Goal: Task Accomplishment & Management: Use online tool/utility

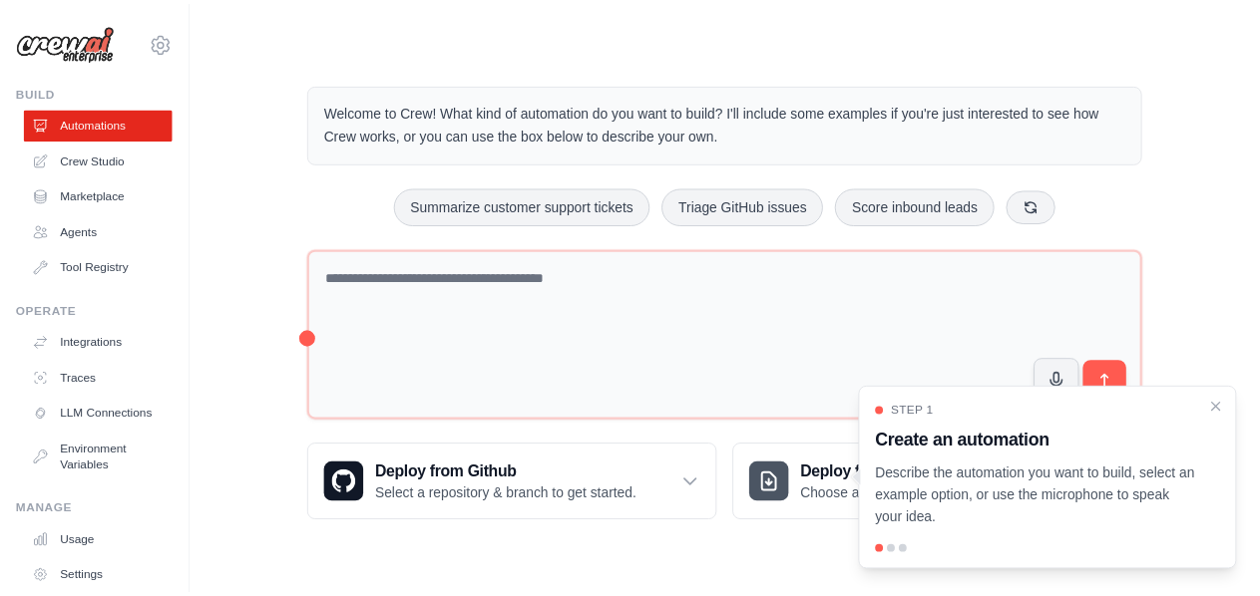
scroll to position [119, 0]
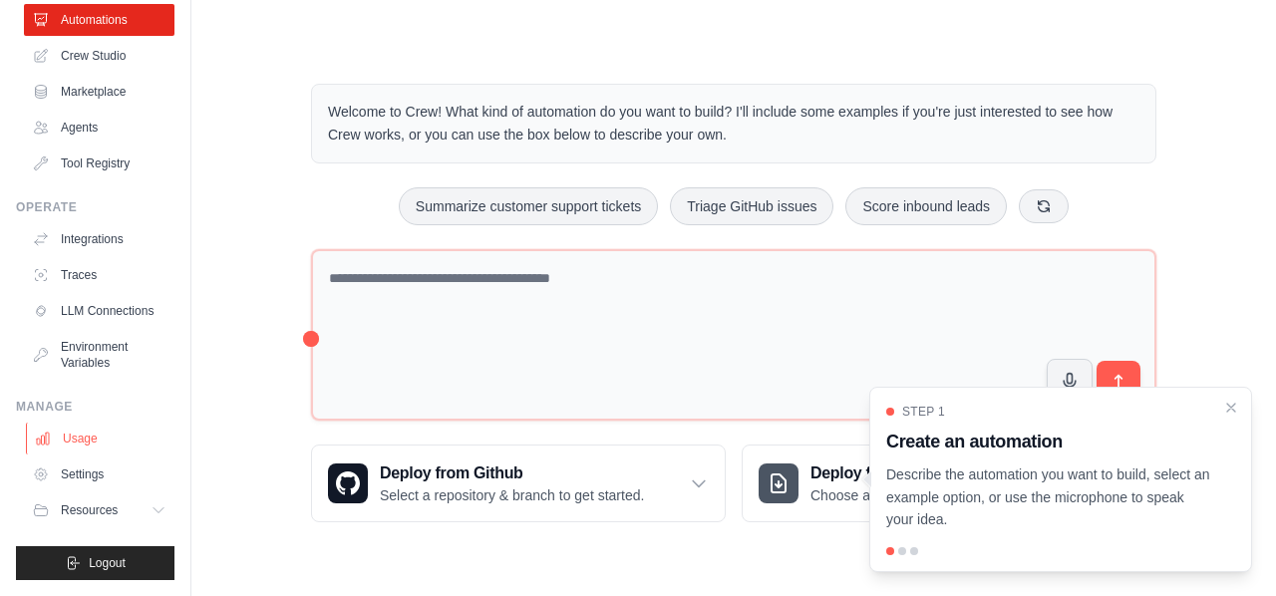
click at [124, 450] on link "Usage" at bounding box center [101, 439] width 151 height 32
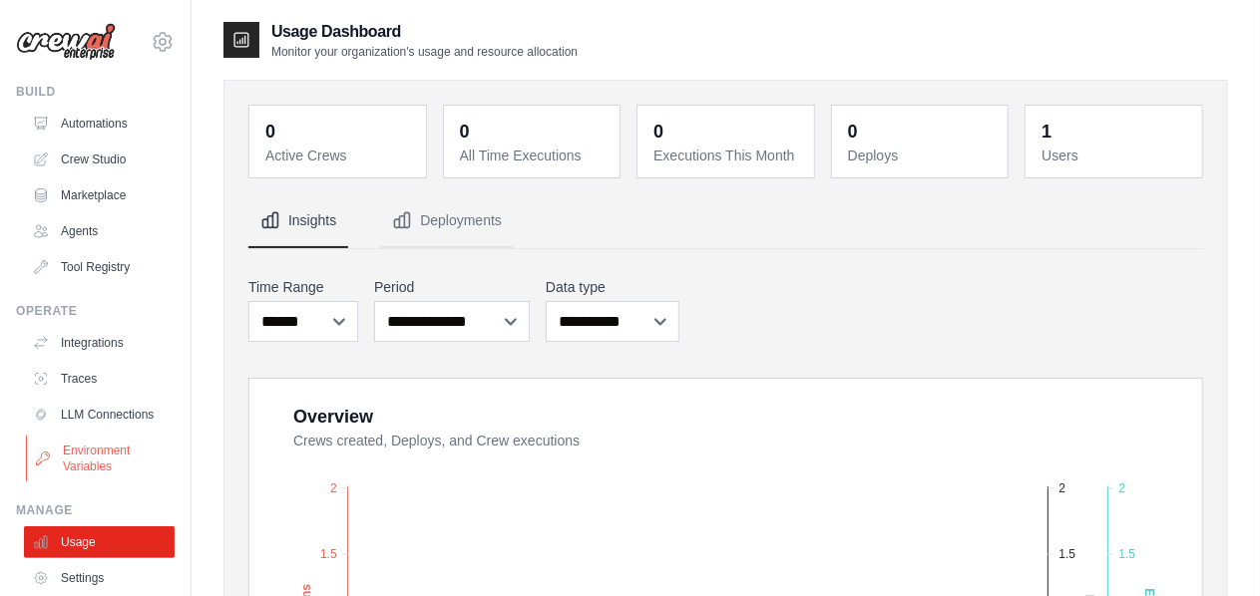
scroll to position [100, 0]
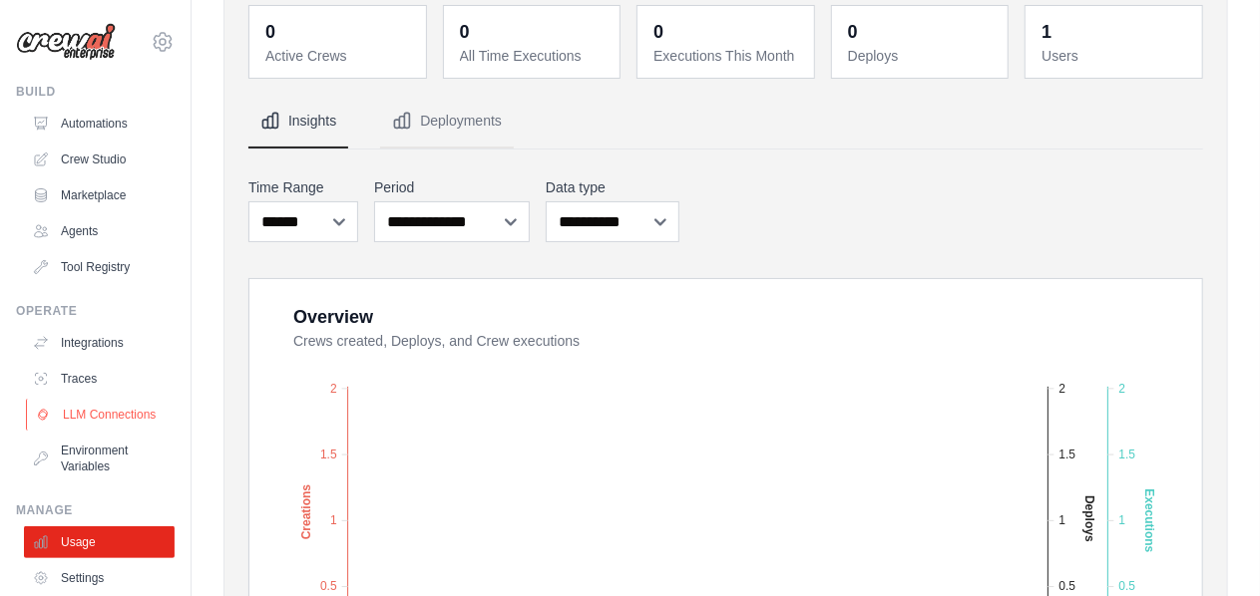
click at [68, 431] on link "LLM Connections" at bounding box center [101, 415] width 151 height 32
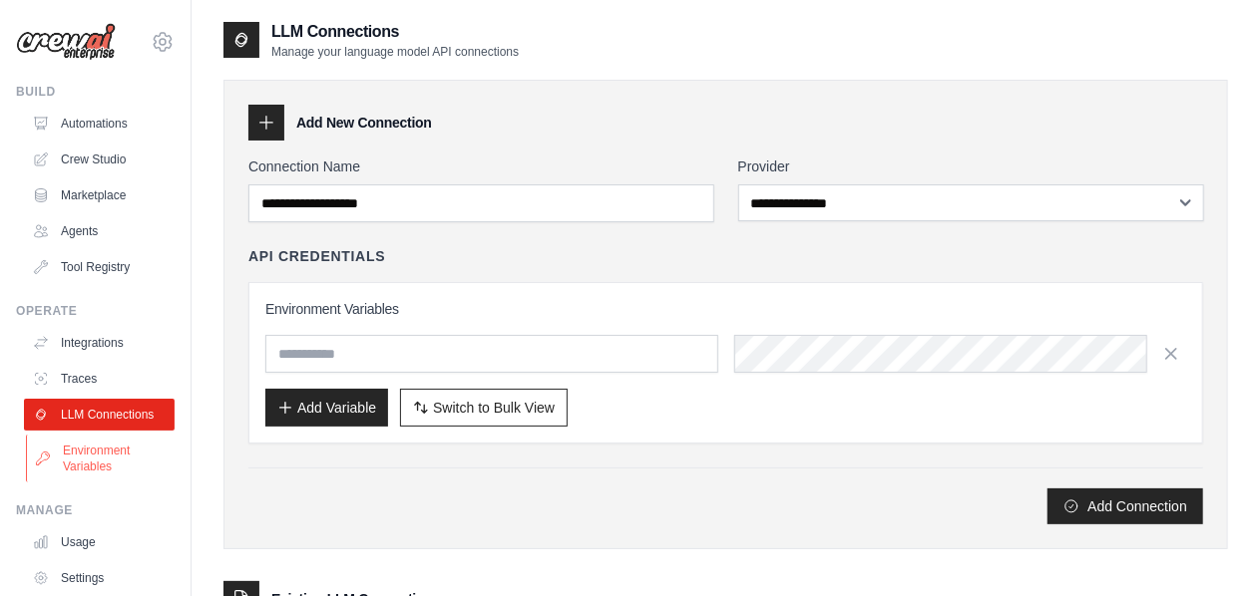
scroll to position [100, 0]
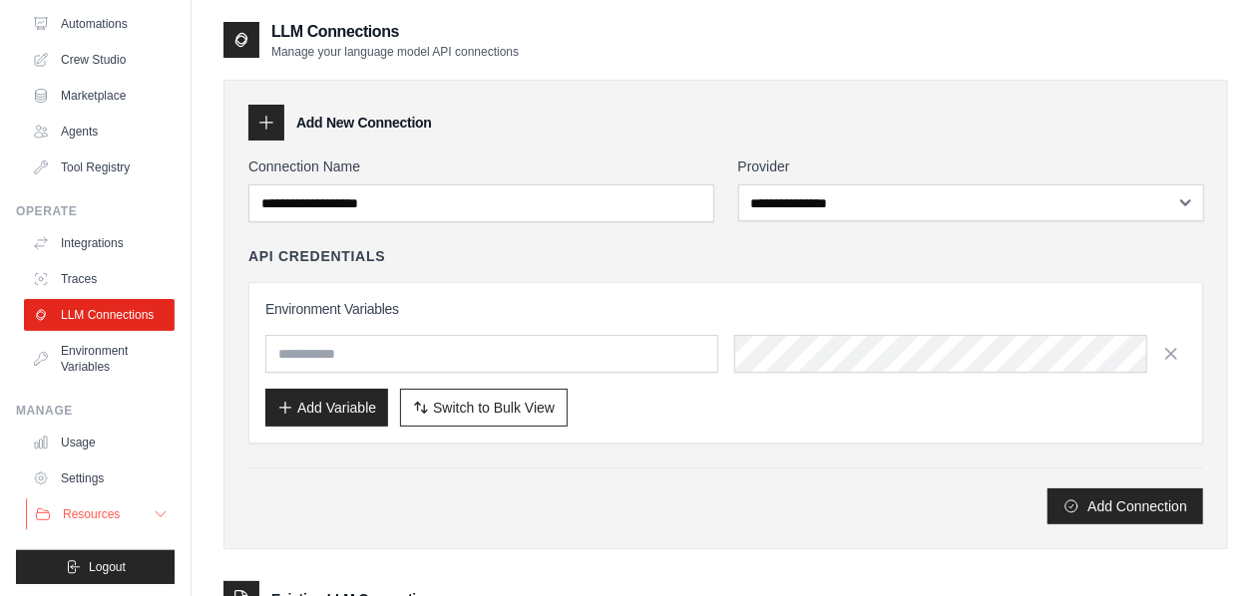
click at [117, 523] on span "Resources" at bounding box center [91, 515] width 57 height 16
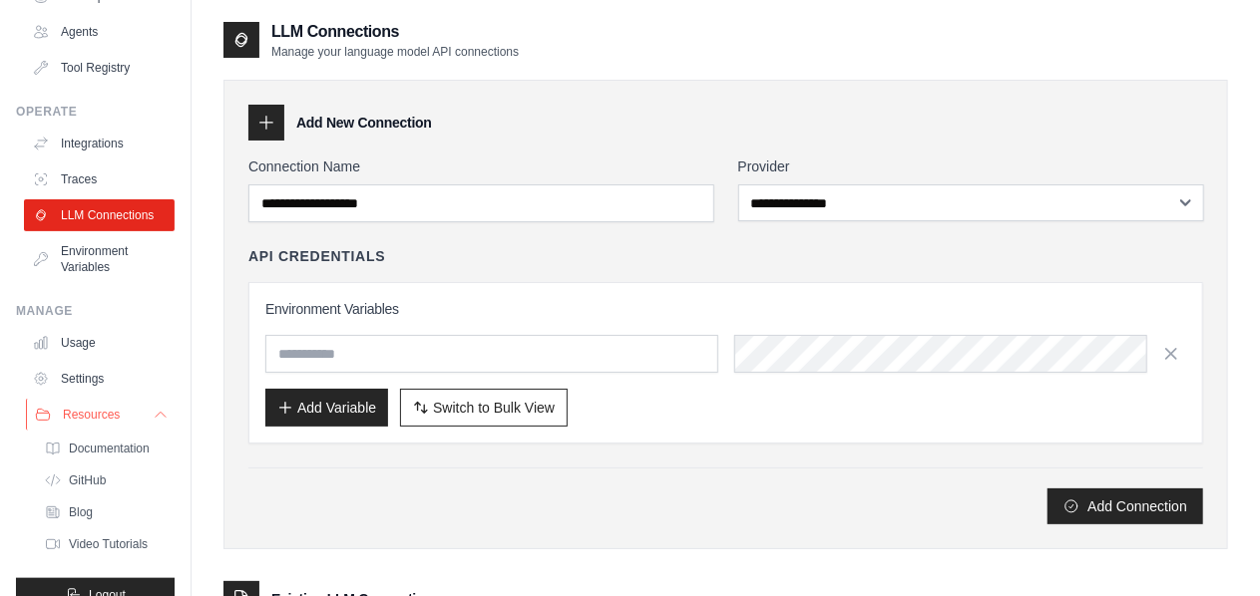
scroll to position [246, 0]
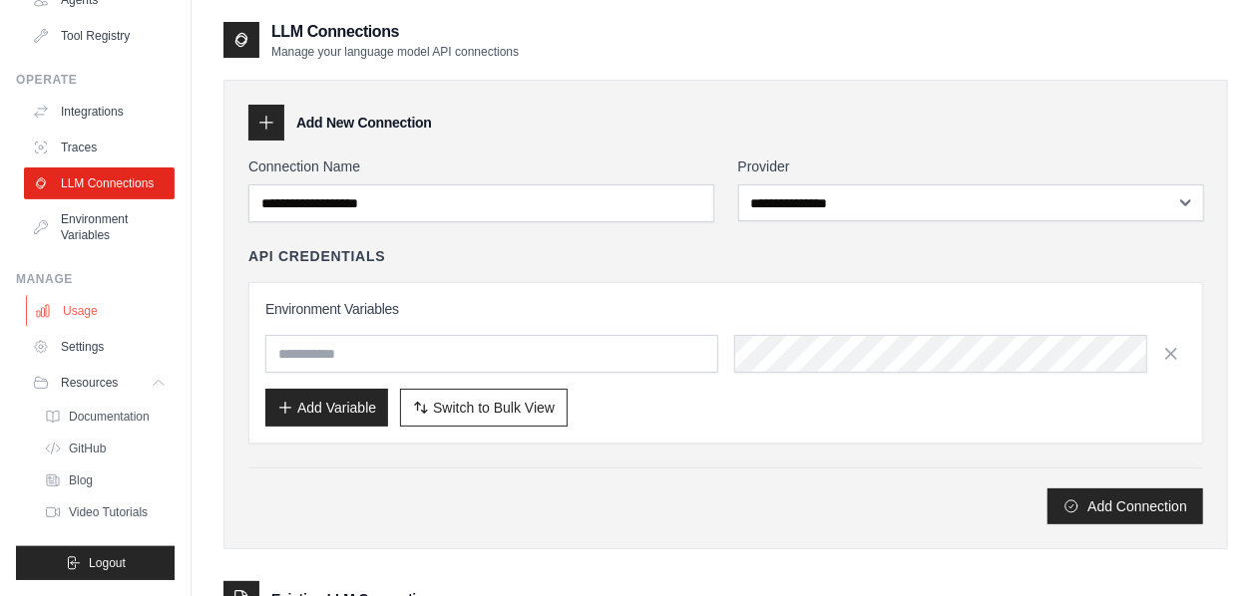
click at [86, 318] on link "Usage" at bounding box center [101, 311] width 151 height 32
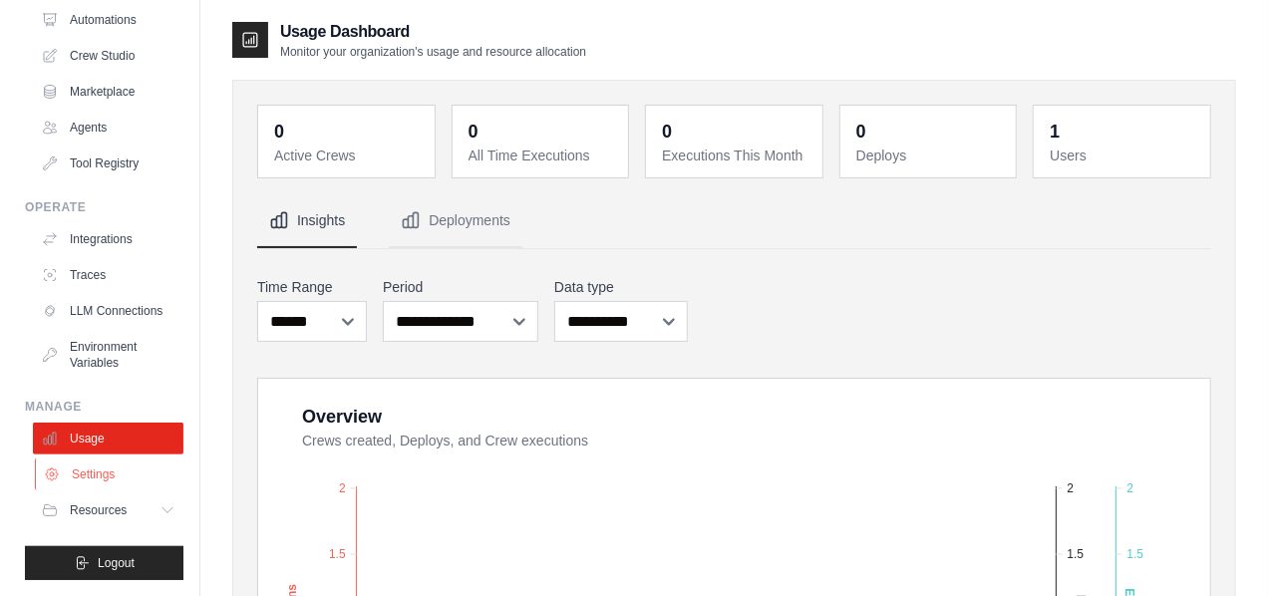
scroll to position [19, 0]
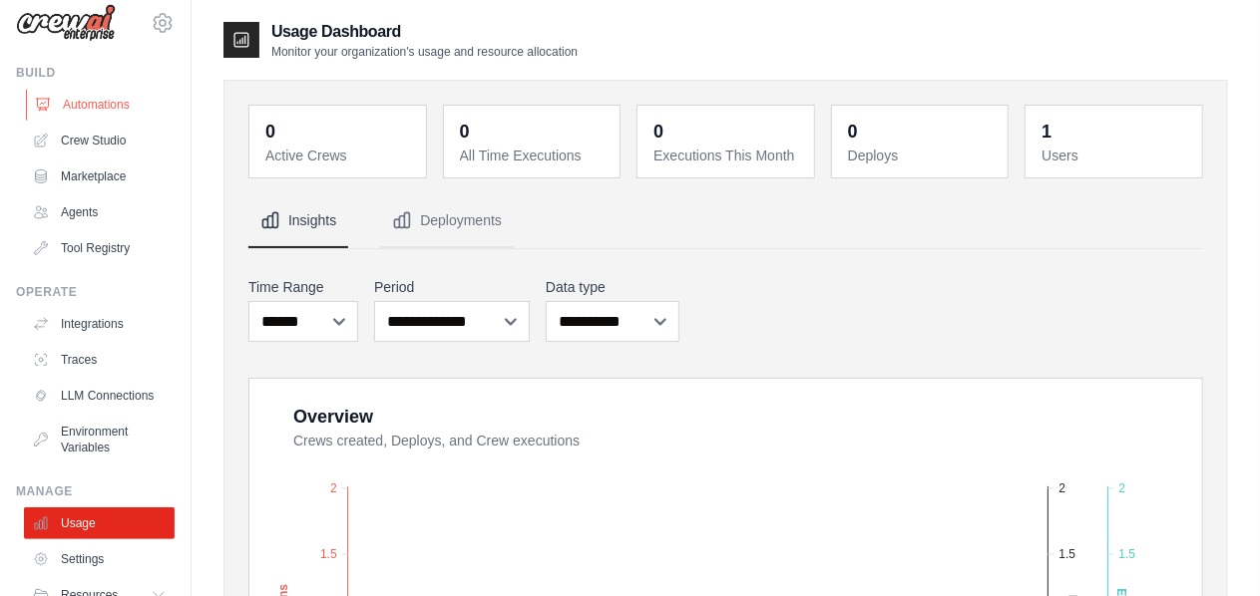
click at [124, 92] on link "Automations" at bounding box center [101, 105] width 151 height 32
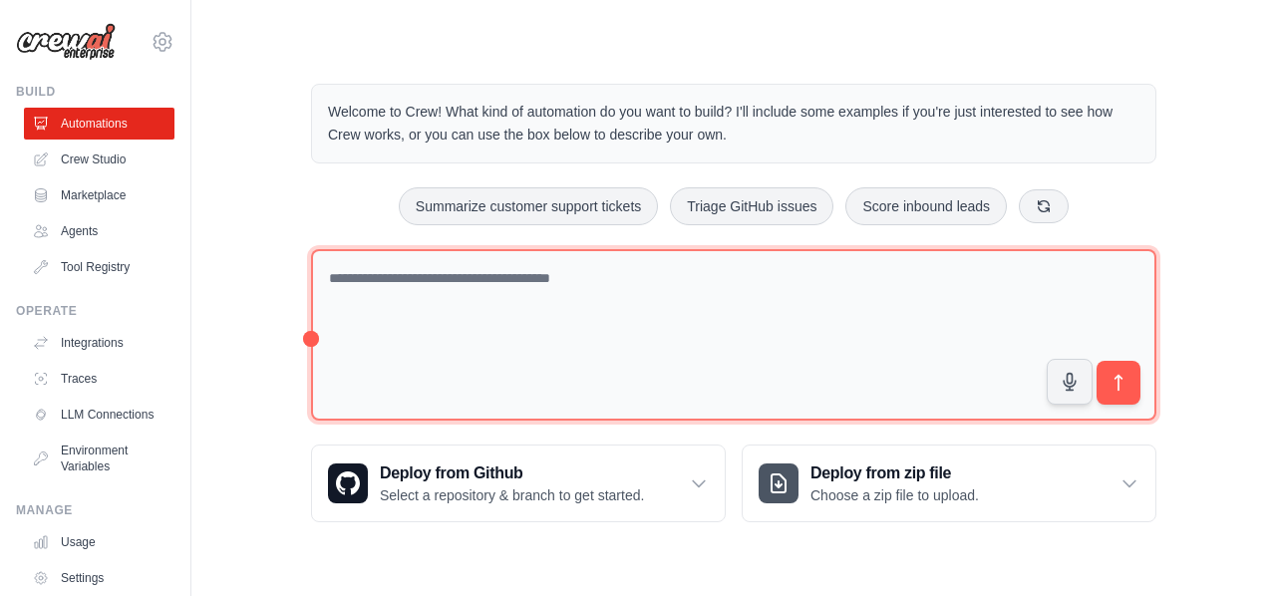
click at [432, 256] on textarea at bounding box center [734, 335] width 846 height 173
type textarea "**********"
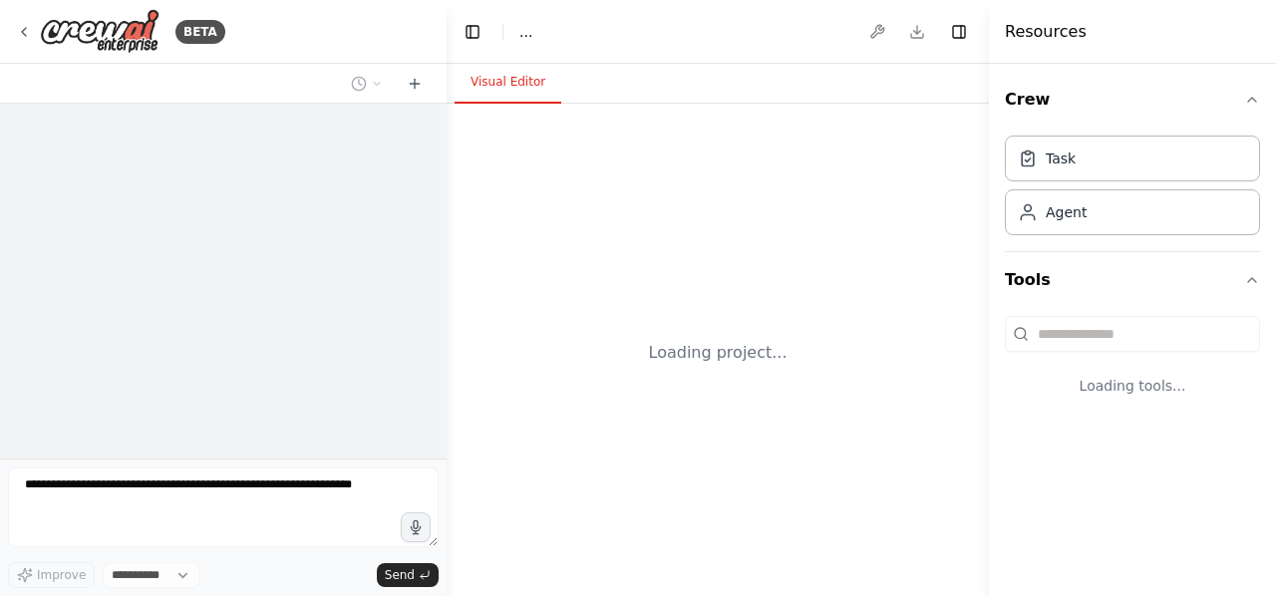
select select "****"
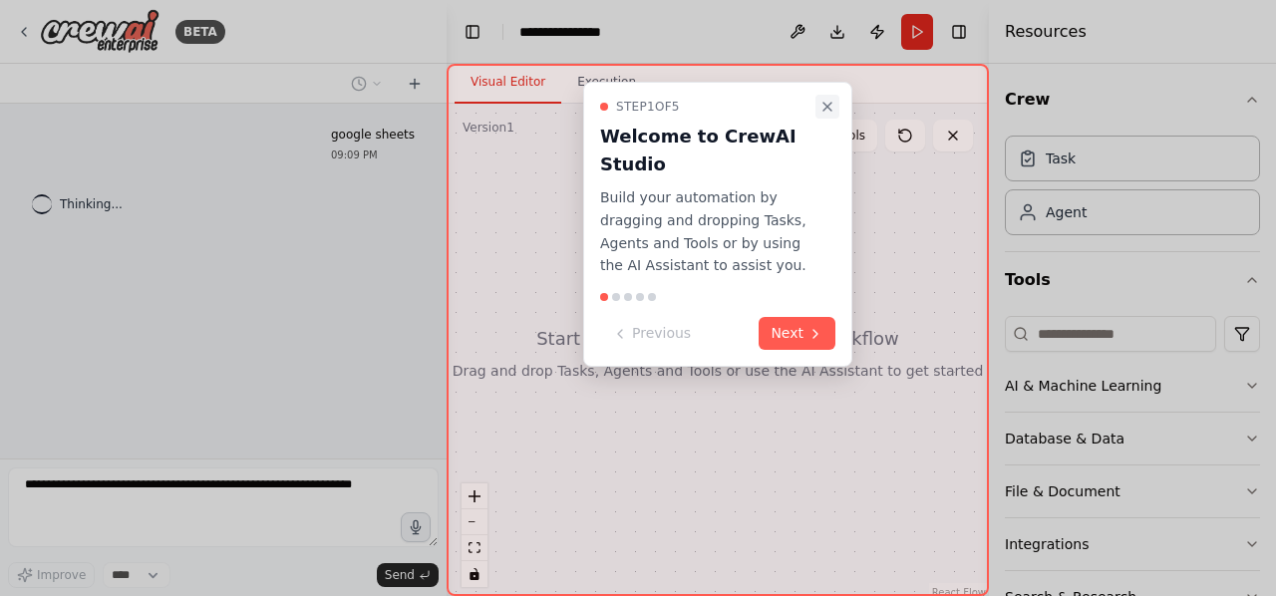
click at [824, 103] on icon "Close walkthrough" at bounding box center [828, 107] width 8 height 8
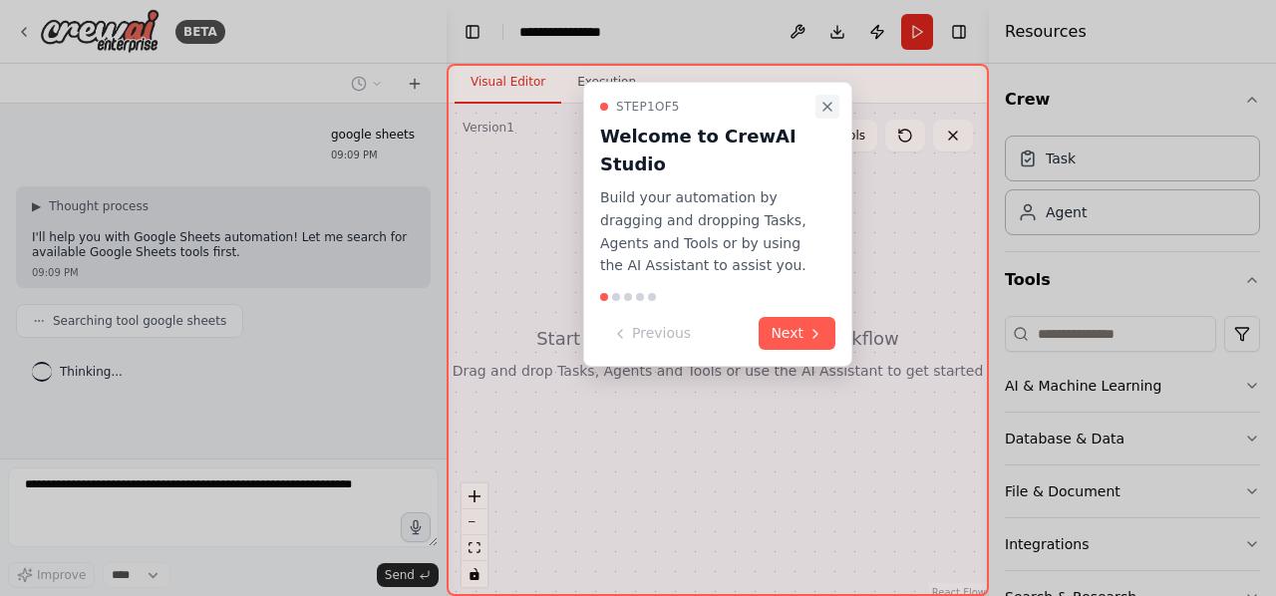
click at [828, 113] on icon "Close walkthrough" at bounding box center [828, 107] width 16 height 16
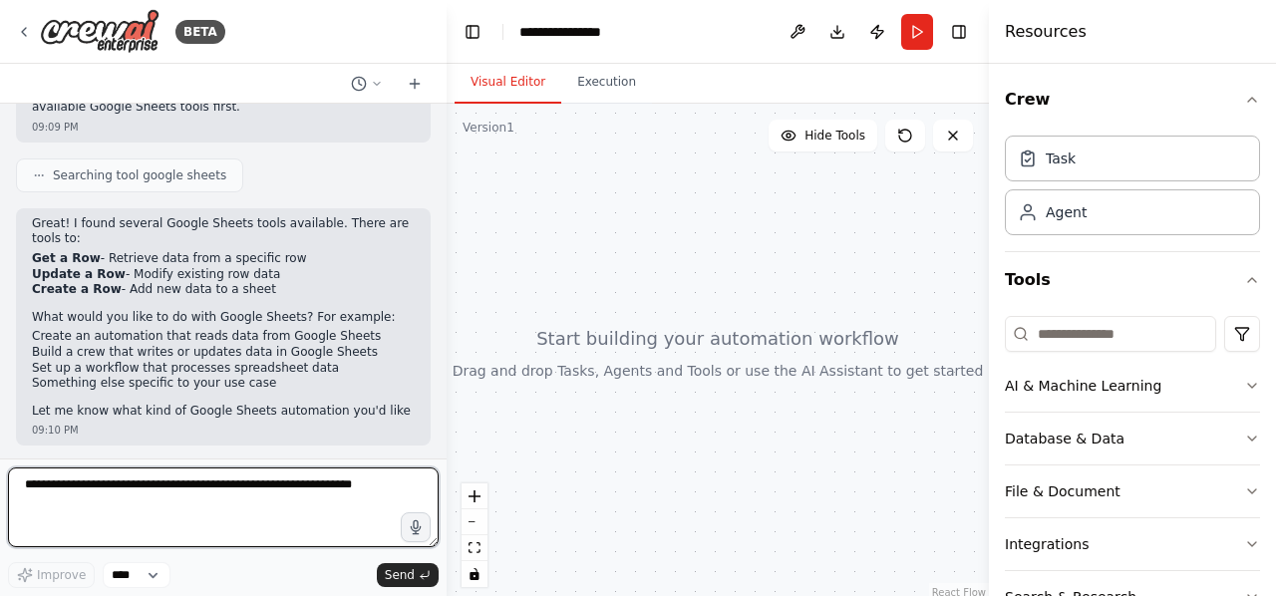
scroll to position [161, 0]
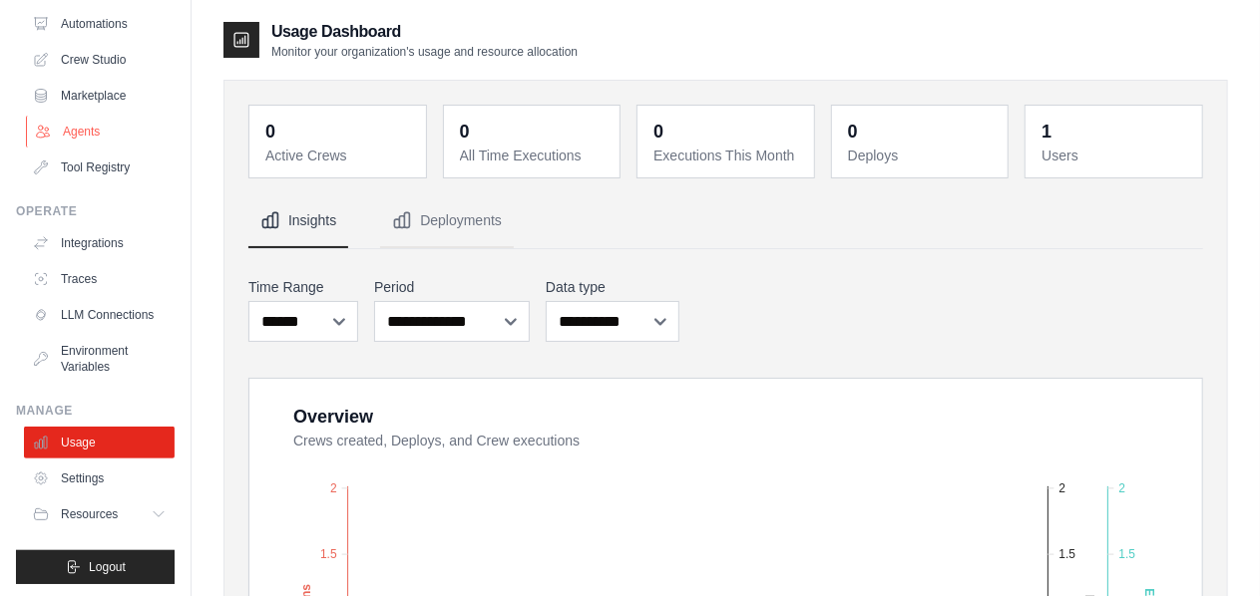
scroll to position [119, 0]
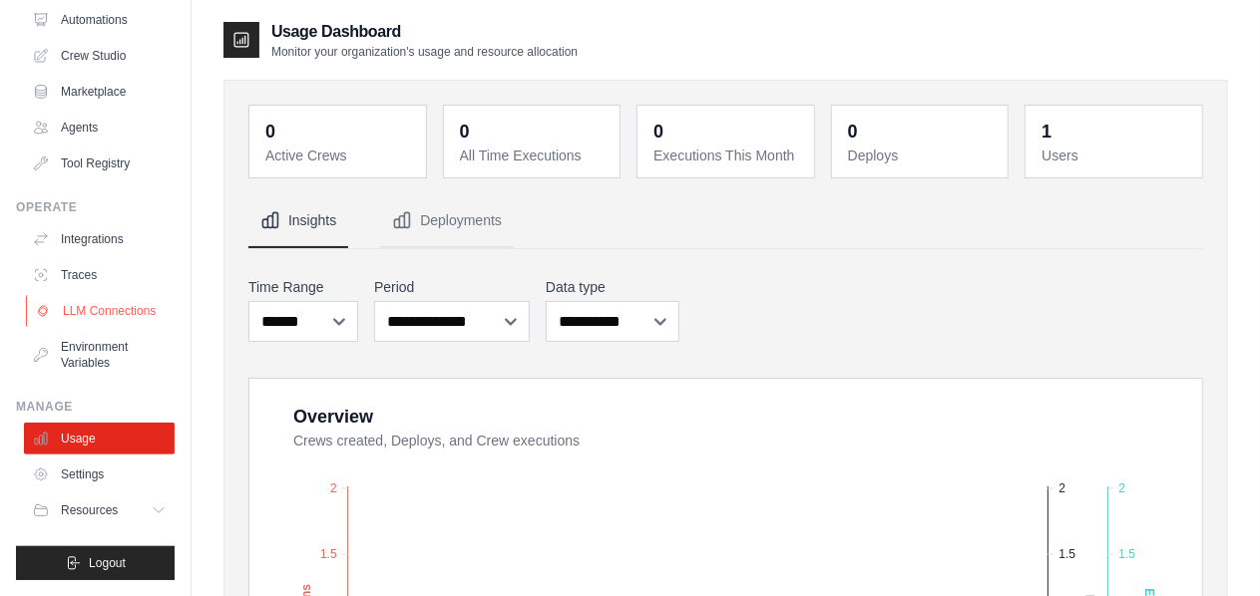
click at [107, 312] on link "LLM Connections" at bounding box center [101, 311] width 151 height 32
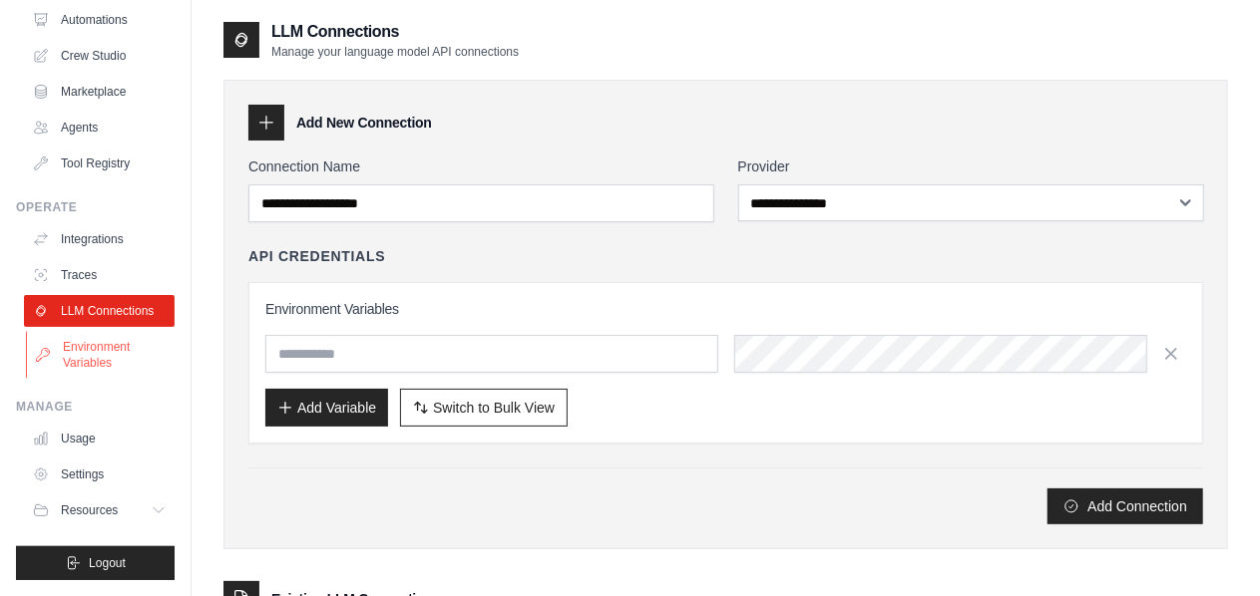
scroll to position [100, 0]
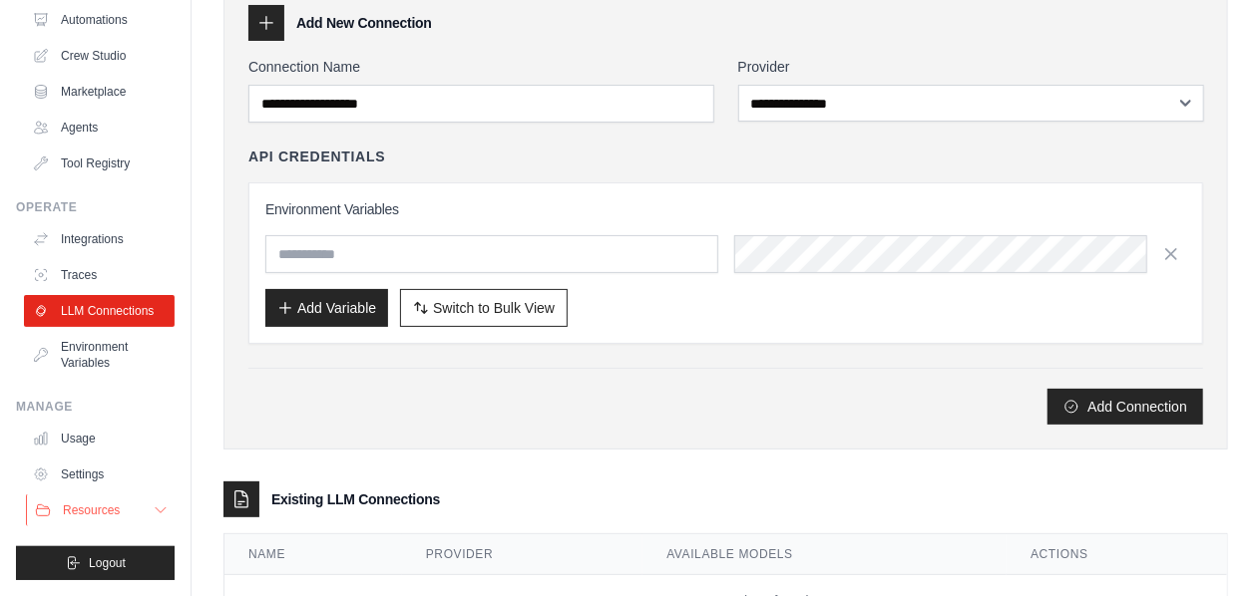
click at [100, 515] on span "Resources" at bounding box center [91, 511] width 57 height 16
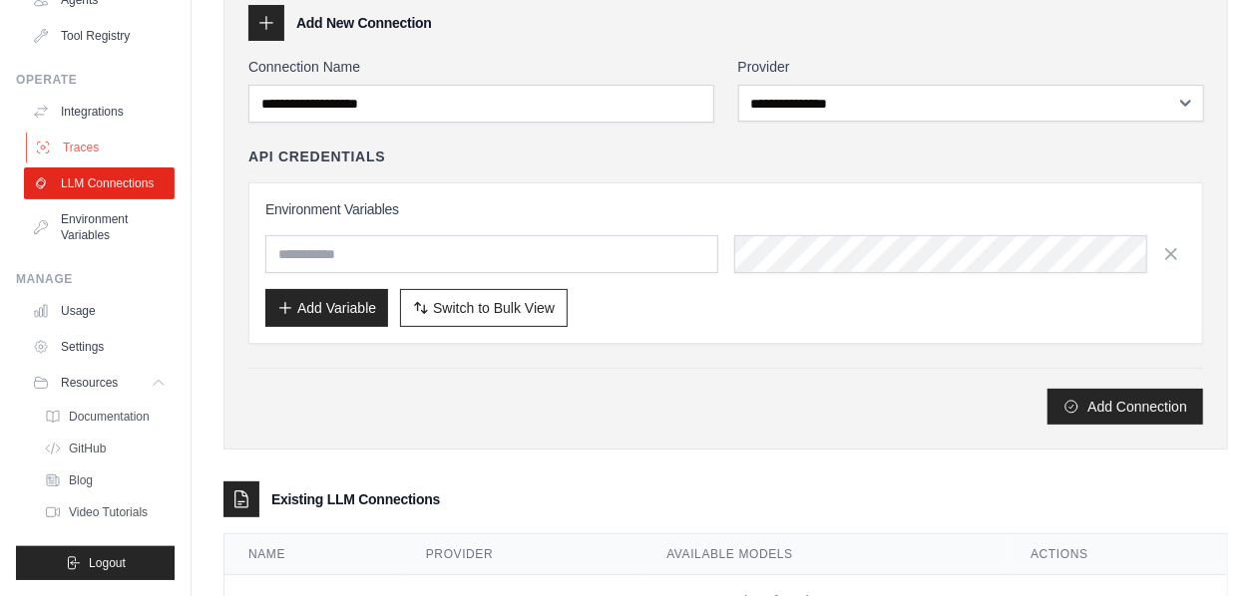
scroll to position [0, 0]
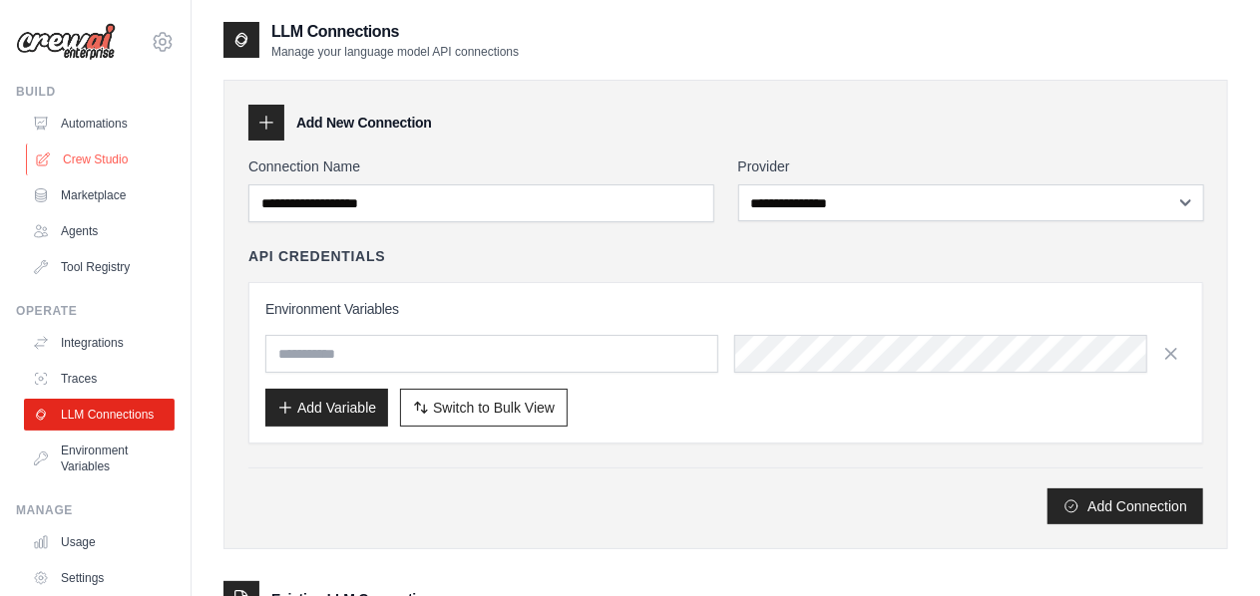
click at [114, 155] on link "Crew Studio" at bounding box center [101, 160] width 151 height 32
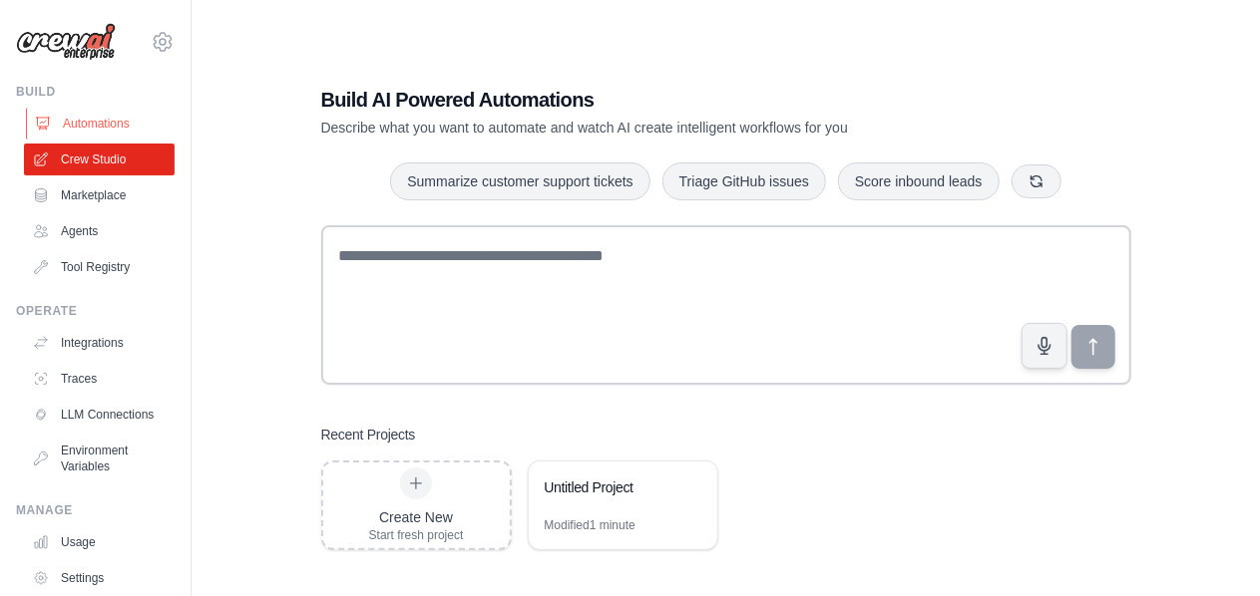
click at [112, 121] on link "Automations" at bounding box center [101, 124] width 151 height 32
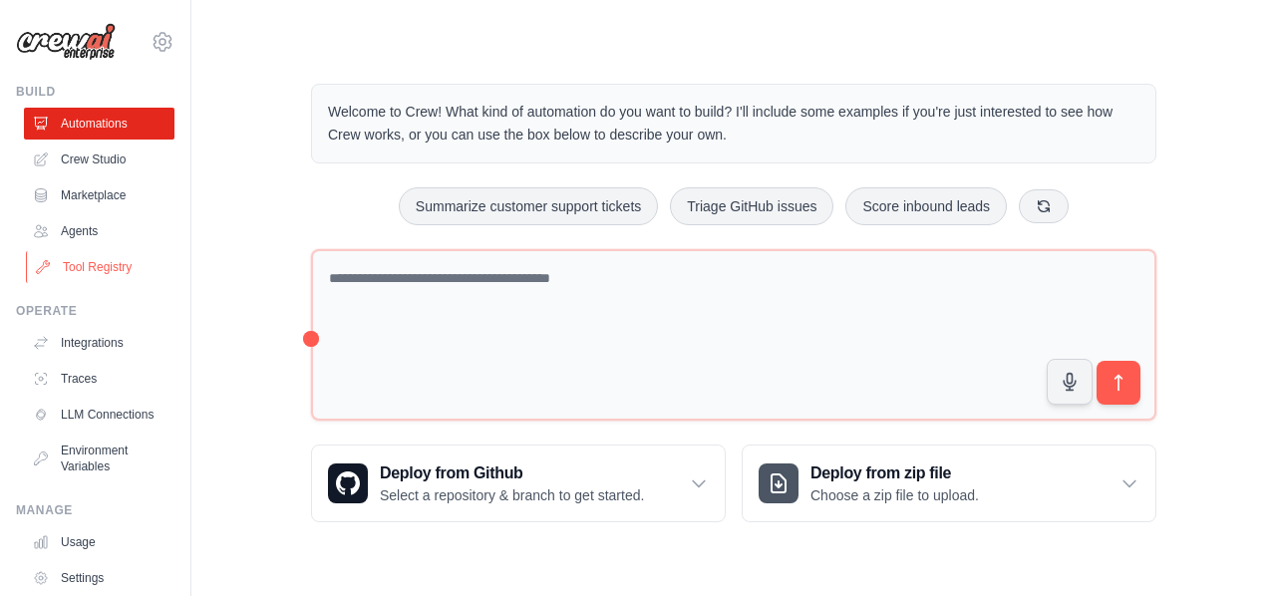
click at [130, 274] on link "Tool Registry" at bounding box center [101, 267] width 151 height 32
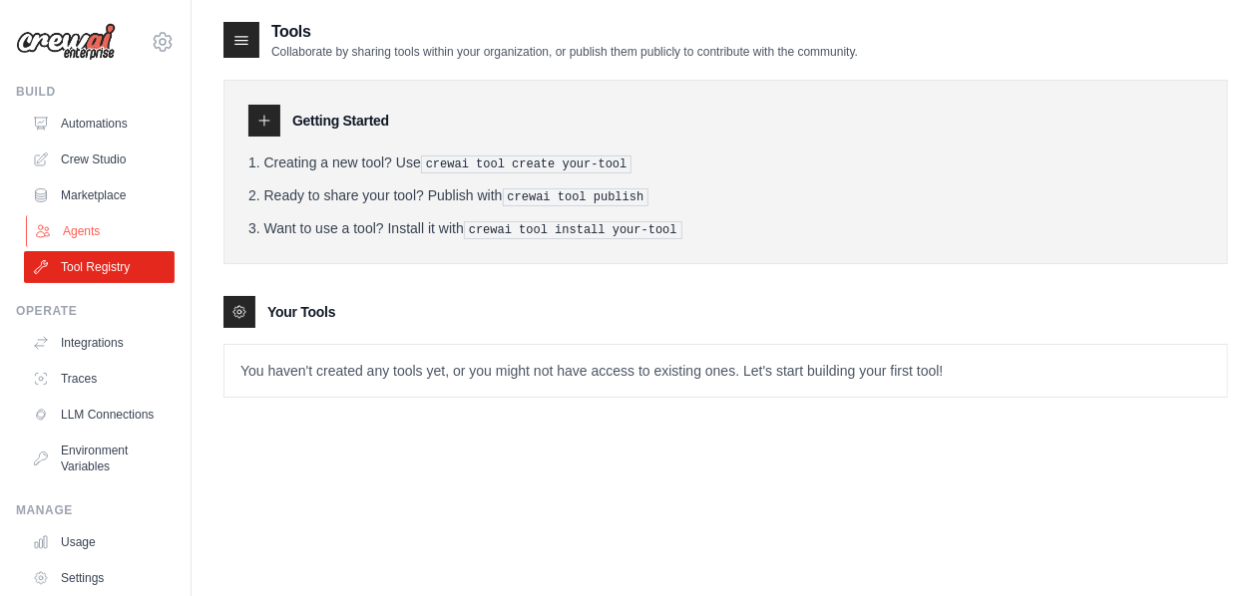
click at [94, 222] on link "Agents" at bounding box center [101, 231] width 151 height 32
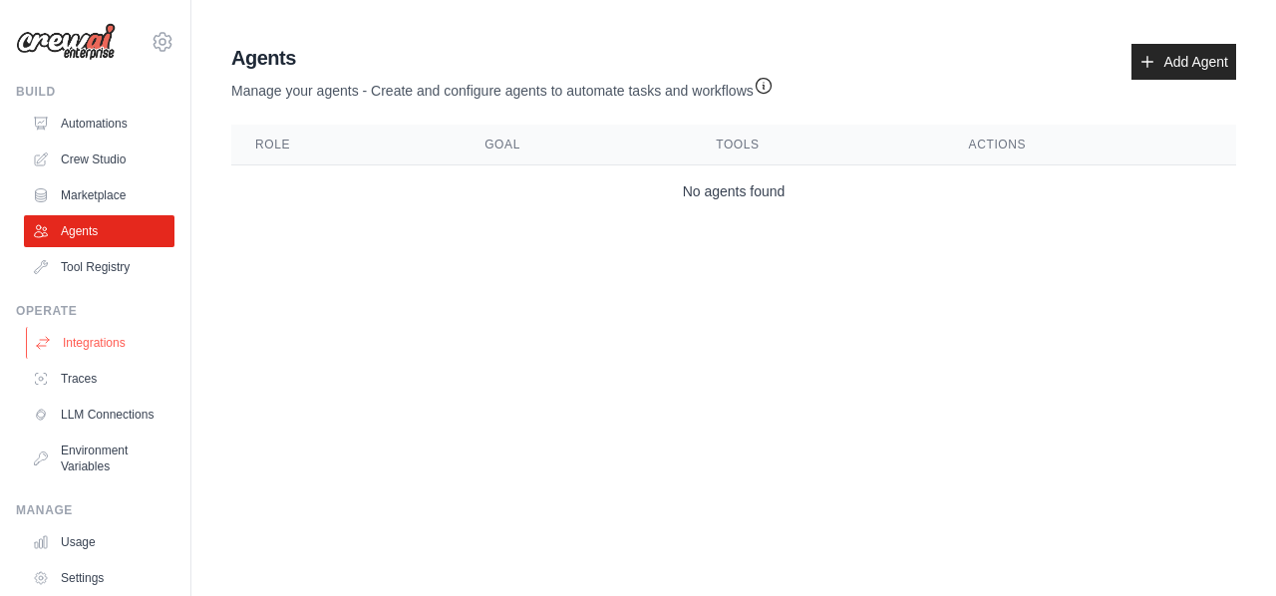
click at [132, 344] on link "Integrations" at bounding box center [101, 343] width 151 height 32
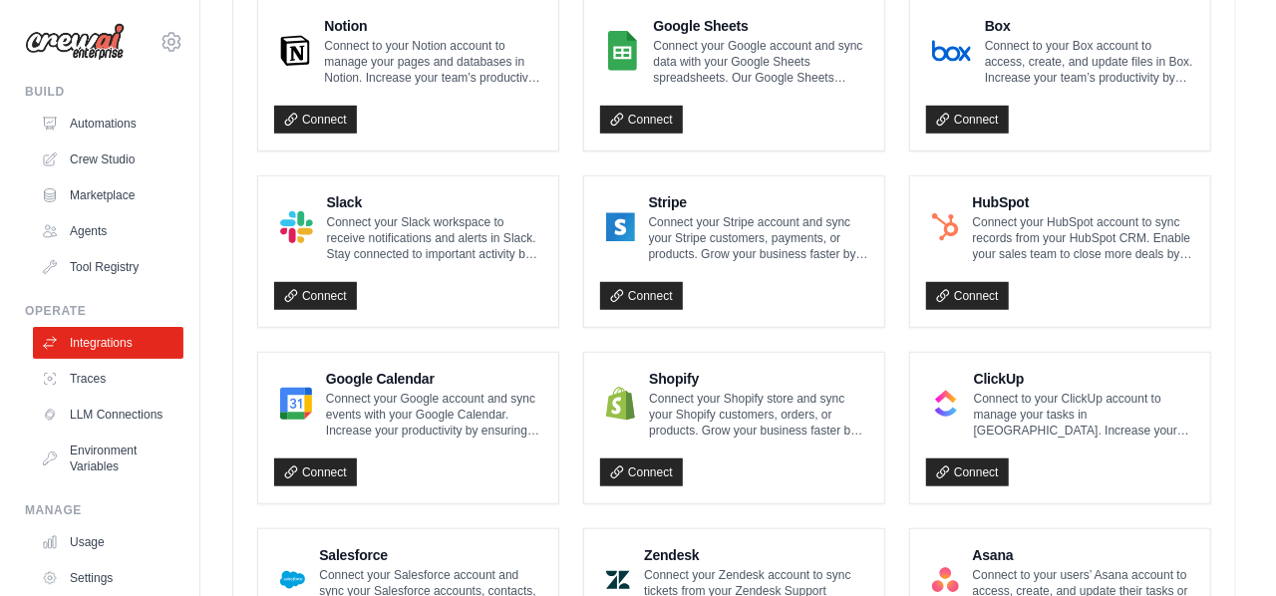
scroll to position [499, 0]
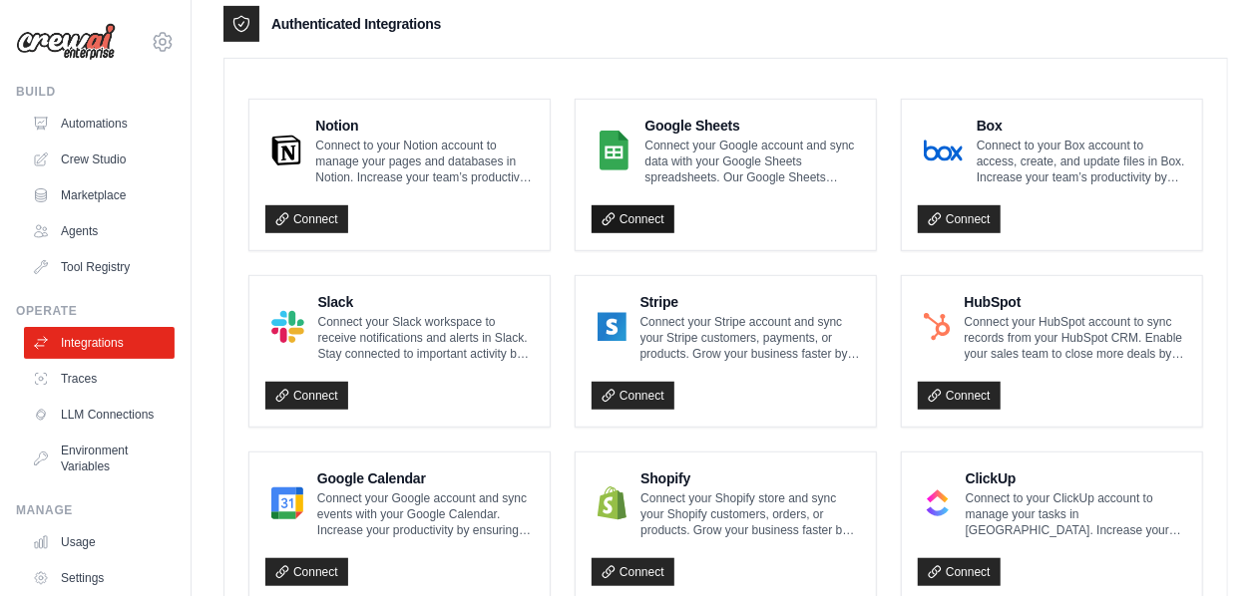
click at [641, 208] on link "Connect" at bounding box center [632, 219] width 83 height 28
click at [637, 213] on link "Connect" at bounding box center [632, 219] width 83 height 28
click at [637, 206] on link "Connect" at bounding box center [632, 219] width 83 height 28
click at [638, 212] on link "Connect" at bounding box center [632, 219] width 83 height 28
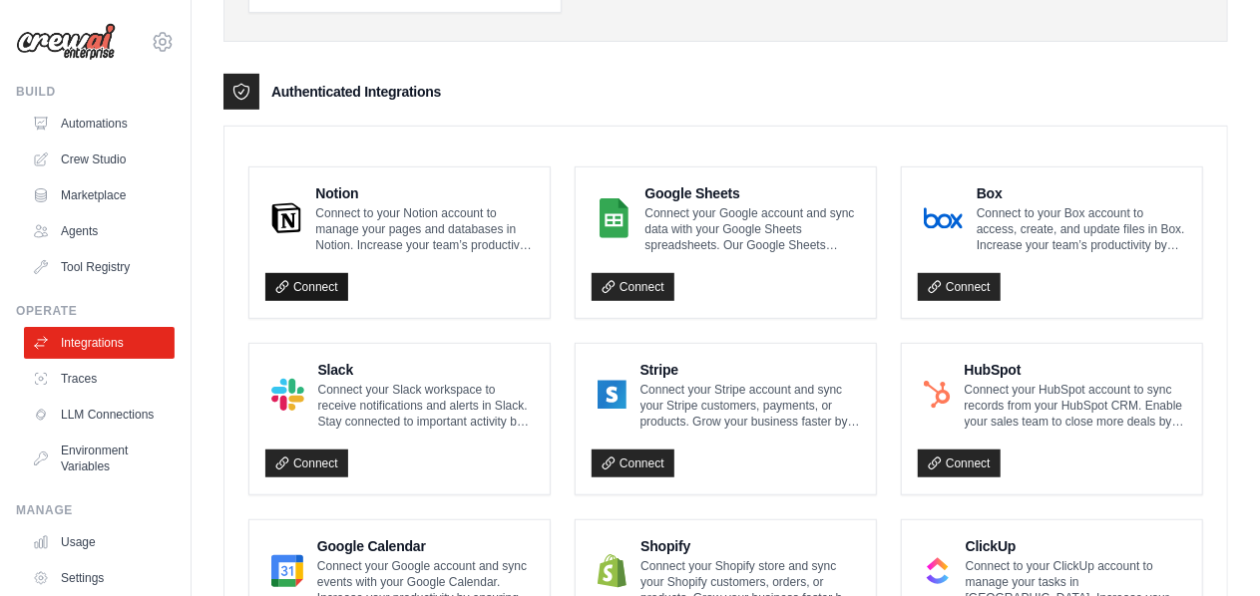
click at [333, 288] on link "Connect" at bounding box center [306, 287] width 83 height 28
click at [407, 242] on p "Connect to your Notion account to manage your pages and databases in Notion. In…" at bounding box center [424, 229] width 218 height 48
click at [282, 214] on img at bounding box center [286, 218] width 30 height 40
click at [347, 190] on h4 "Notion" at bounding box center [424, 193] width 218 height 20
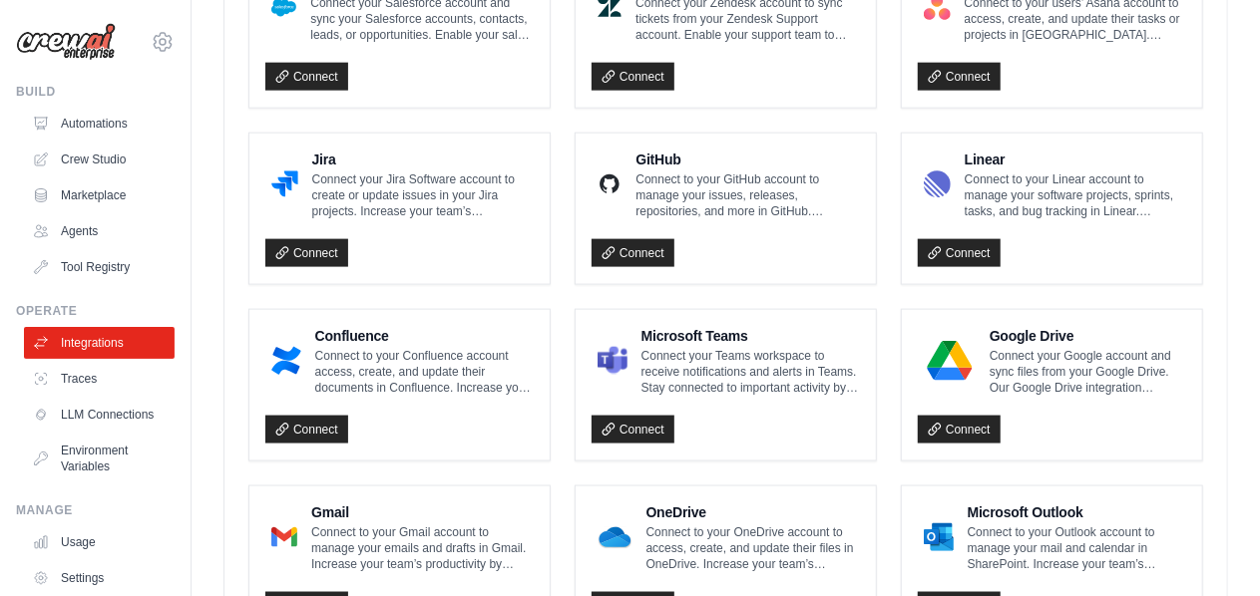
scroll to position [1339, 0]
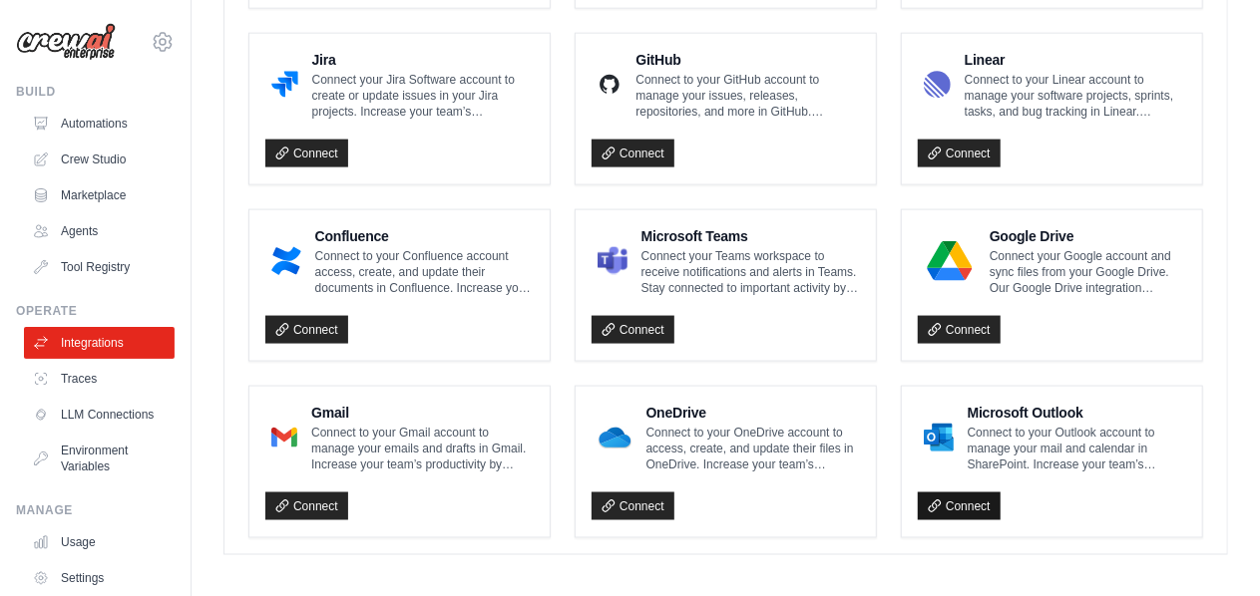
click at [954, 494] on link "Connect" at bounding box center [958, 507] width 83 height 28
click at [645, 494] on link "Connect" at bounding box center [632, 507] width 83 height 28
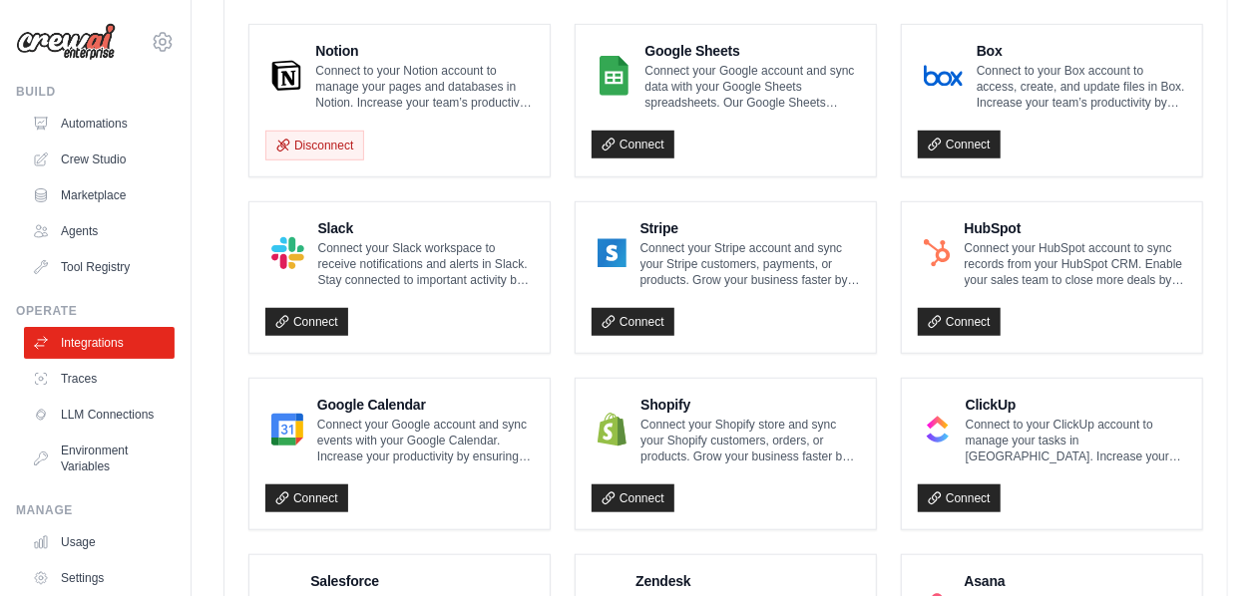
scroll to position [542, 0]
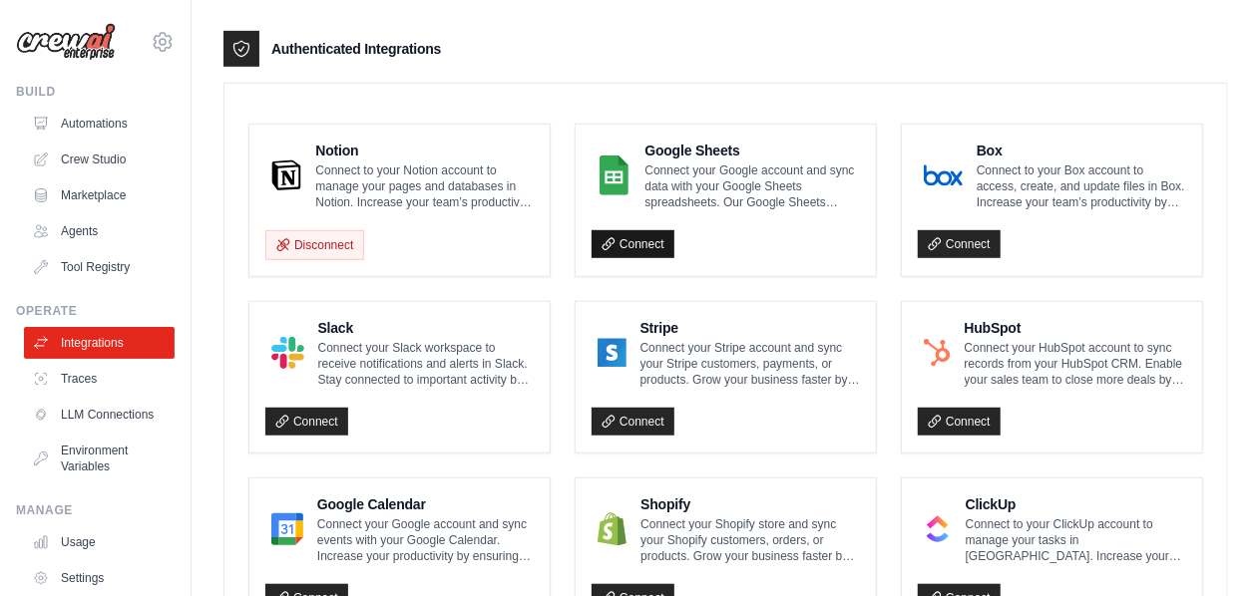
click at [594, 242] on link "Connect" at bounding box center [632, 244] width 83 height 28
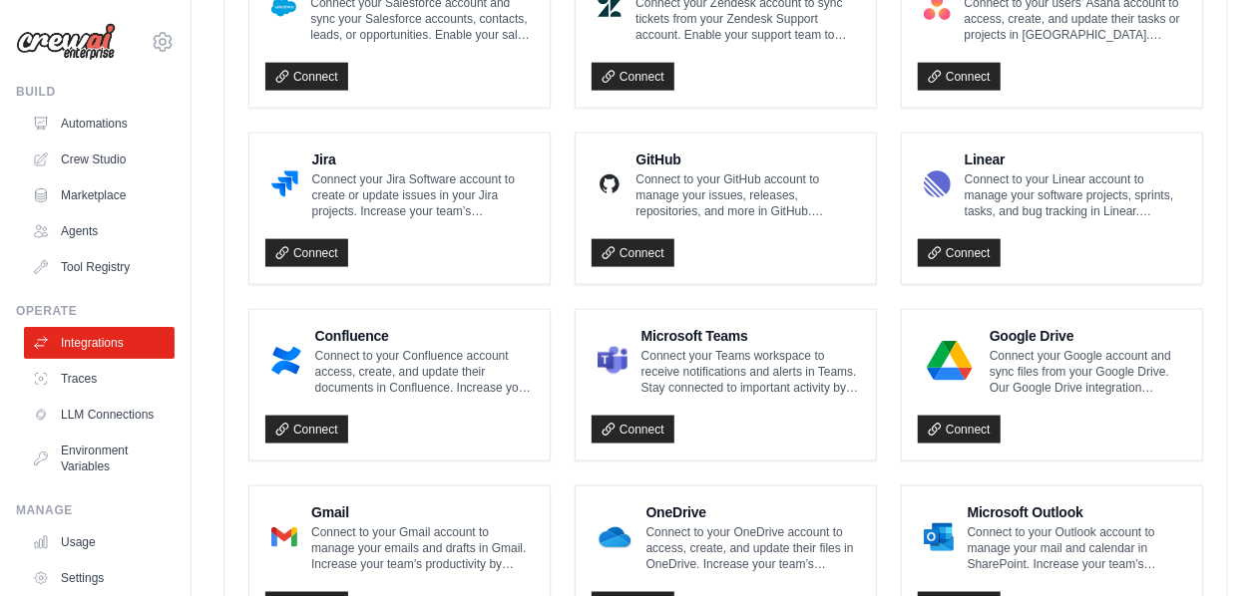
scroll to position [1339, 0]
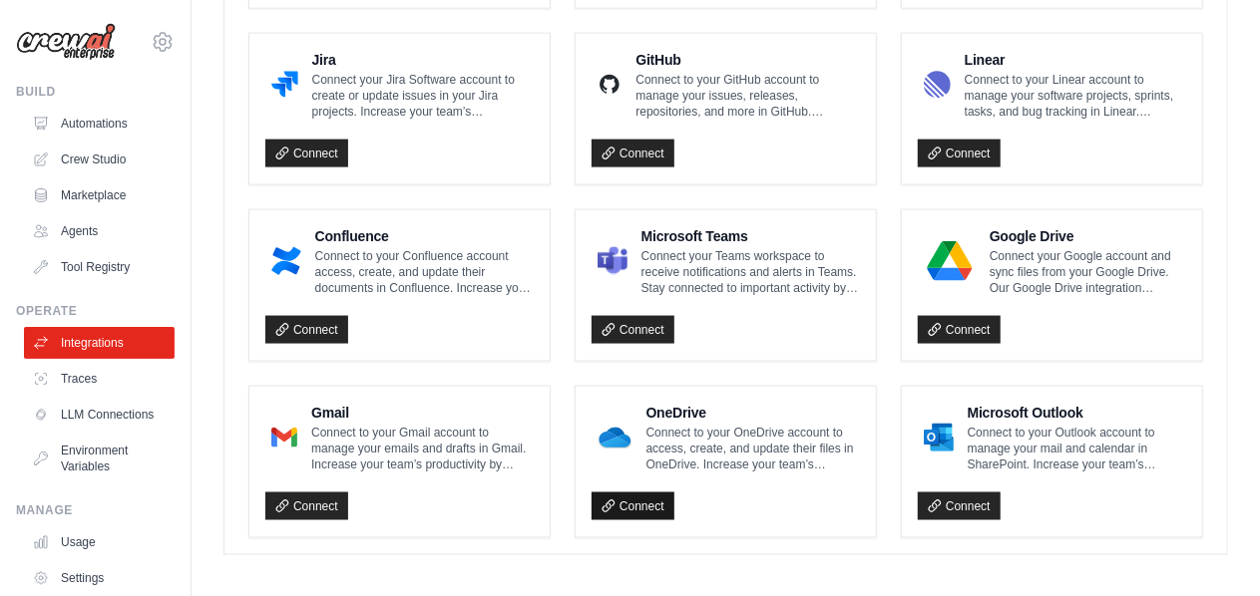
click at [640, 504] on link "Connect" at bounding box center [632, 507] width 83 height 28
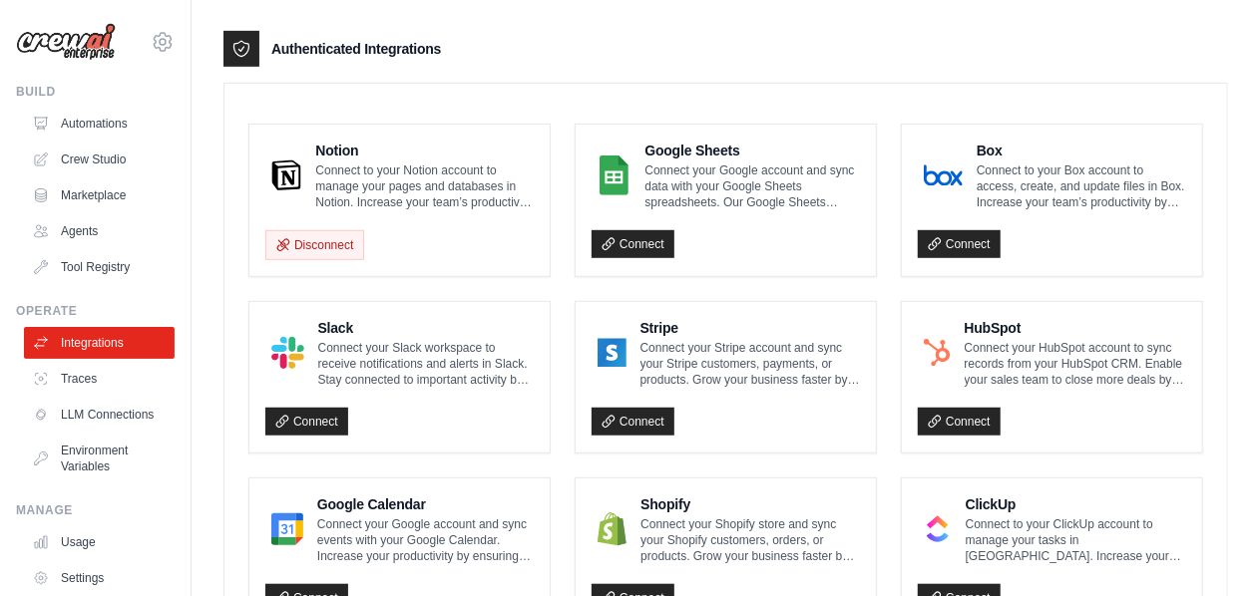
scroll to position [442, 0]
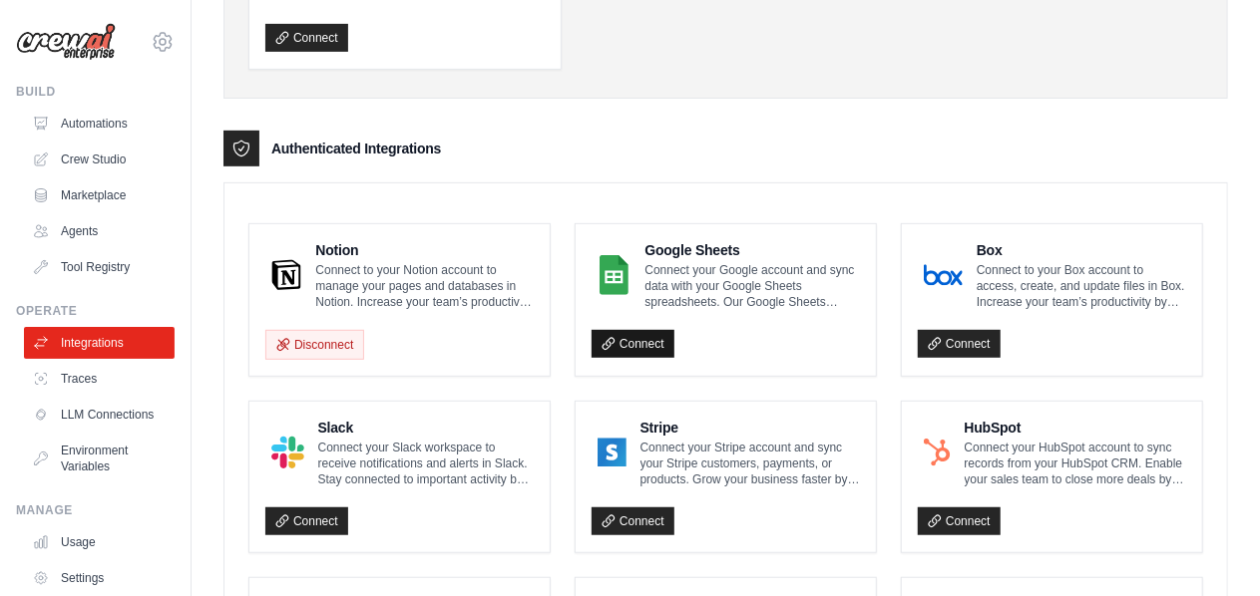
click at [654, 340] on link "Connect" at bounding box center [632, 344] width 83 height 28
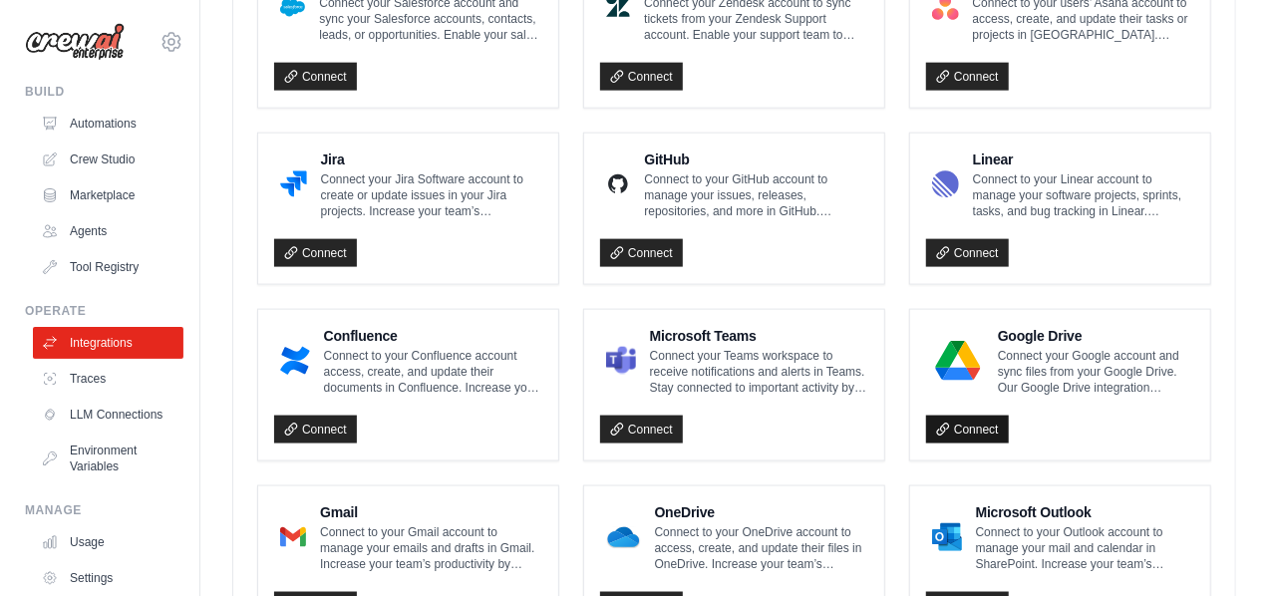
scroll to position [1339, 0]
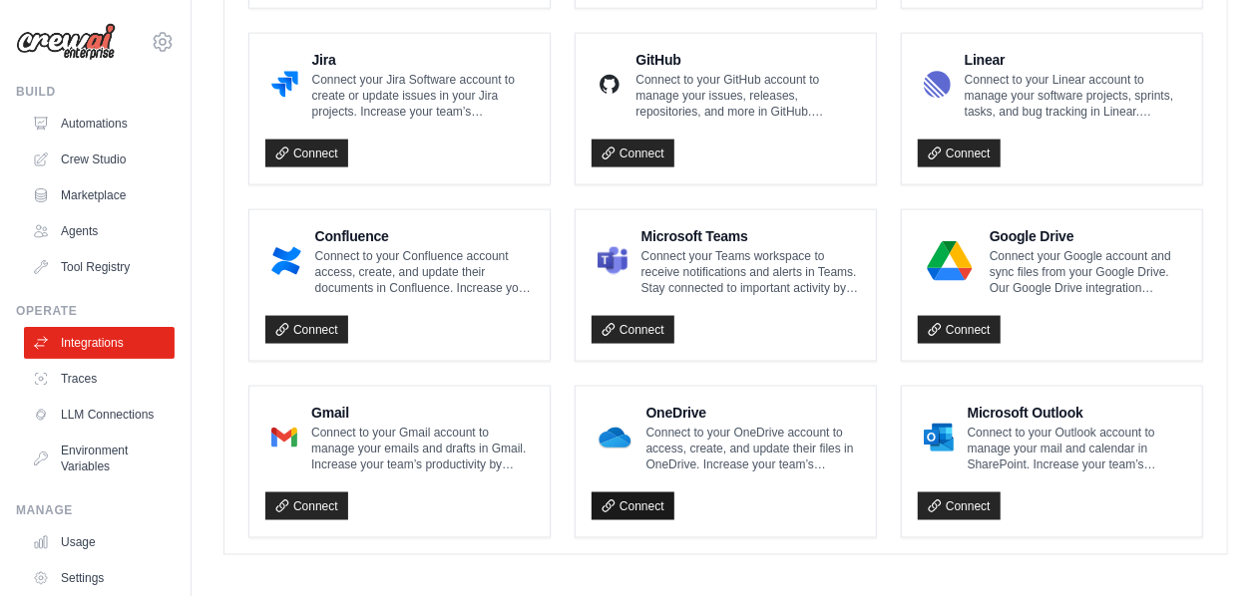
click at [657, 493] on link "Connect" at bounding box center [632, 507] width 83 height 28
click at [656, 493] on link "Connect" at bounding box center [632, 507] width 83 height 28
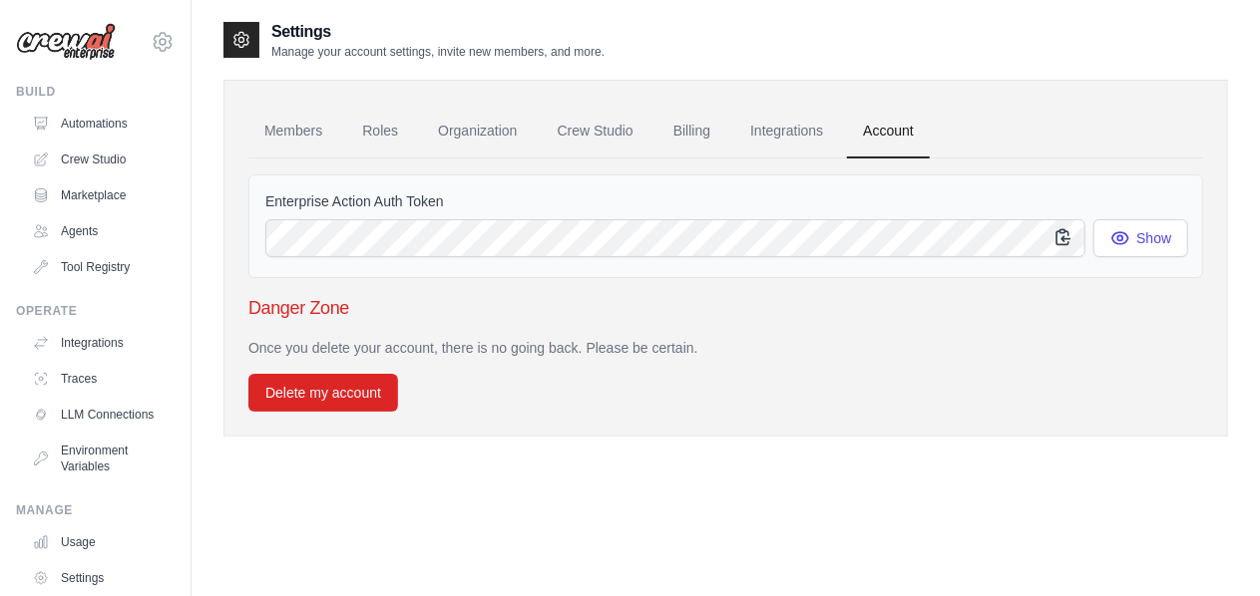
click at [1064, 235] on icon "button" at bounding box center [1063, 237] width 20 height 20
click at [105, 130] on link "Automations" at bounding box center [101, 124] width 151 height 32
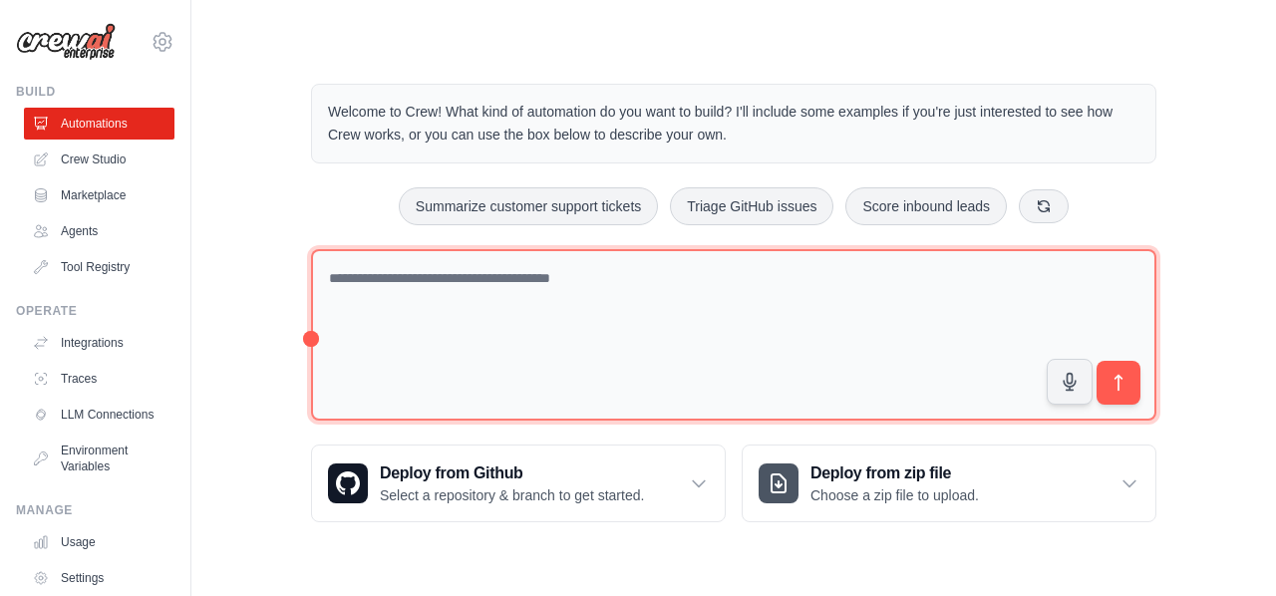
click at [475, 292] on textarea at bounding box center [734, 335] width 846 height 173
type textarea "**********"
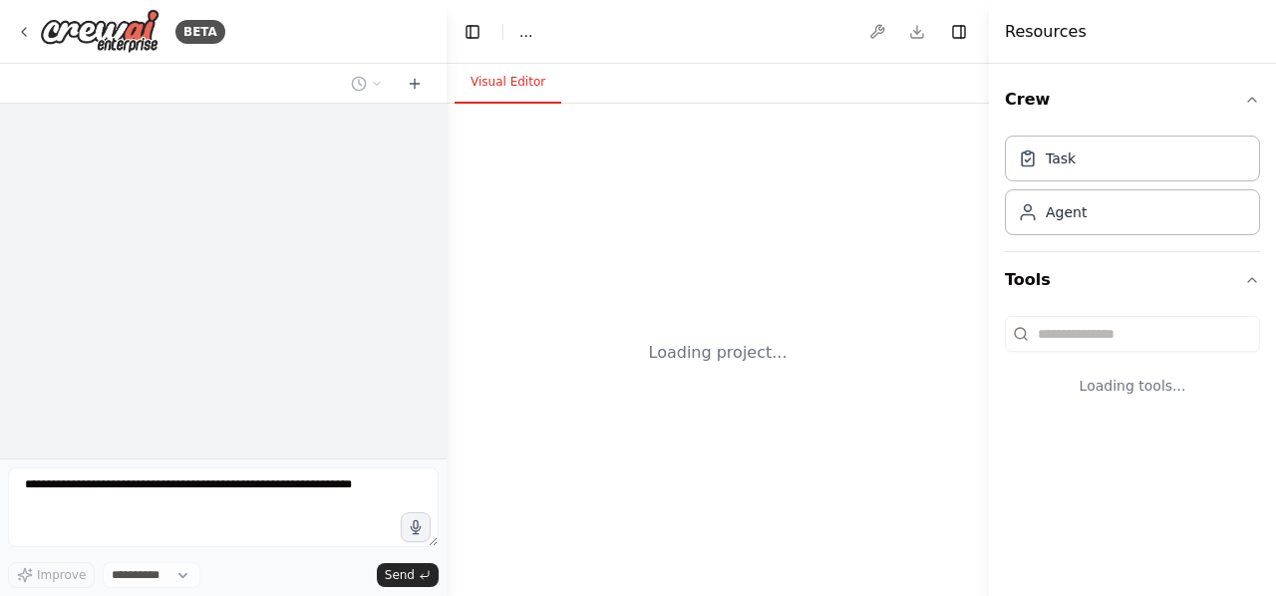
select select "****"
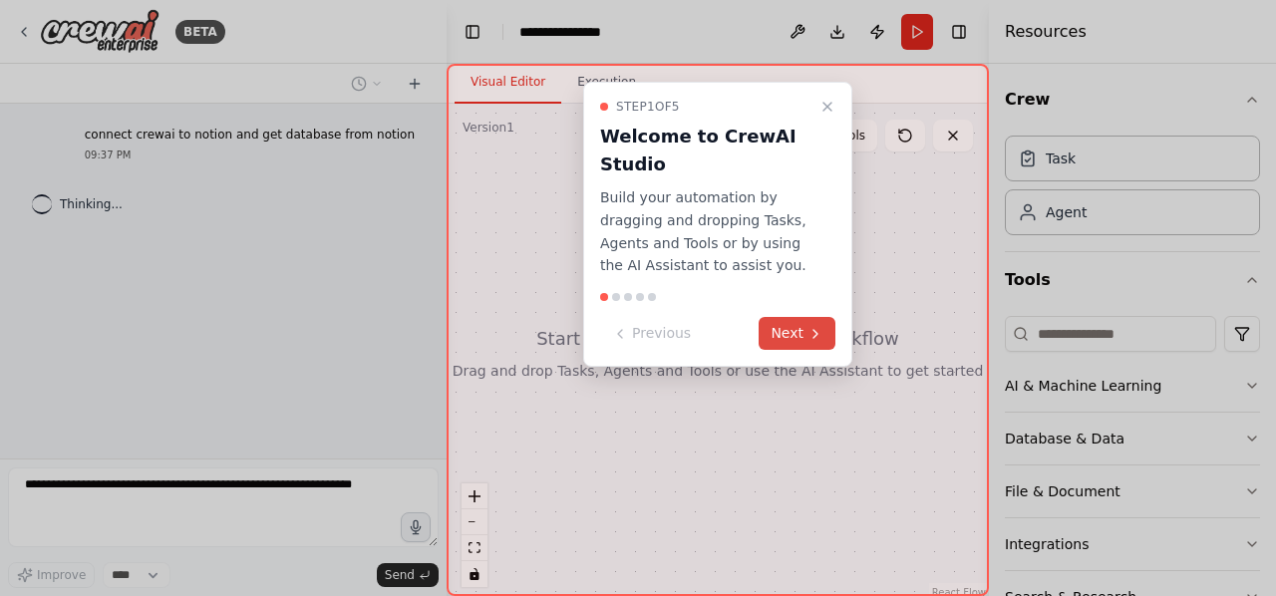
click at [768, 340] on button "Next" at bounding box center [797, 333] width 77 height 33
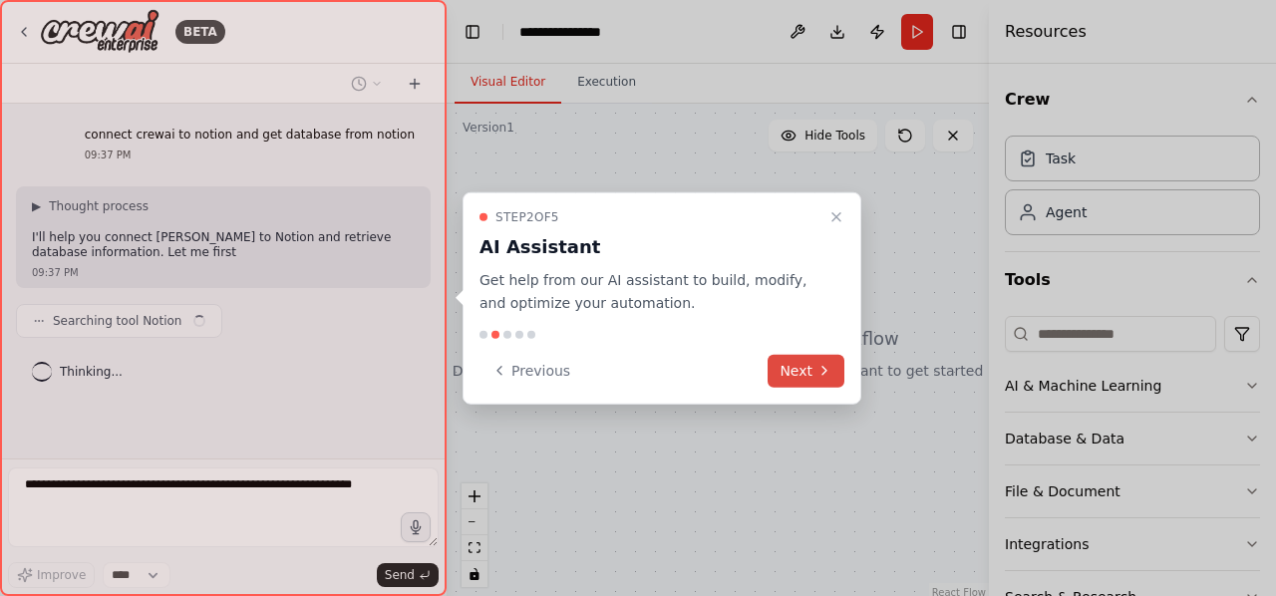
click at [794, 377] on button "Next" at bounding box center [806, 370] width 77 height 33
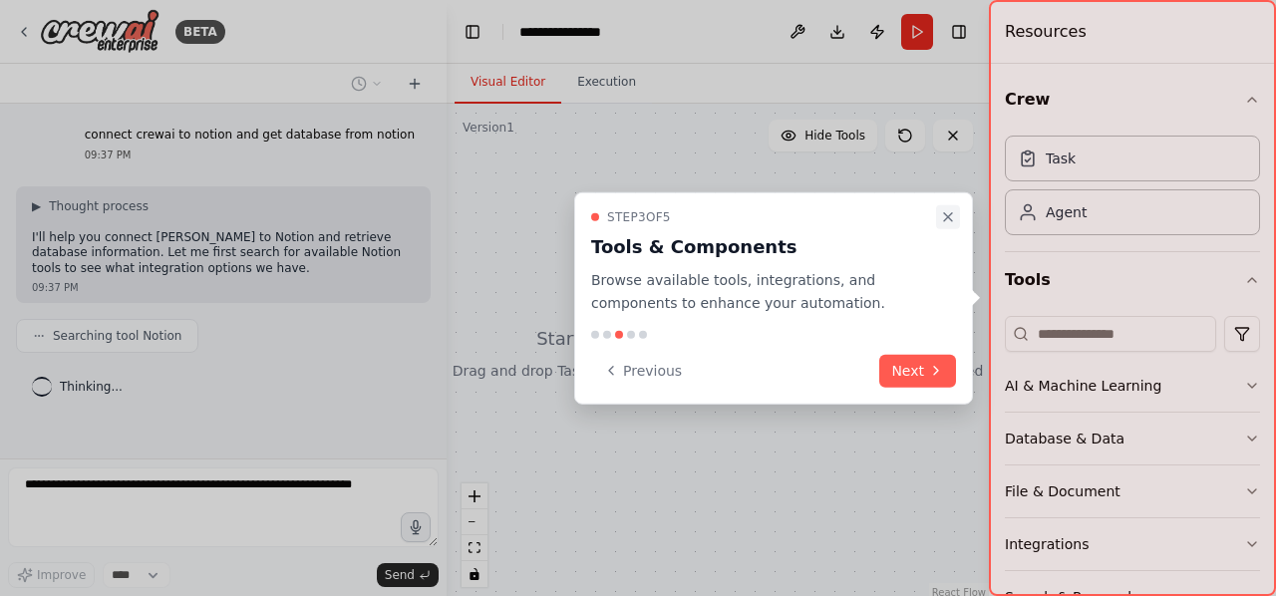
click at [945, 214] on icon "Close walkthrough" at bounding box center [948, 217] width 8 height 8
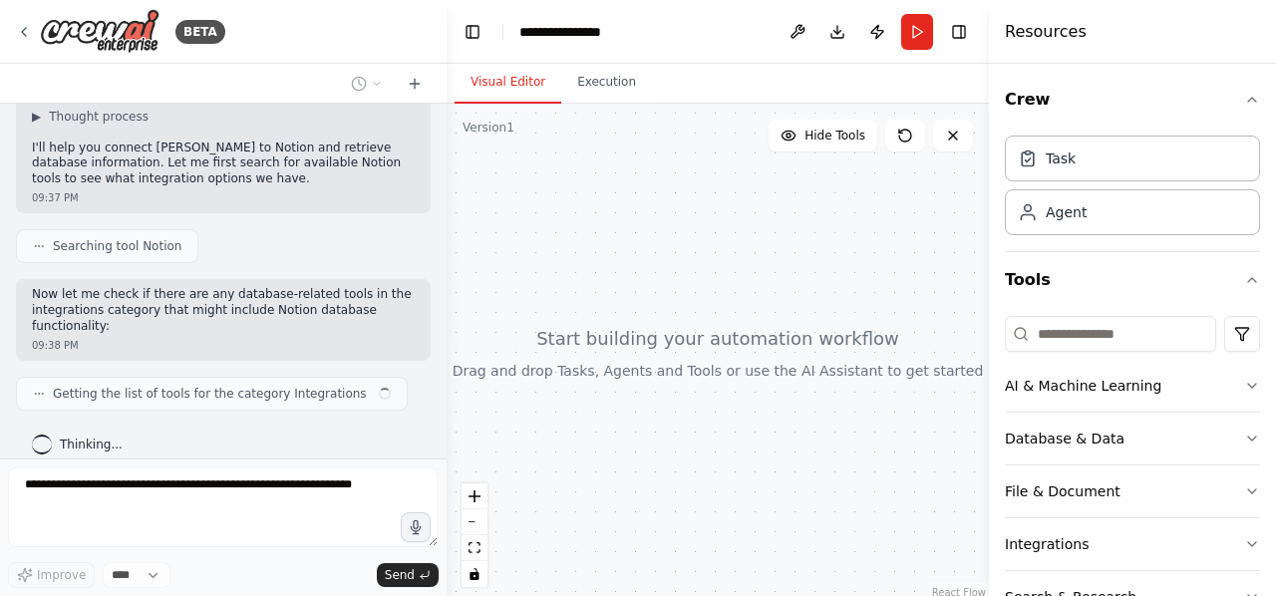
scroll to position [106, 0]
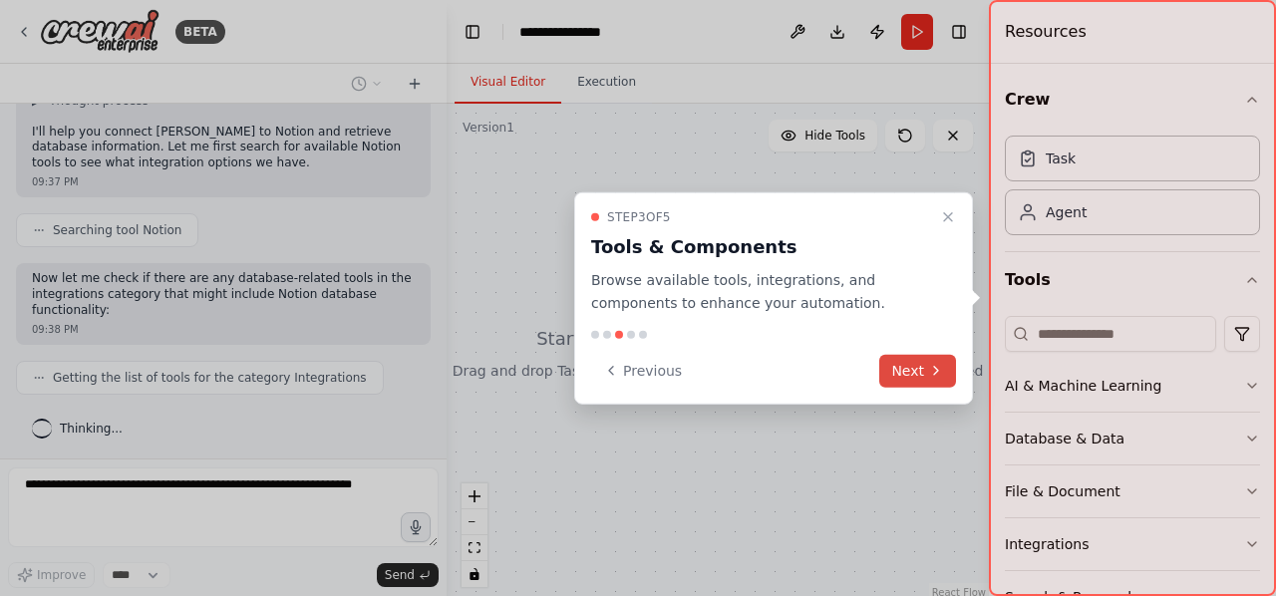
click at [933, 361] on button "Next" at bounding box center [918, 370] width 77 height 33
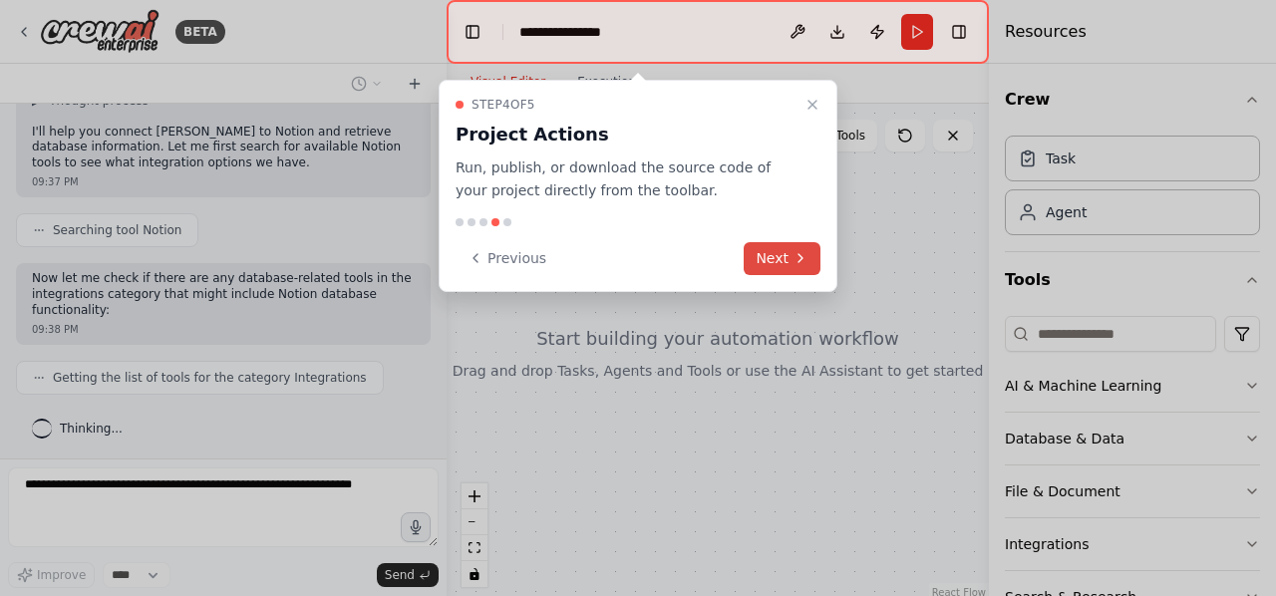
click at [766, 259] on button "Next" at bounding box center [782, 258] width 77 height 33
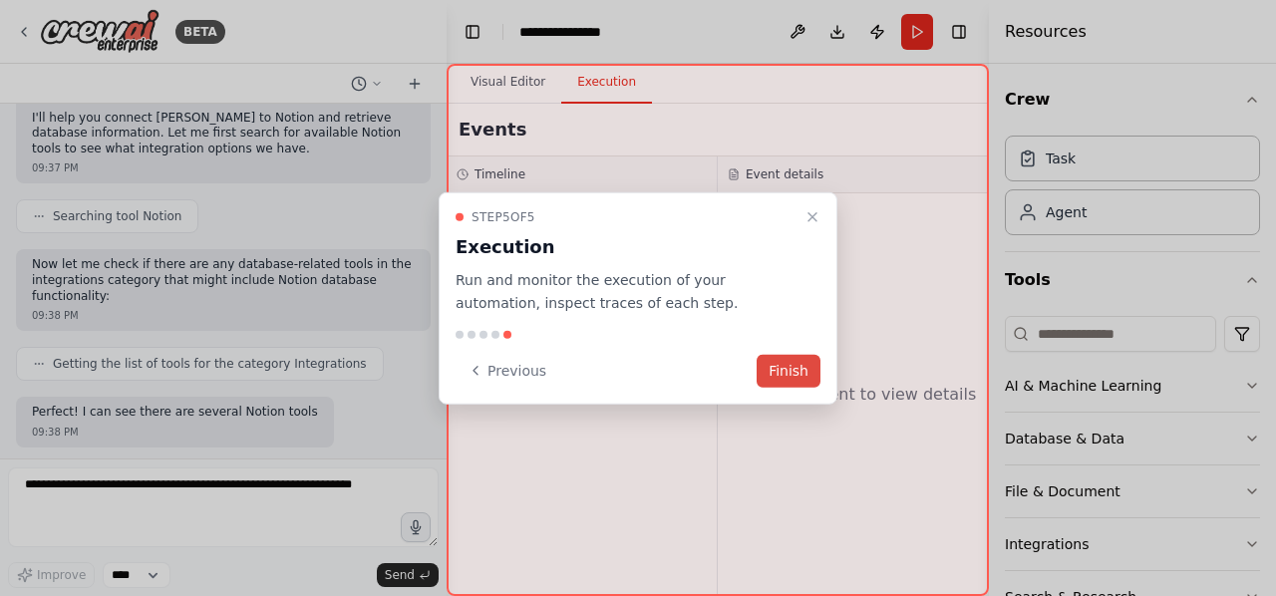
click at [780, 371] on button "Finish" at bounding box center [789, 370] width 64 height 33
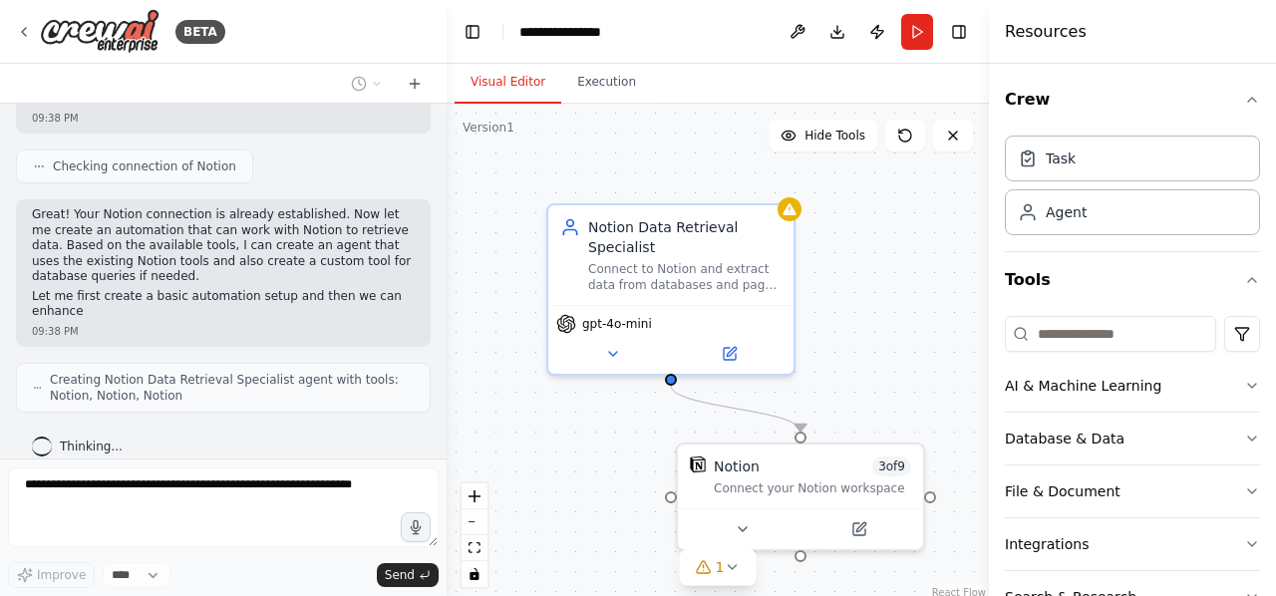
scroll to position [659, 0]
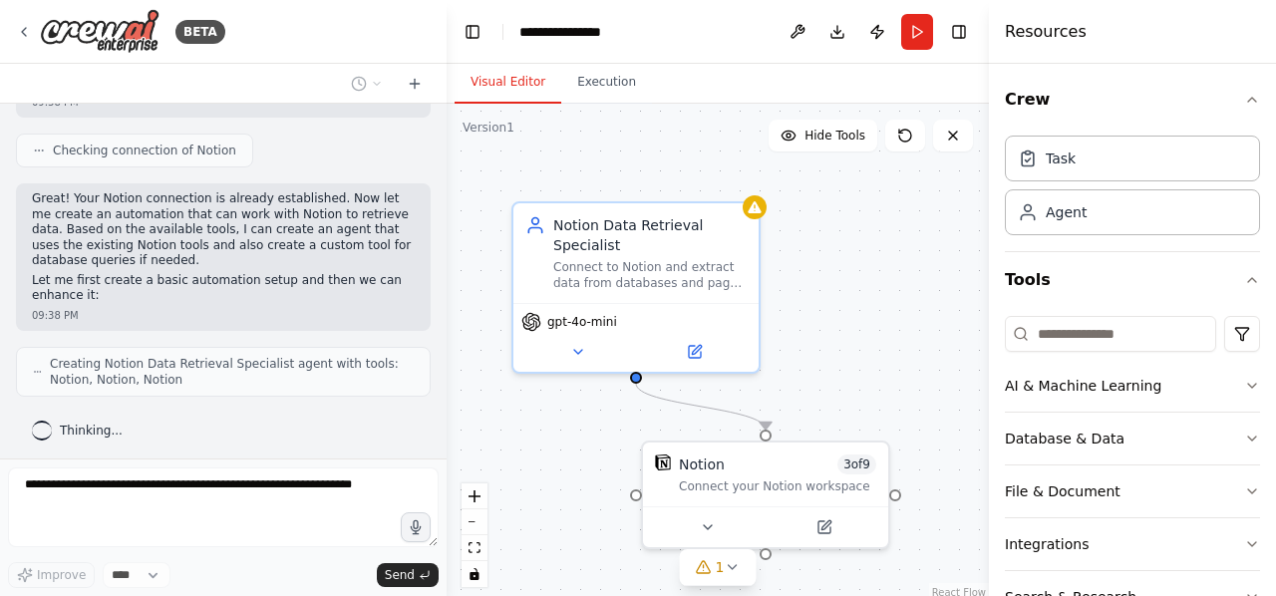
drag, startPoint x: 863, startPoint y: 276, endPoint x: 828, endPoint y: 274, distance: 35.0
click at [828, 274] on div ".deletable-edge-delete-btn { width: 20px; height: 20px; border: 0px solid #ffff…" at bounding box center [718, 353] width 543 height 499
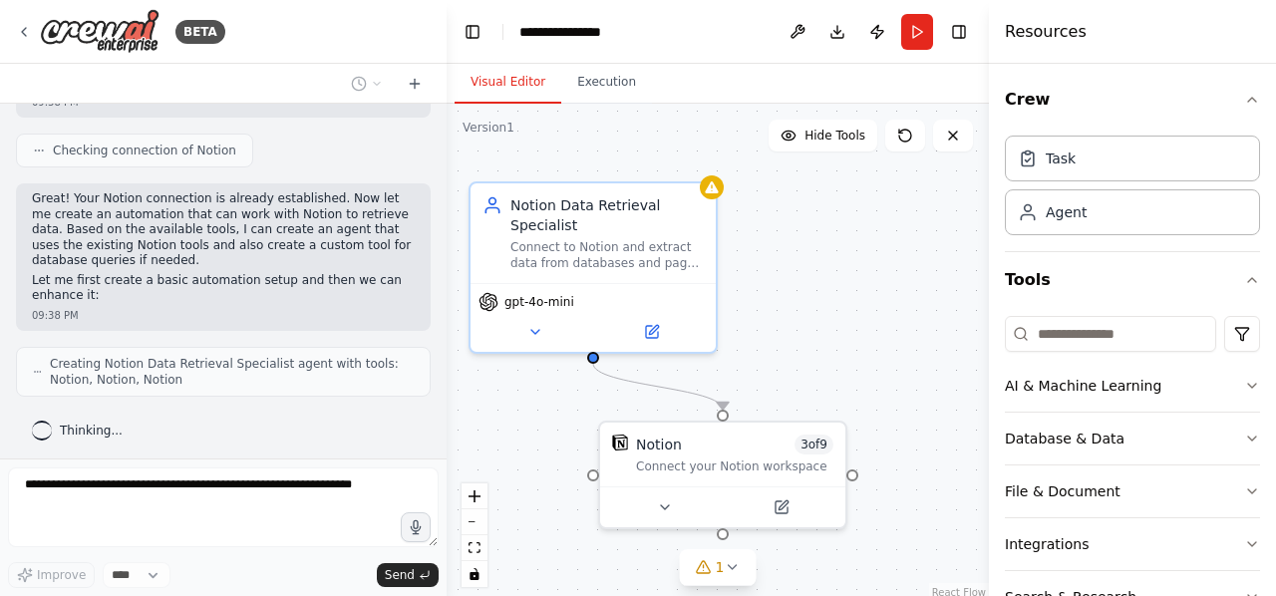
drag, startPoint x: 830, startPoint y: 306, endPoint x: 783, endPoint y: 286, distance: 50.9
click at [783, 286] on div ".deletable-edge-delete-btn { width: 20px; height: 20px; border: 0px solid #ffff…" at bounding box center [718, 353] width 543 height 499
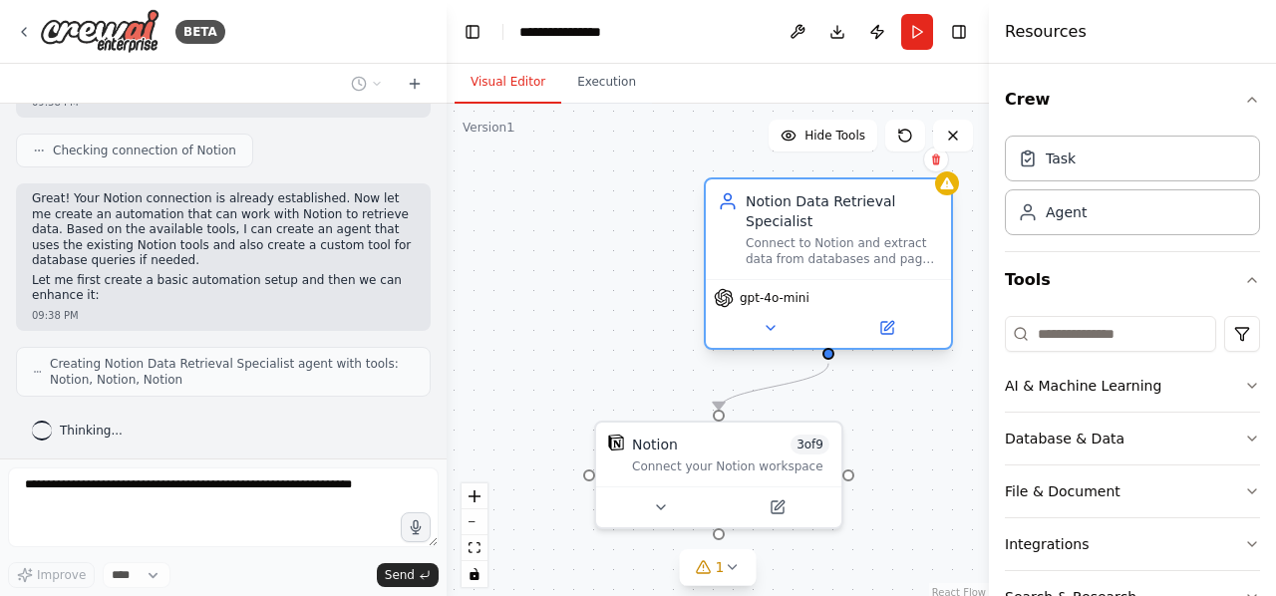
drag, startPoint x: 652, startPoint y: 233, endPoint x: 902, endPoint y: 240, distance: 249.4
click at [902, 240] on div "Notion Data Retrieval Specialist Connect to Notion and extract data from databa…" at bounding box center [842, 229] width 193 height 76
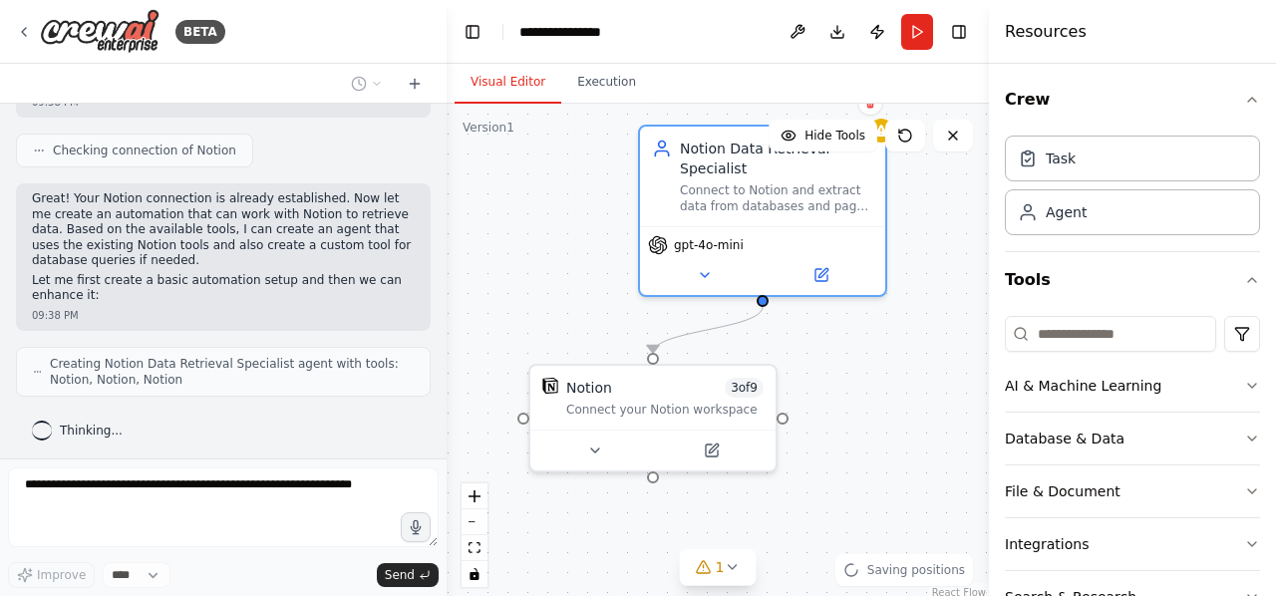
drag, startPoint x: 619, startPoint y: 320, endPoint x: 553, endPoint y: 263, distance: 87.0
click at [553, 263] on div ".deletable-edge-delete-btn { width: 20px; height: 20px; border: 0px solid #ffff…" at bounding box center [718, 353] width 543 height 499
click at [663, 384] on div "Notion 3 of 9" at bounding box center [664, 384] width 197 height 20
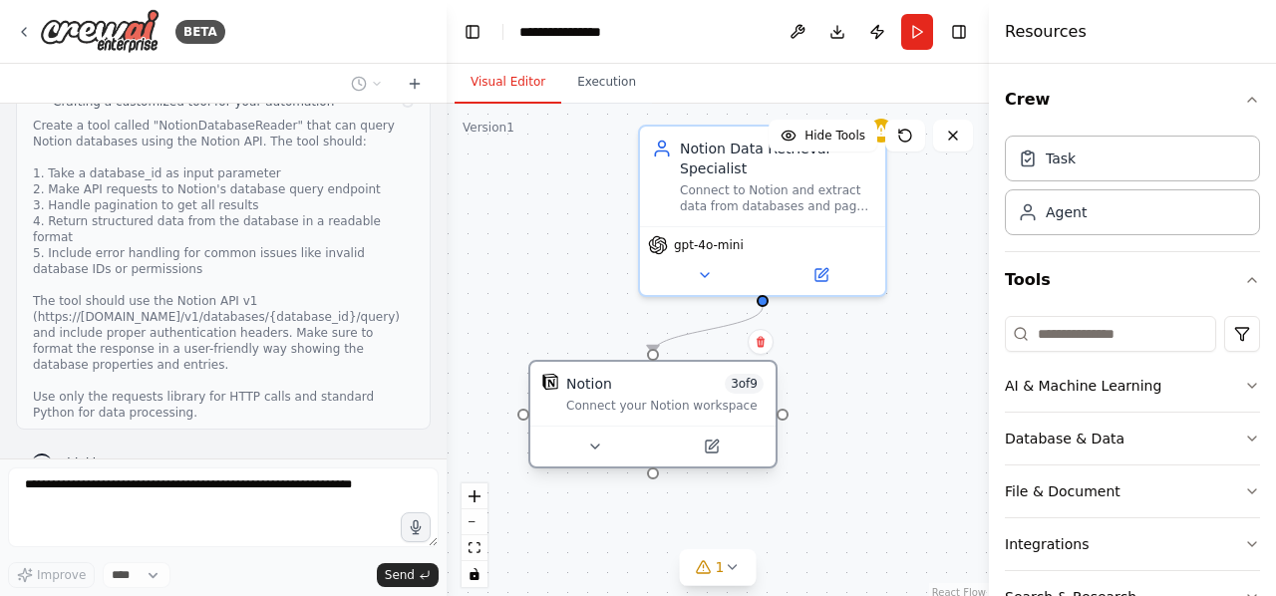
scroll to position [1085, 0]
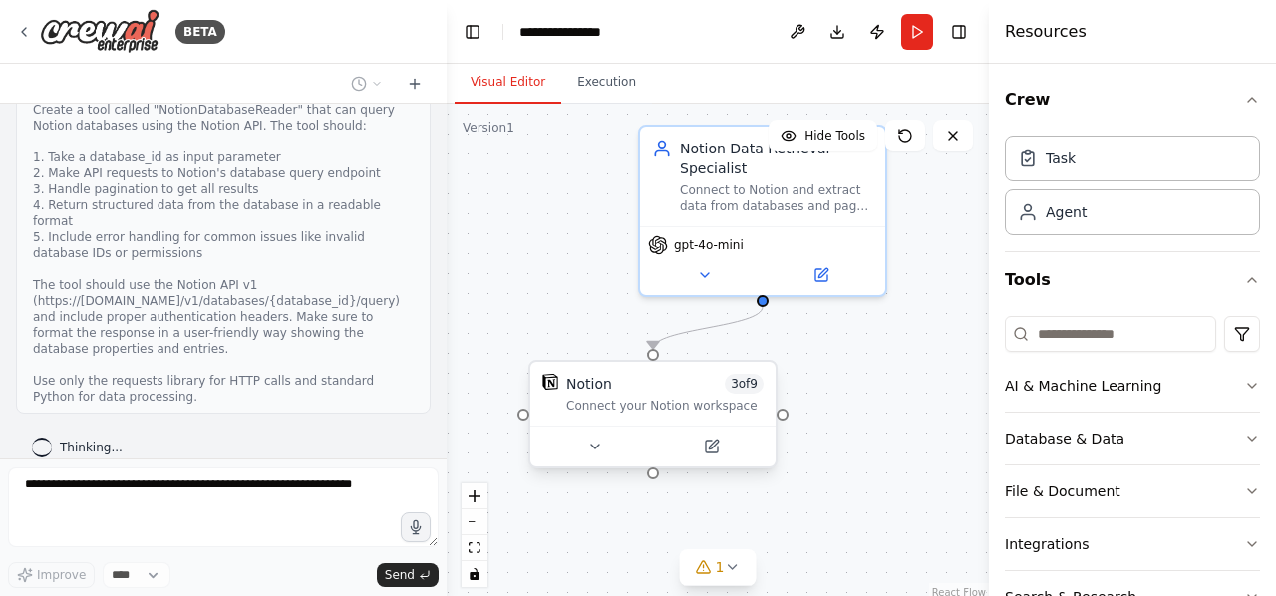
click at [666, 412] on div "Connect your Notion workspace" at bounding box center [664, 406] width 197 height 16
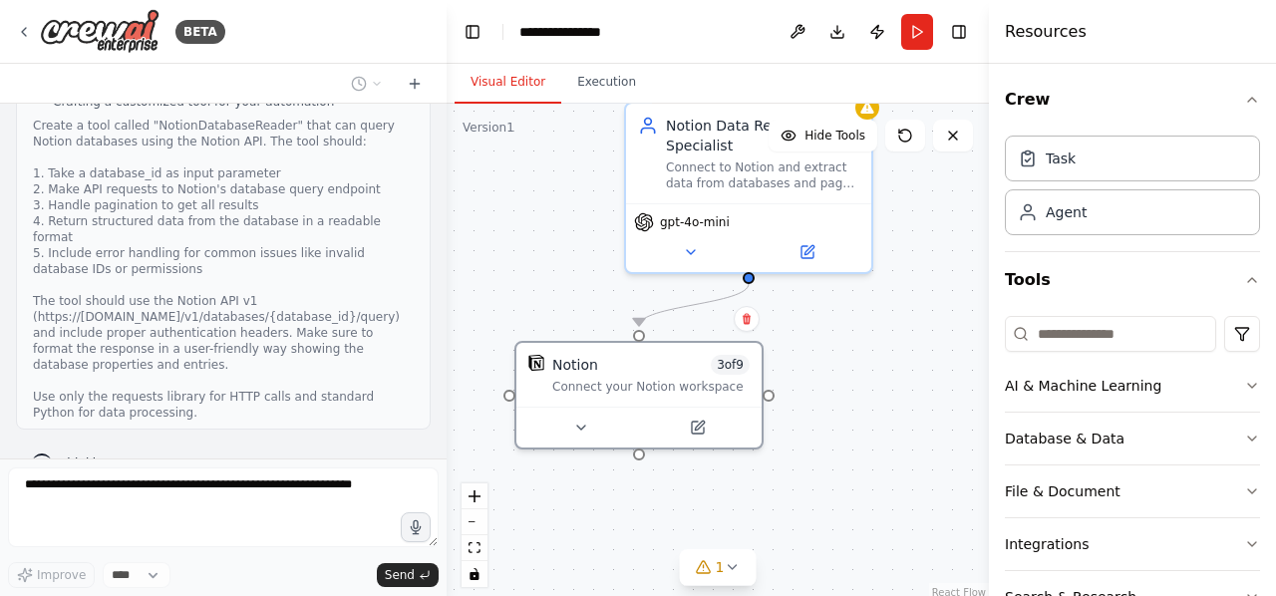
drag, startPoint x: 839, startPoint y: 354, endPoint x: 822, endPoint y: 325, distance: 33.5
click at [822, 325] on div ".deletable-edge-delete-btn { width: 20px; height: 20px; border: 0px solid #ffff…" at bounding box center [718, 353] width 543 height 499
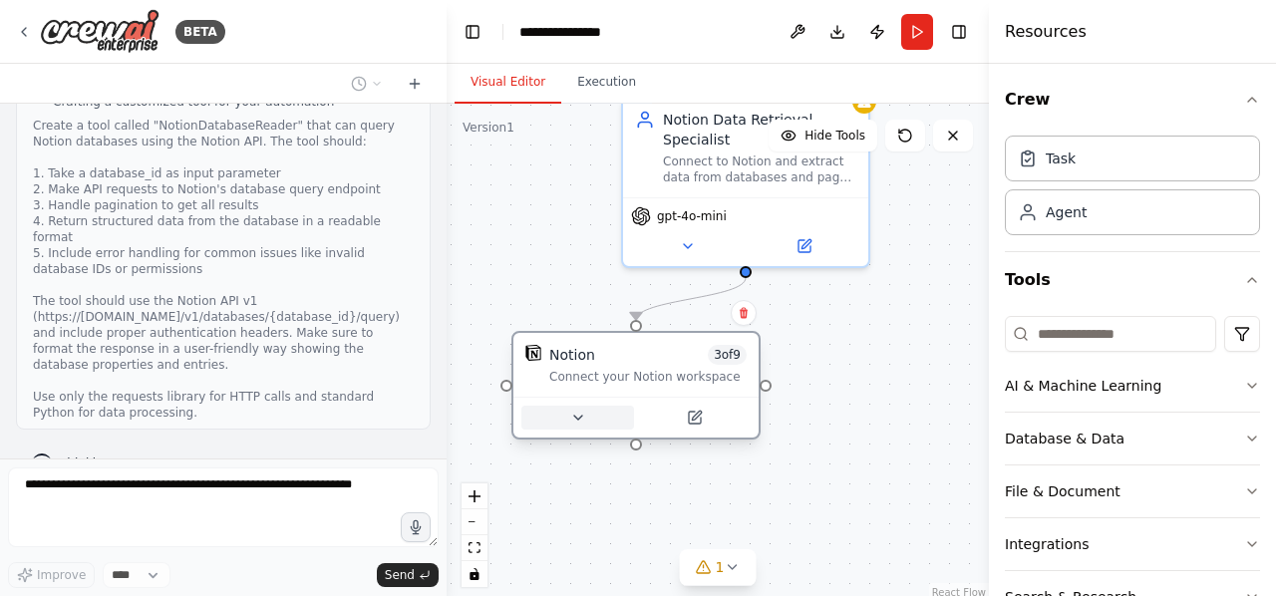
click at [596, 422] on button at bounding box center [578, 418] width 113 height 24
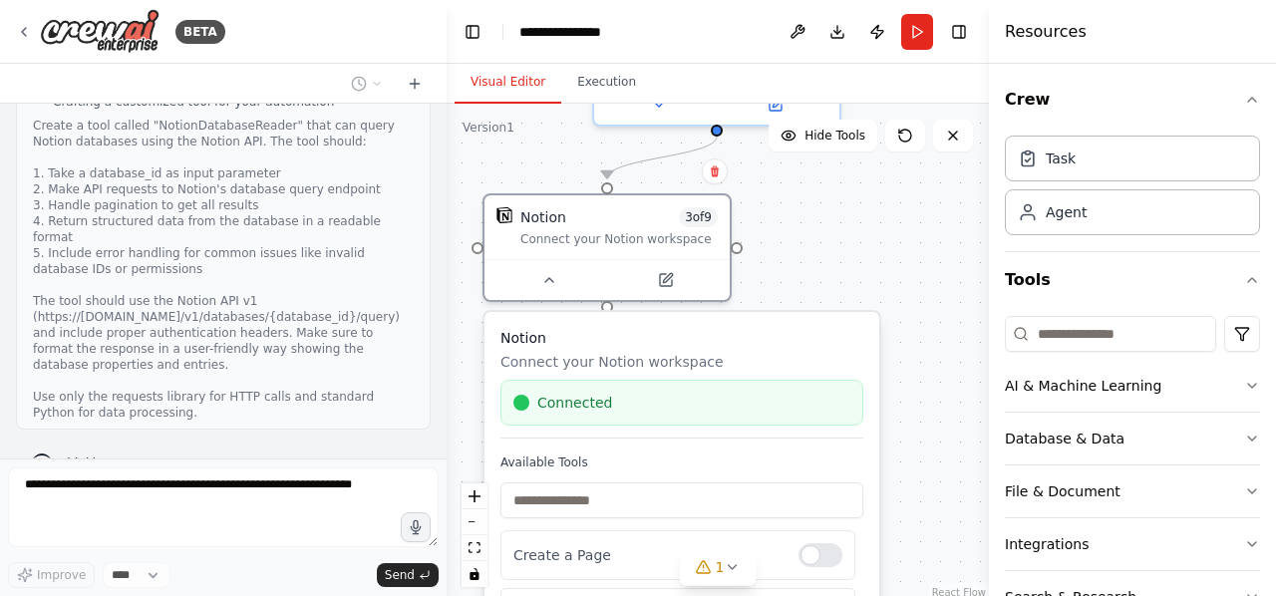
drag, startPoint x: 791, startPoint y: 362, endPoint x: 762, endPoint y: 206, distance: 158.2
click at [762, 206] on div ".deletable-edge-delete-btn { width: 20px; height: 20px; border: 0px solid #ffff…" at bounding box center [718, 353] width 543 height 499
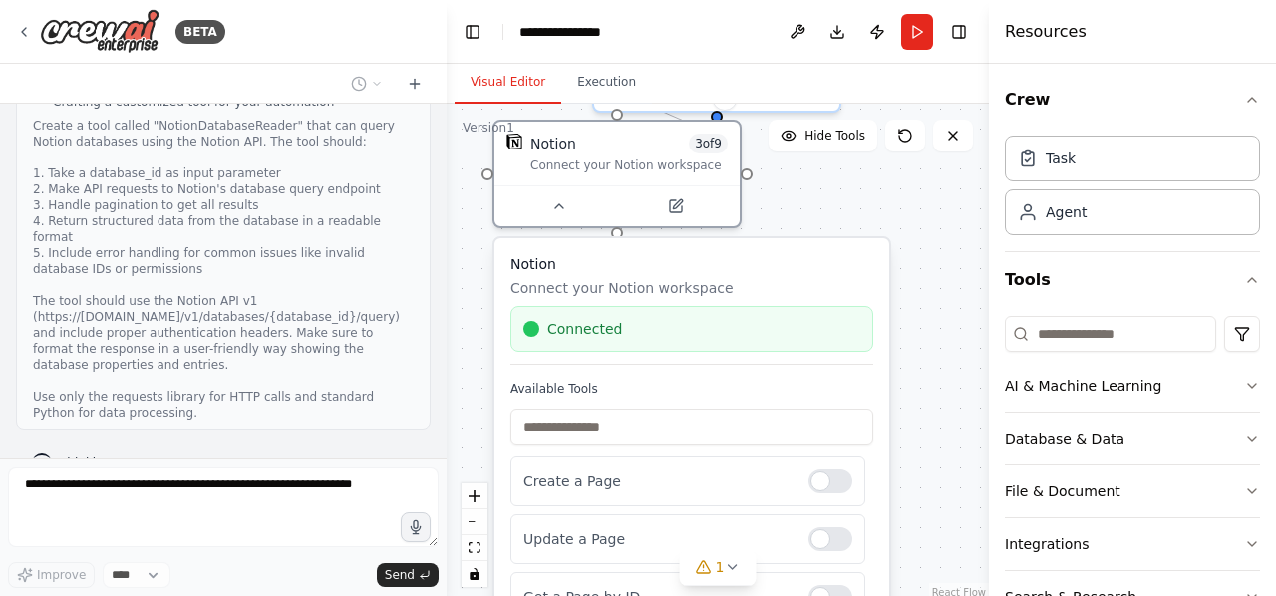
drag, startPoint x: 776, startPoint y: 340, endPoint x: 778, endPoint y: 265, distance: 74.8
click at [778, 278] on p "Connect your Notion workspace" at bounding box center [692, 288] width 363 height 20
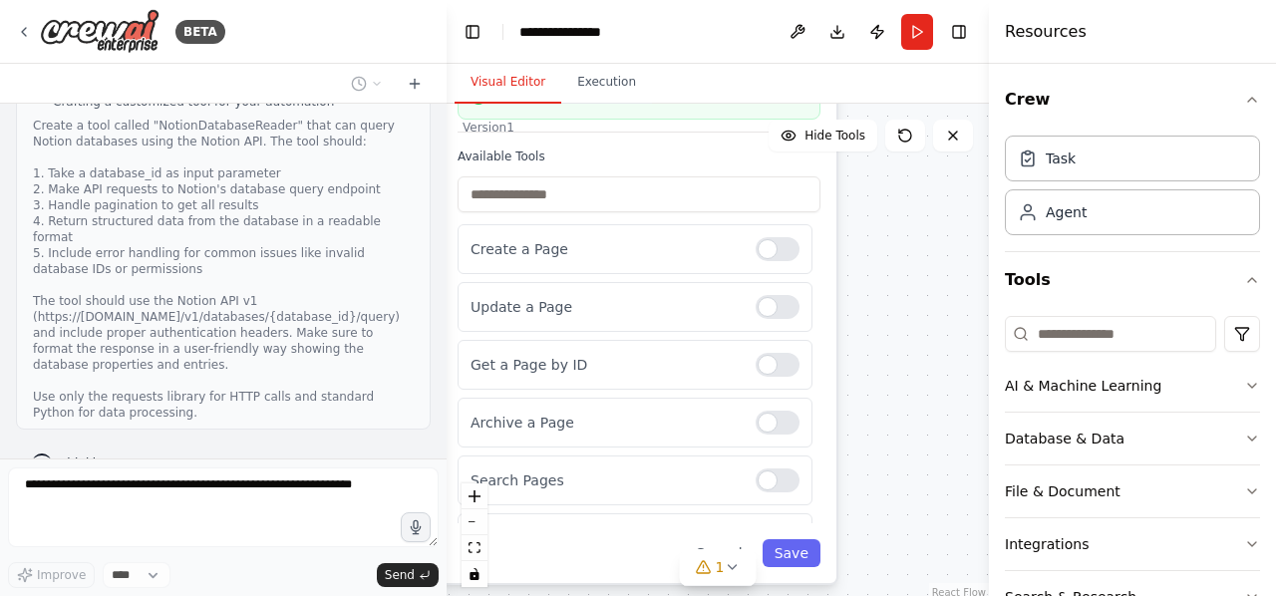
drag, startPoint x: 954, startPoint y: 404, endPoint x: 902, endPoint y: 191, distance: 218.9
click at [902, 191] on div ".deletable-edge-delete-btn { width: 20px; height: 20px; border: 0px solid #ffff…" at bounding box center [718, 353] width 543 height 499
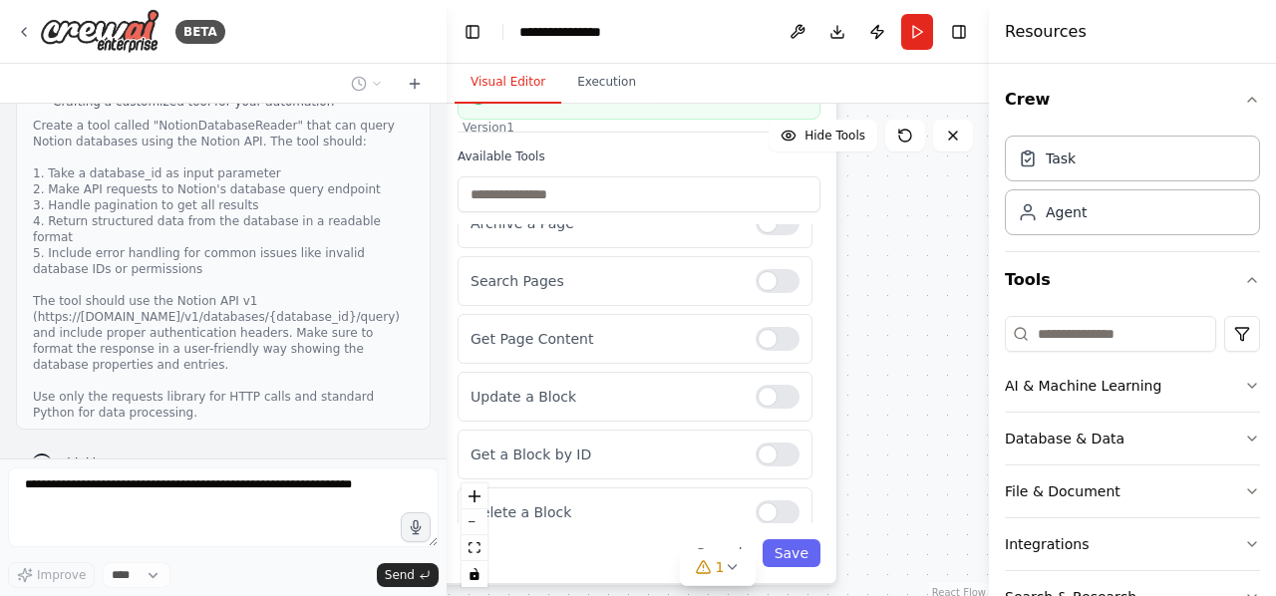
scroll to position [207, 0]
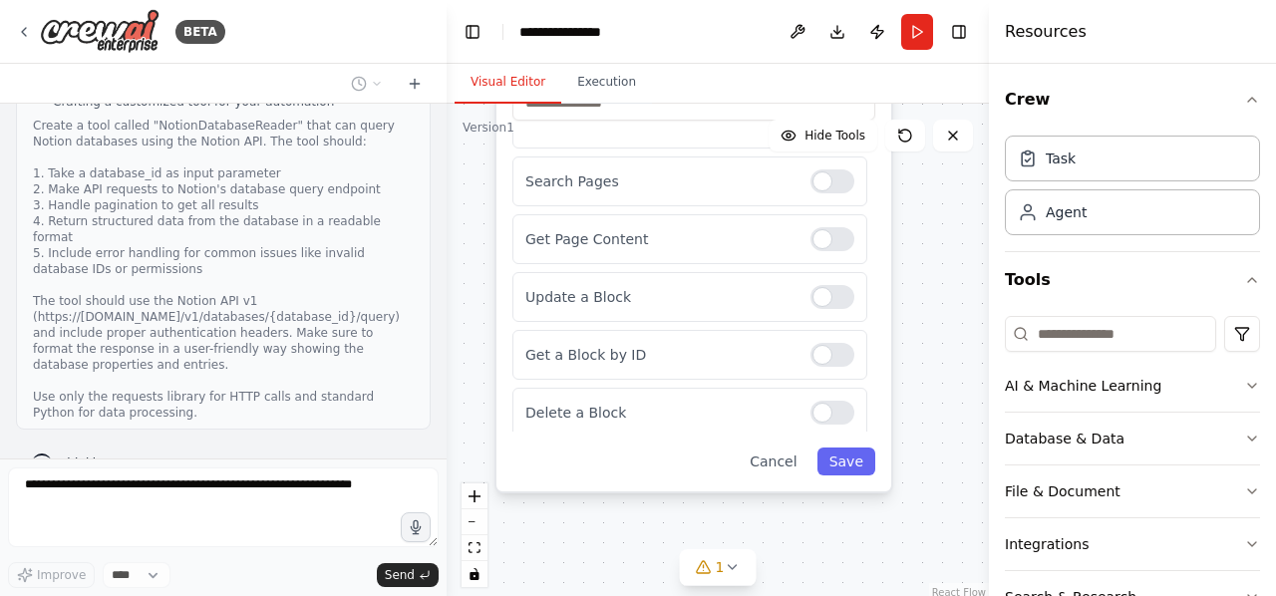
drag, startPoint x: 945, startPoint y: 440, endPoint x: 1000, endPoint y: 348, distance: 106.9
click at [1000, 348] on div "BETA connect crewai to notion and get database from notion 09:37 PM ▶ Thought p…" at bounding box center [638, 298] width 1276 height 596
click at [816, 184] on div at bounding box center [833, 182] width 44 height 24
click at [863, 460] on button "Save" at bounding box center [847, 462] width 58 height 28
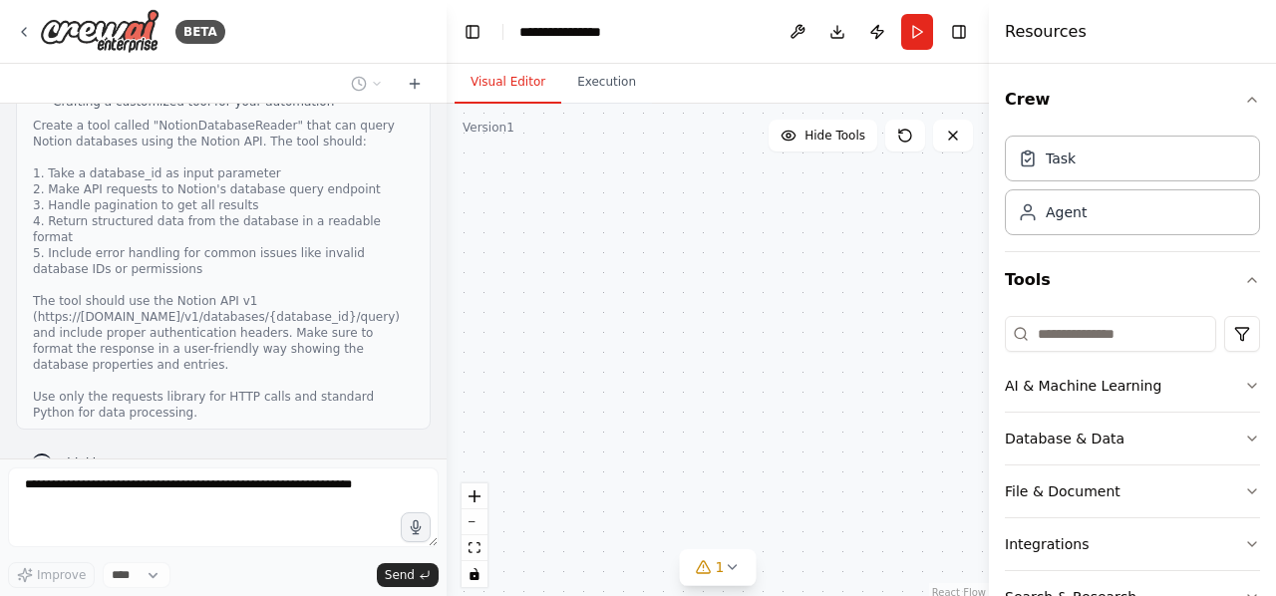
drag, startPoint x: 909, startPoint y: 310, endPoint x: 860, endPoint y: 534, distance: 228.7
click at [860, 534] on div ".deletable-edge-delete-btn { width: 20px; height: 20px; border: 0px solid #ffff…" at bounding box center [718, 353] width 543 height 499
drag, startPoint x: 833, startPoint y: 334, endPoint x: 854, endPoint y: 516, distance: 182.7
click at [854, 516] on div ".deletable-edge-delete-btn { width: 20px; height: 20px; border: 0px solid #ffff…" at bounding box center [718, 353] width 543 height 499
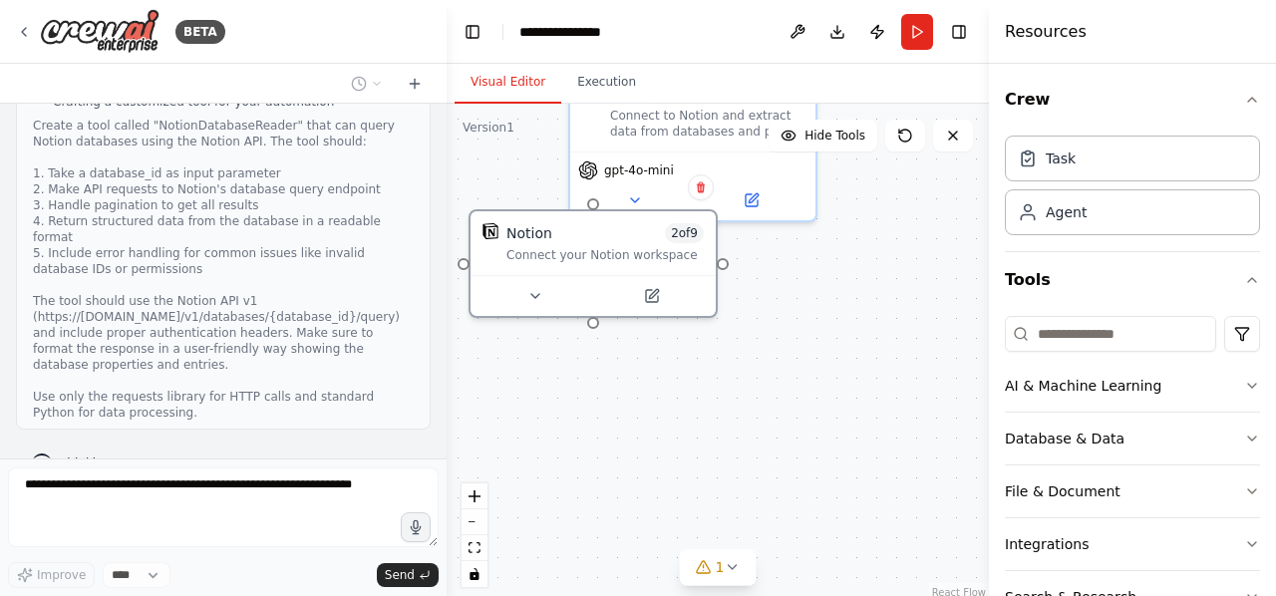
drag, startPoint x: 768, startPoint y: 352, endPoint x: 850, endPoint y: 433, distance: 114.9
click at [850, 433] on div ".deletable-edge-delete-btn { width: 20px; height: 20px; border: 0px solid #ffff…" at bounding box center [718, 353] width 543 height 499
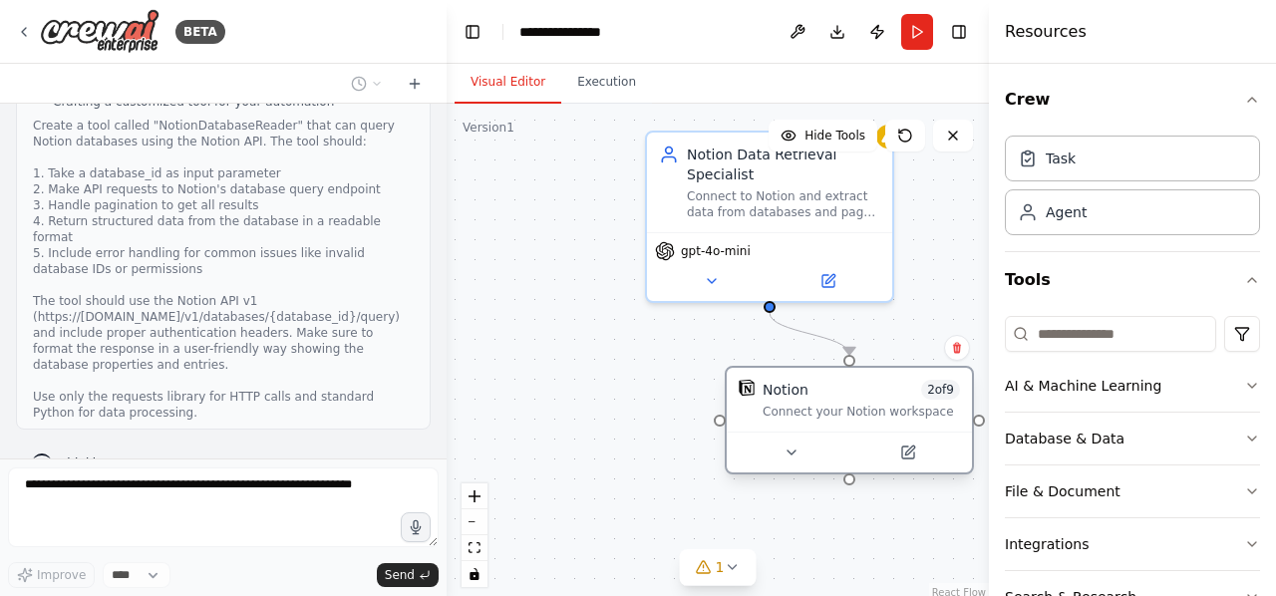
drag, startPoint x: 717, startPoint y: 358, endPoint x: 872, endPoint y: 444, distance: 176.8
click at [872, 432] on div "Notion 2 of 9 Connect your Notion workspace" at bounding box center [849, 400] width 245 height 64
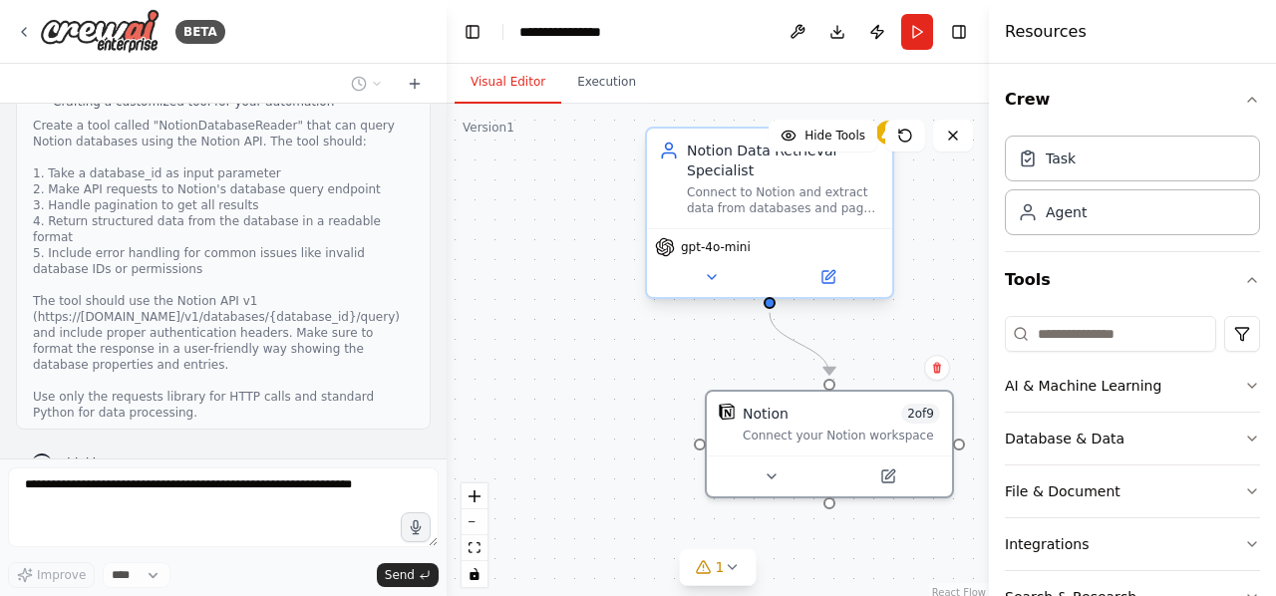
click at [764, 203] on div "Connect to Notion and extract data from databases and pages based on {data_requ…" at bounding box center [783, 200] width 193 height 32
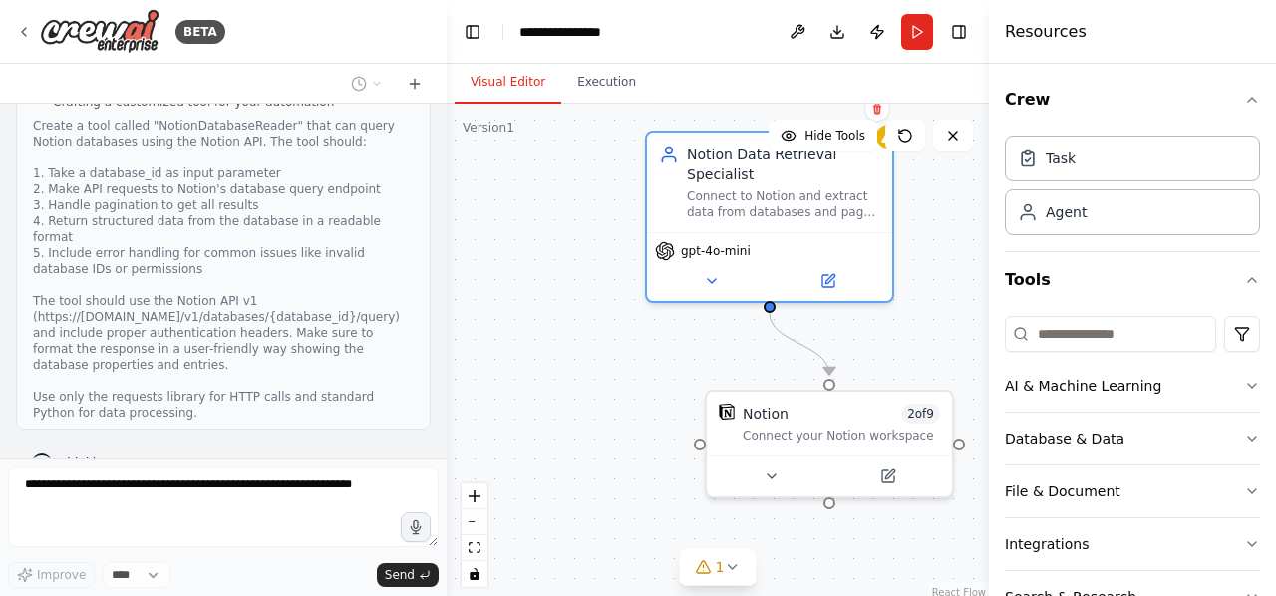
scroll to position [985, 0]
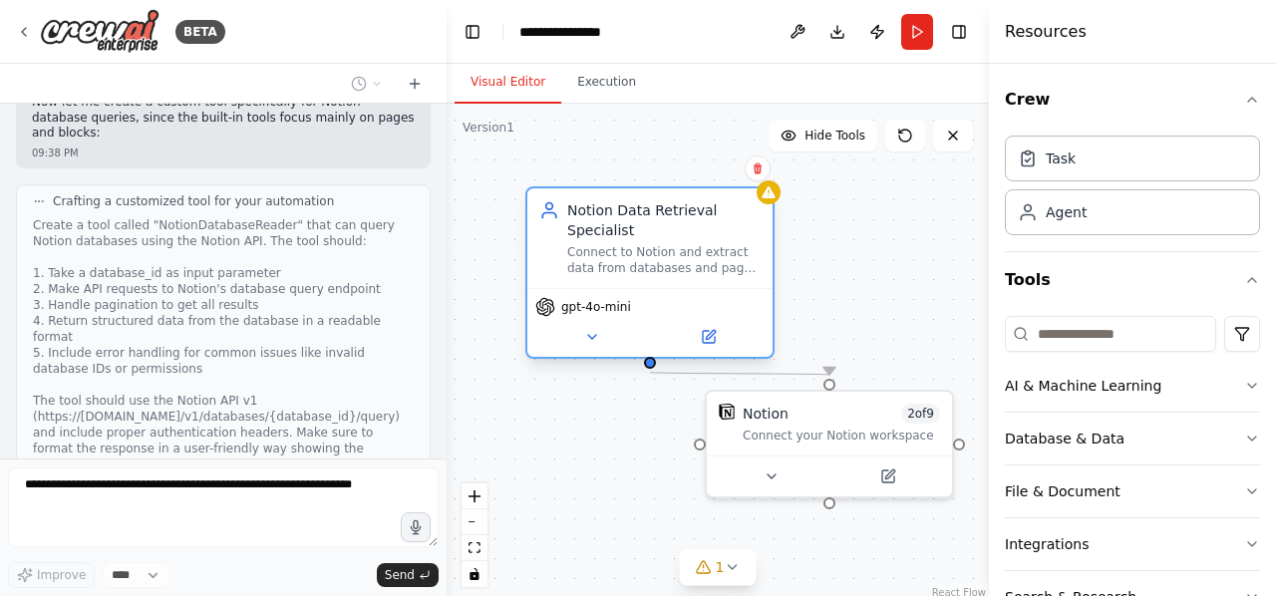
drag, startPoint x: 817, startPoint y: 173, endPoint x: 686, endPoint y: 230, distance: 142.9
click at [686, 230] on div "Notion Data Retrieval Specialist" at bounding box center [663, 220] width 193 height 40
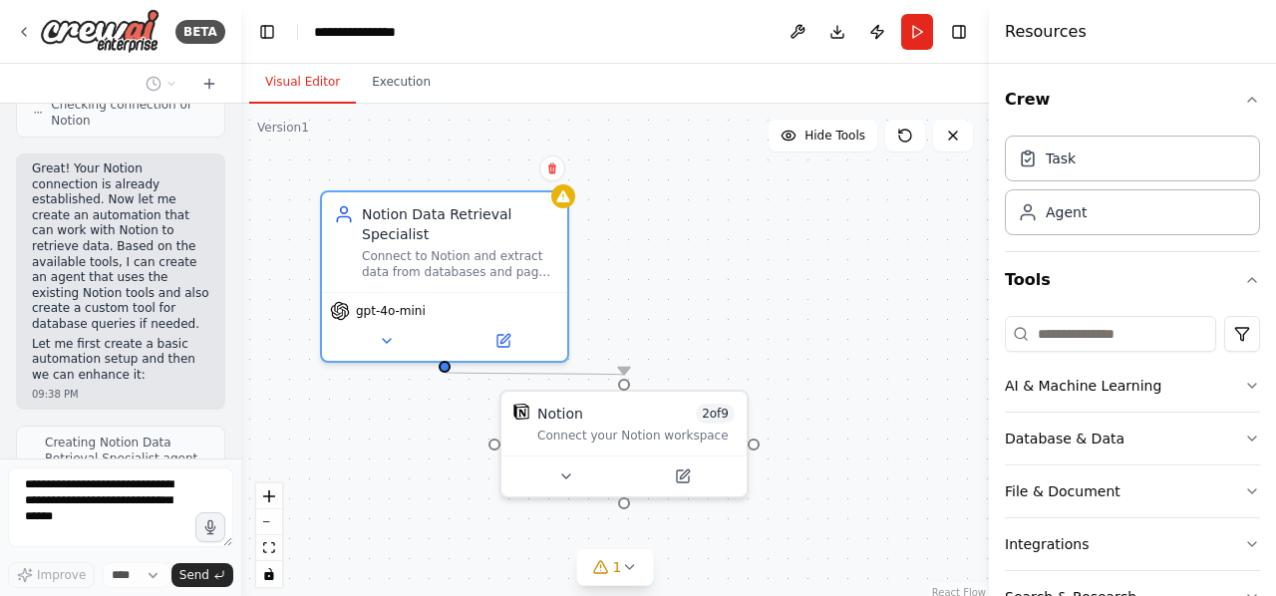
scroll to position [1376, 0]
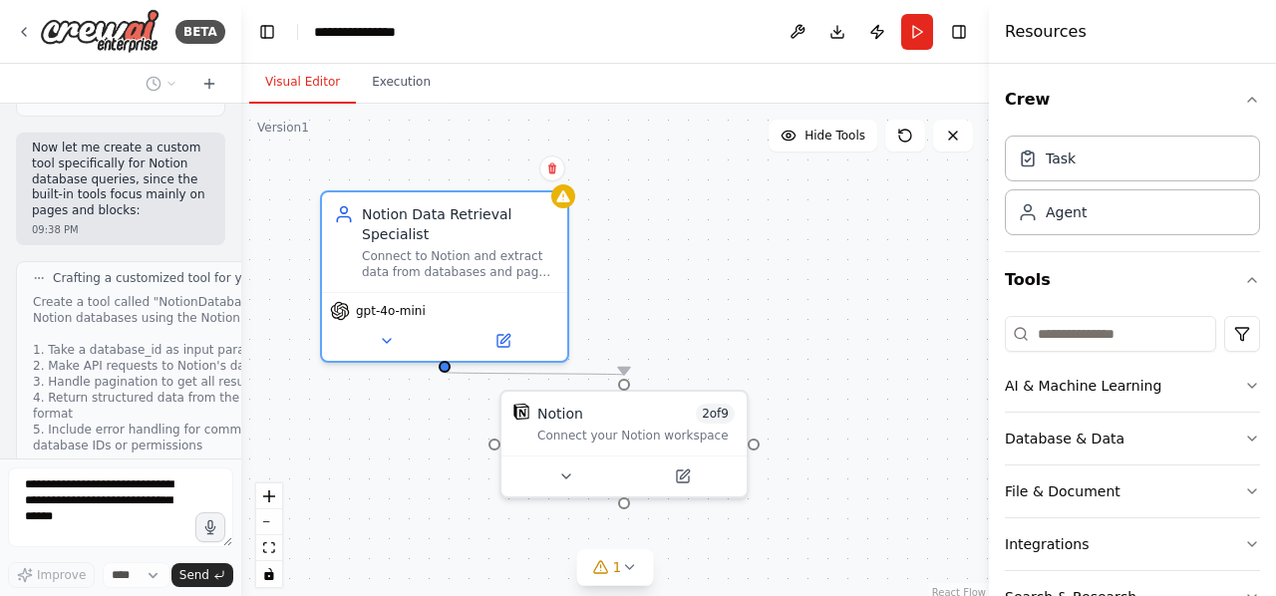
drag, startPoint x: 443, startPoint y: 523, endPoint x: 0, endPoint y: 478, distance: 445.1
click at [0, 478] on div "BETA connect crewai to notion and get database from notion 09:37 PM ▶ Thought p…" at bounding box center [120, 298] width 241 height 596
click at [516, 274] on div "Connect to Notion and extract data from databases and pages based on {data_requ…" at bounding box center [458, 260] width 193 height 32
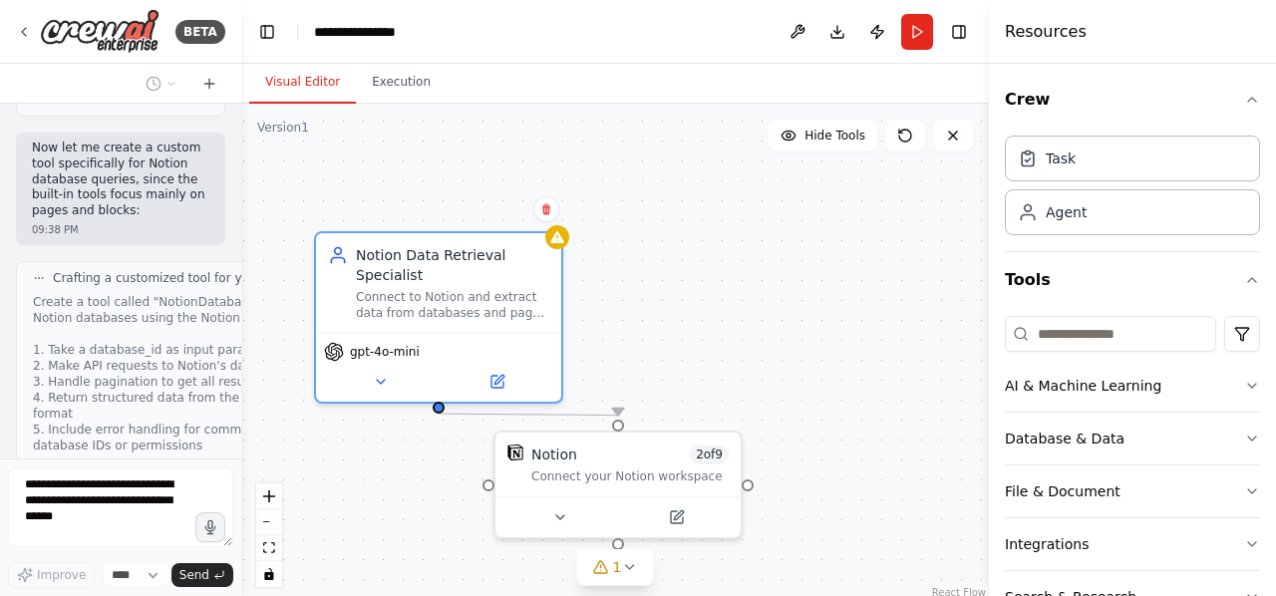
drag, startPoint x: 623, startPoint y: 248, endPoint x: 617, endPoint y: 308, distance: 60.1
click at [617, 293] on div ".deletable-edge-delete-btn { width: 20px; height: 20px; border: 0px solid #ffff…" at bounding box center [615, 353] width 748 height 499
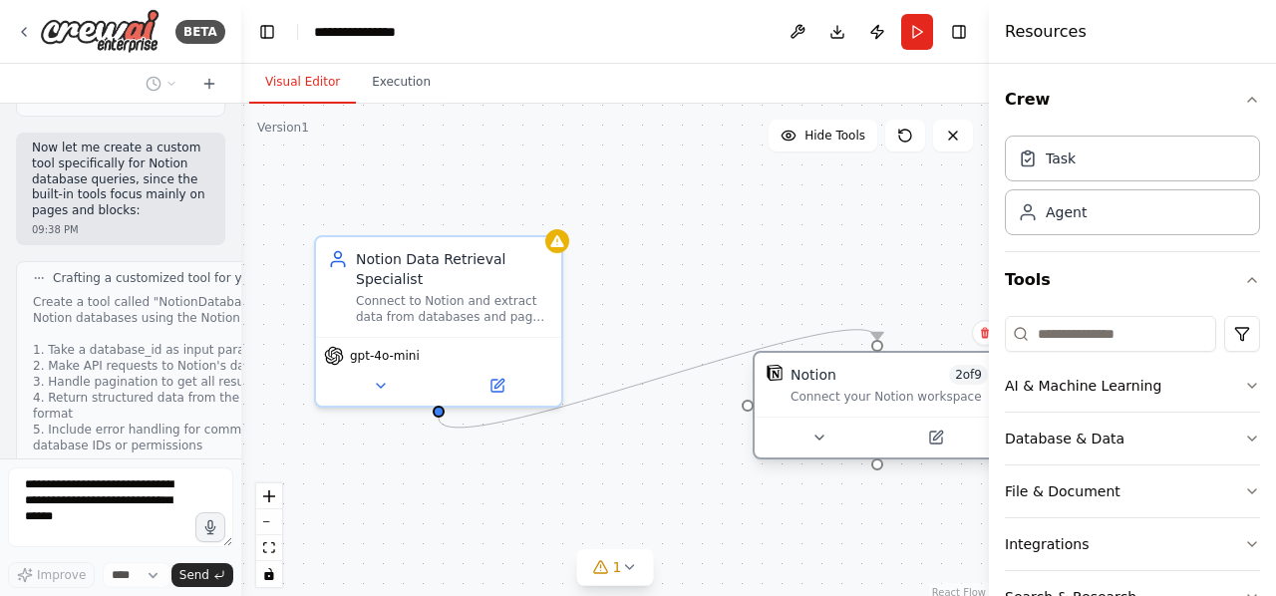
drag, startPoint x: 632, startPoint y: 465, endPoint x: 886, endPoint y: 384, distance: 265.9
click at [886, 384] on div "Notion 2 of 9" at bounding box center [889, 375] width 197 height 20
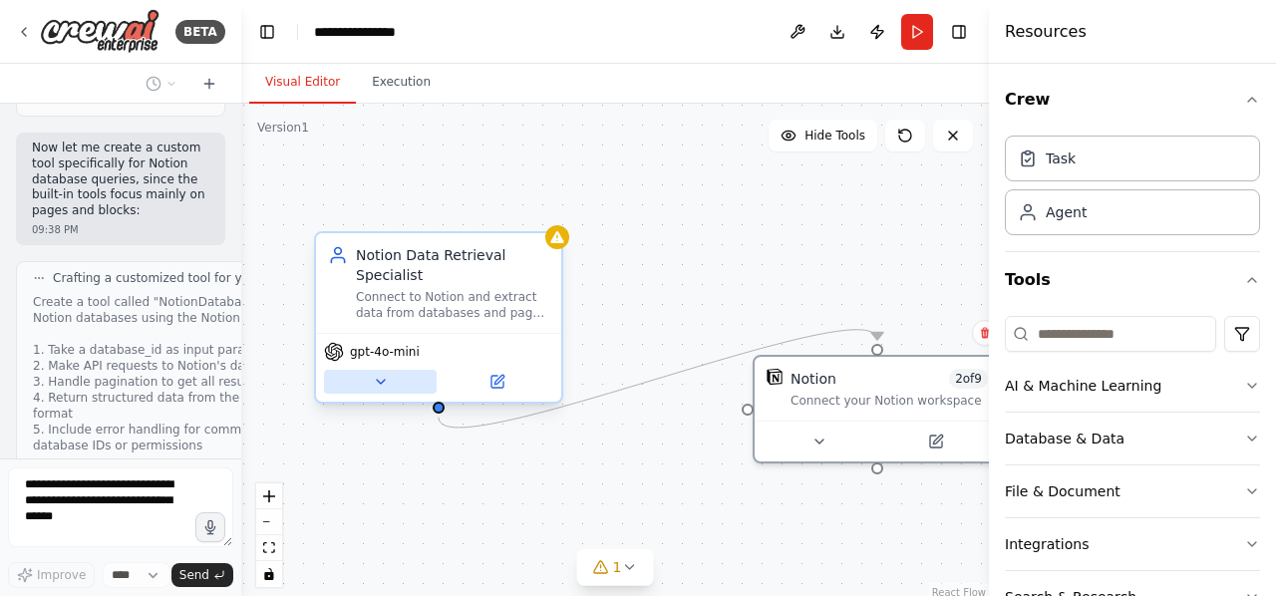
click at [392, 389] on button at bounding box center [380, 382] width 113 height 24
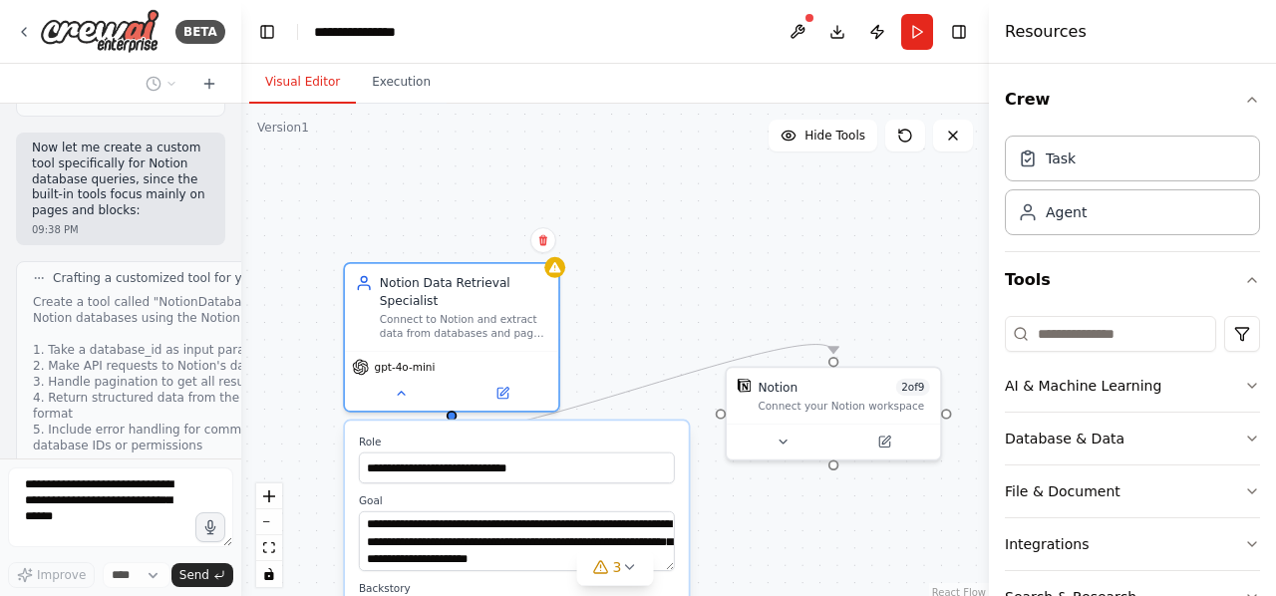
scroll to position [1731, 0]
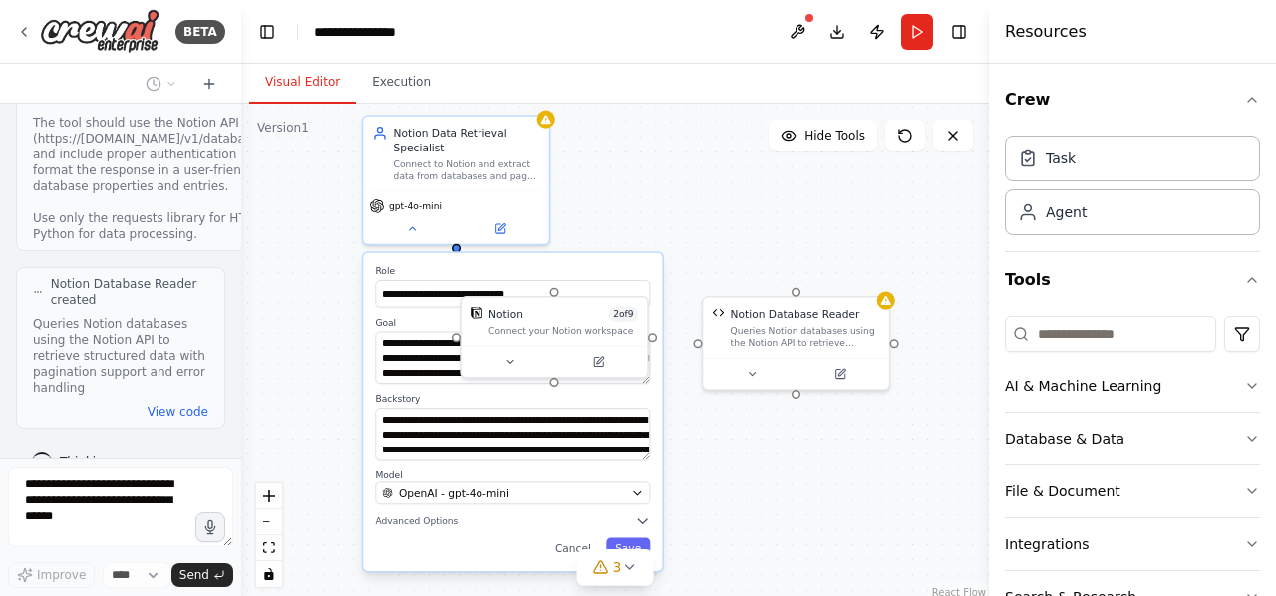
drag, startPoint x: 586, startPoint y: 338, endPoint x: 678, endPoint y: 194, distance: 170.4
click at [678, 194] on div ".deletable-edge-delete-btn { width: 20px; height: 20px; border: 0px solid #ffff…" at bounding box center [615, 353] width 748 height 499
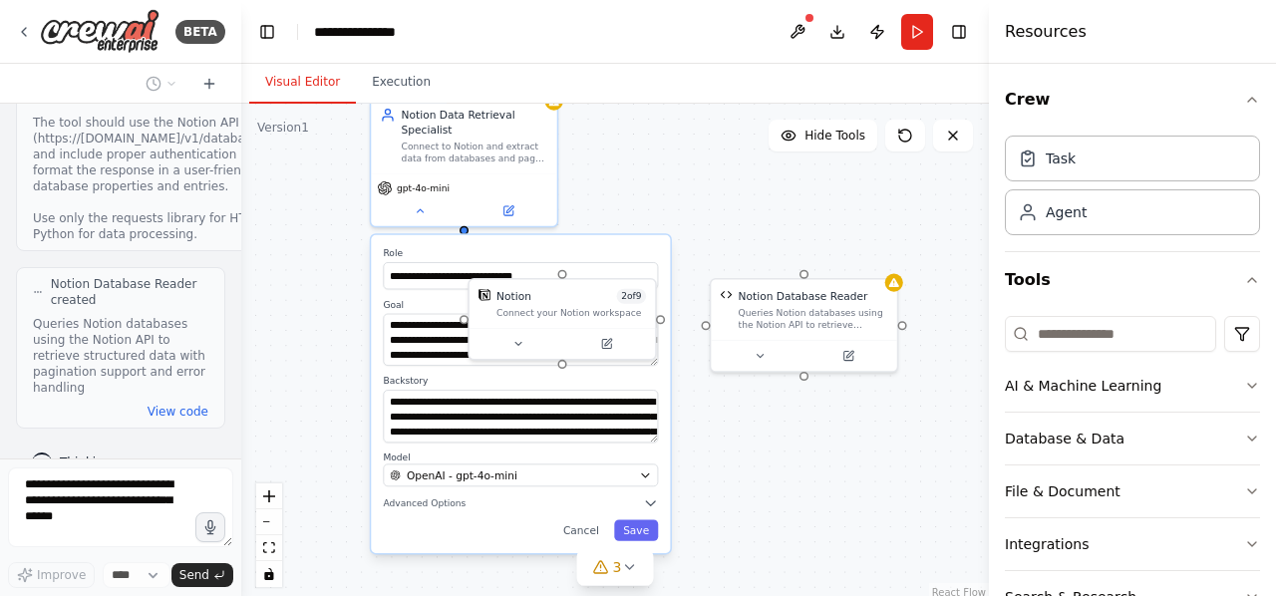
click at [649, 430] on textarea "**********" at bounding box center [520, 416] width 275 height 53
click at [621, 488] on div "**********" at bounding box center [520, 394] width 299 height 318
click at [617, 472] on div "OpenAI - gpt-4o-mini" at bounding box center [511, 475] width 243 height 15
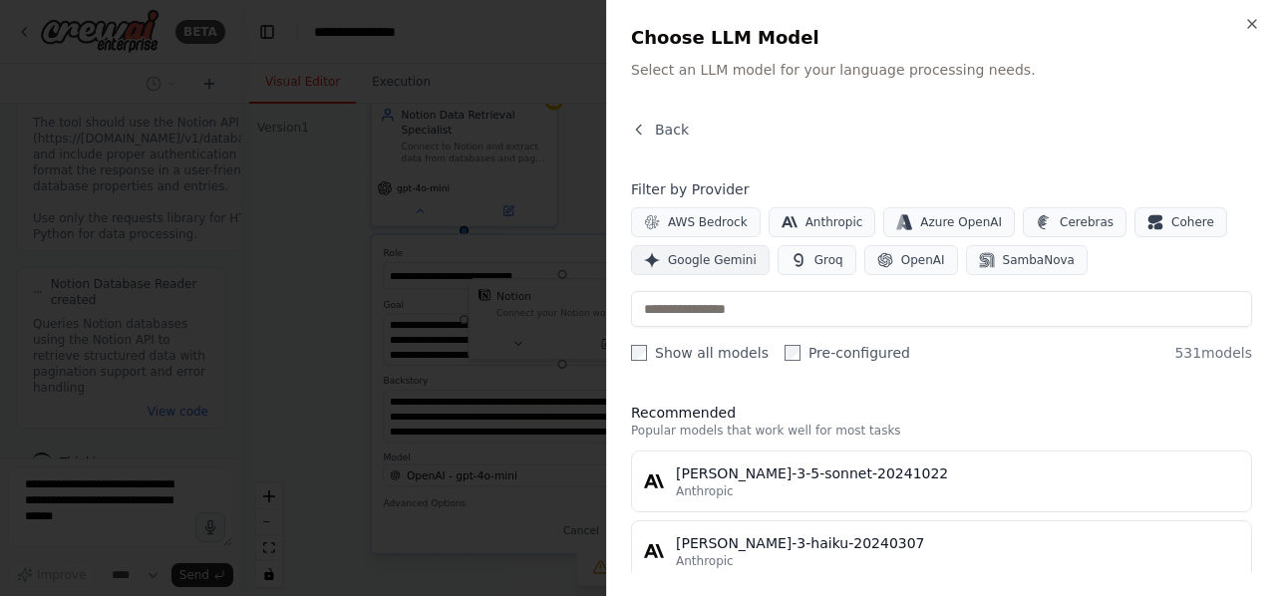
click at [716, 258] on span "Google Gemini" at bounding box center [712, 260] width 89 height 16
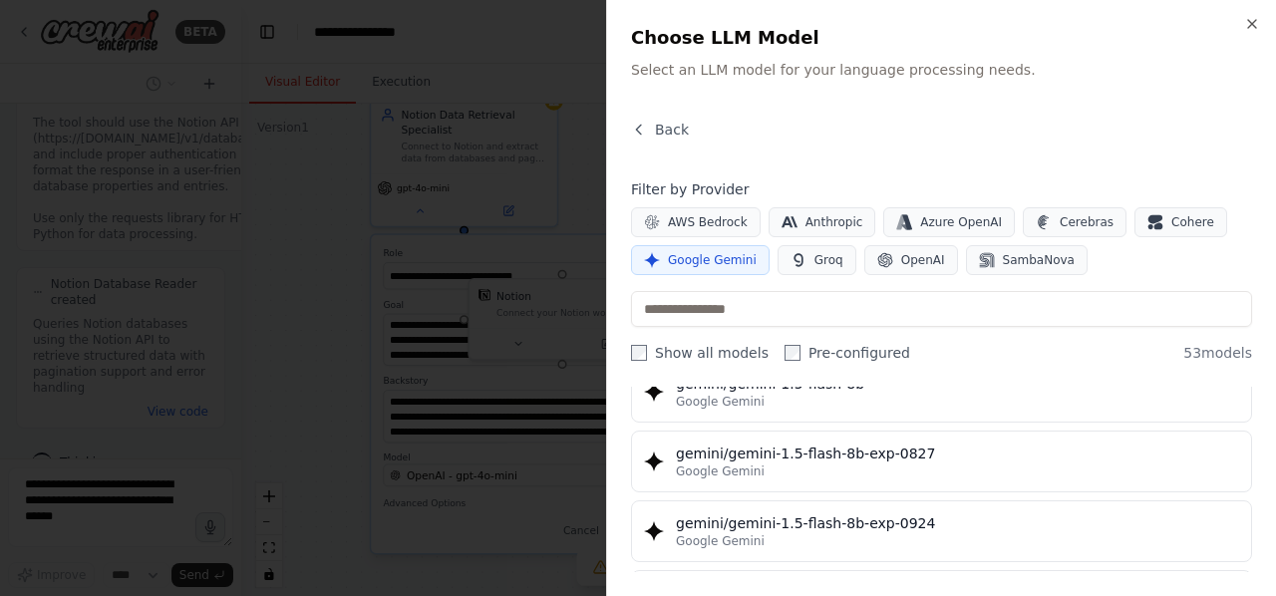
scroll to position [0, 0]
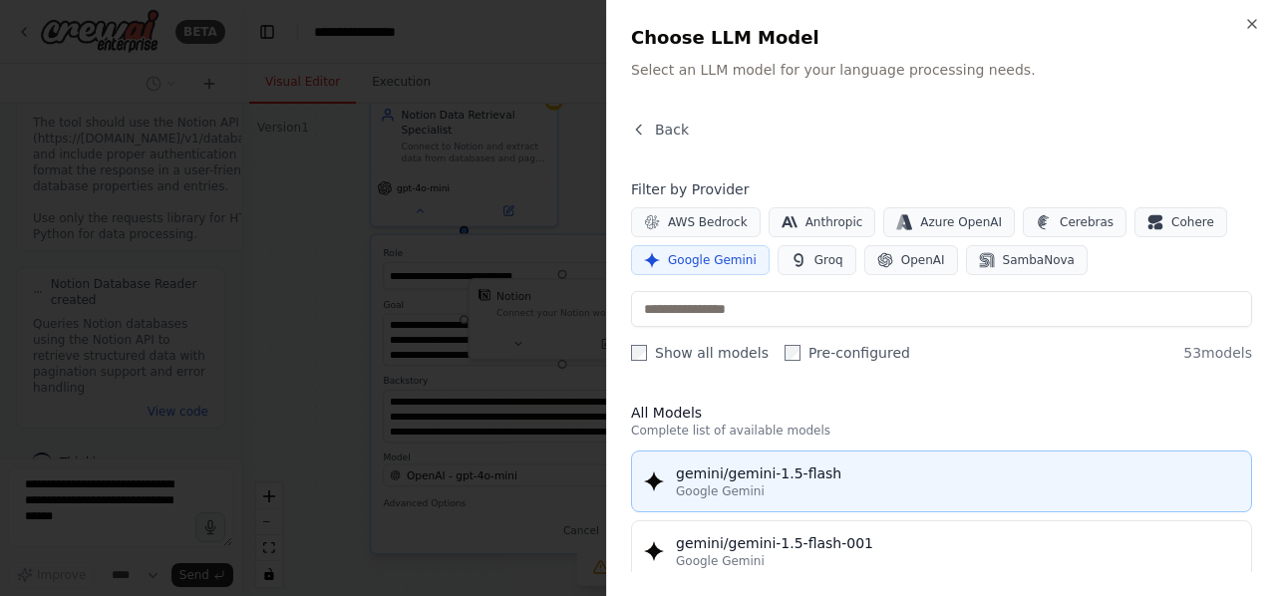
click at [841, 469] on div "gemini/gemini-1.5-flash" at bounding box center [957, 474] width 563 height 20
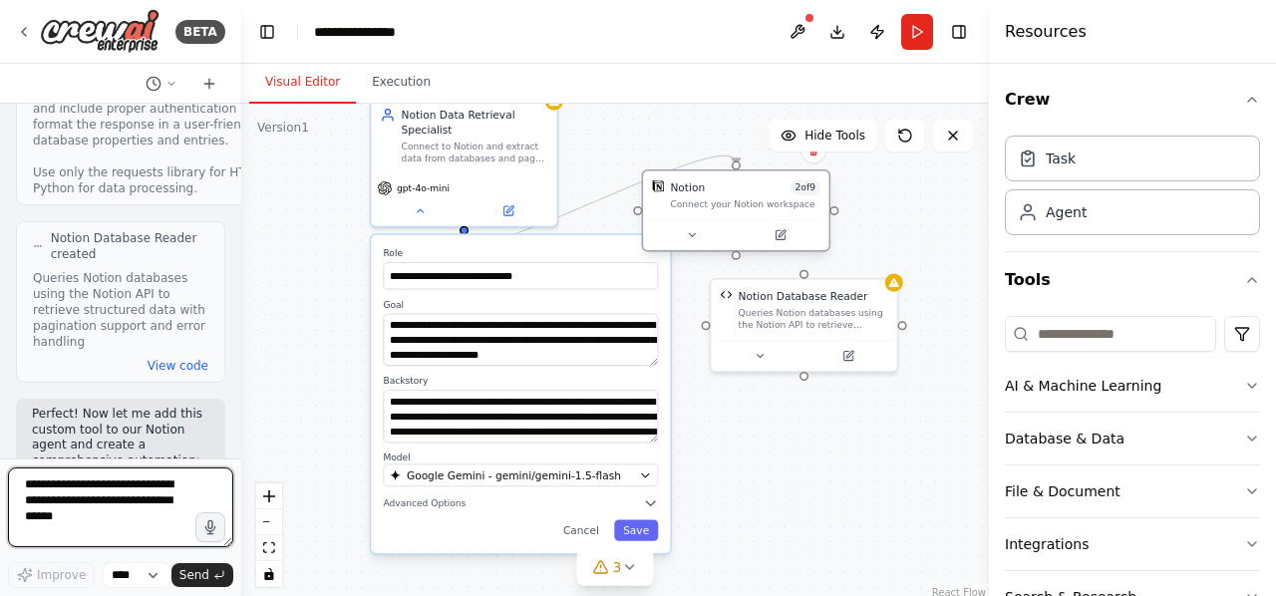
scroll to position [1792, 0]
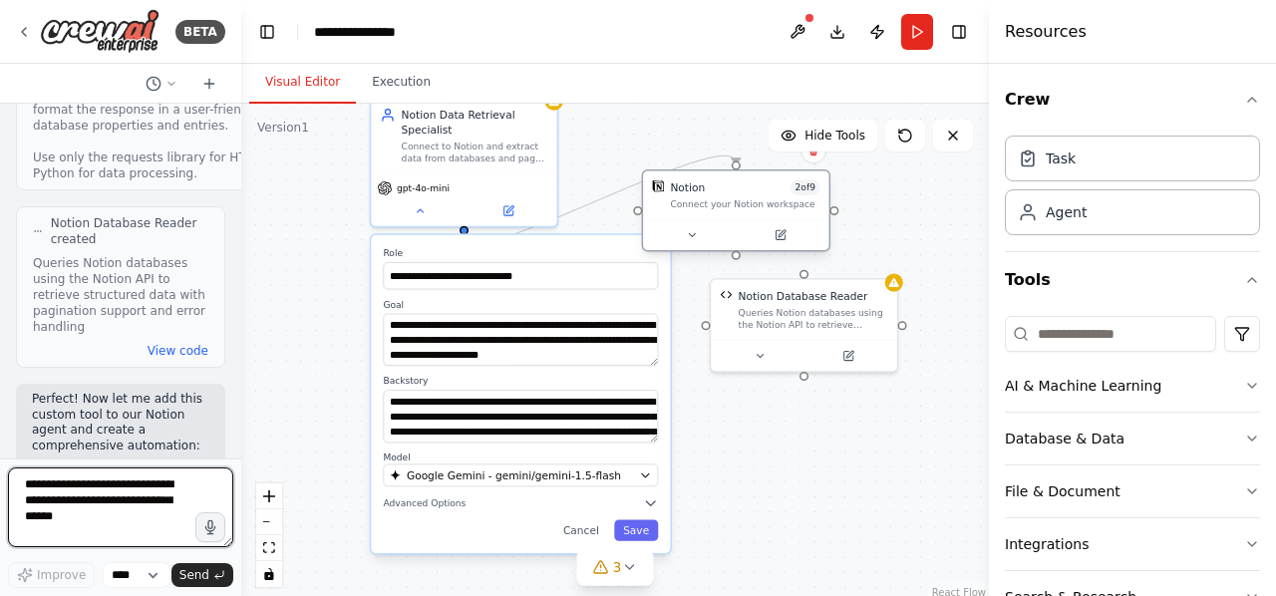
drag, startPoint x: 592, startPoint y: 321, endPoint x: 766, endPoint y: 220, distance: 200.6
click at [766, 220] on div "Notion 2 of 9 Connect your Notion workspace" at bounding box center [736, 211] width 188 height 83
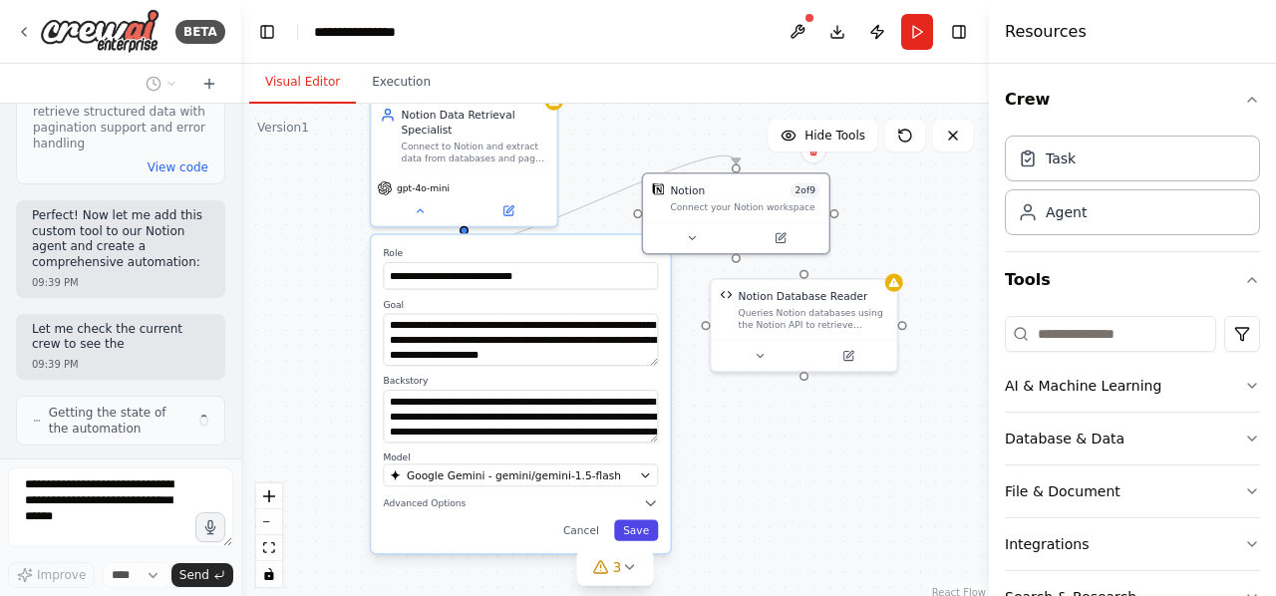
scroll to position [1992, 0]
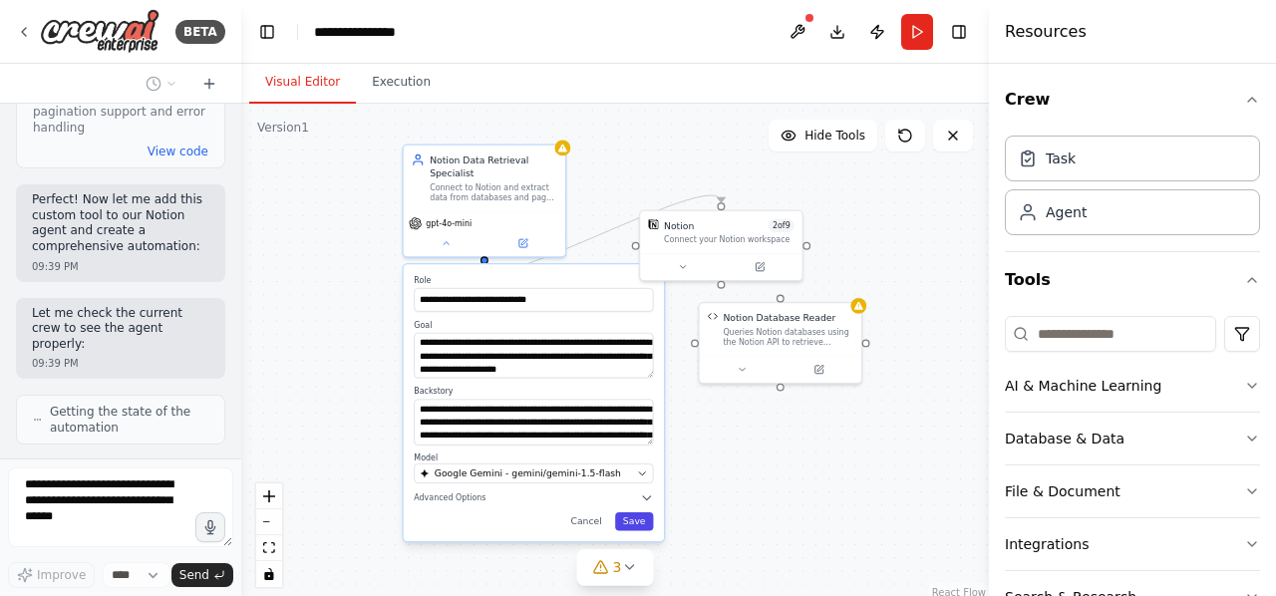
click at [634, 516] on button "Save" at bounding box center [634, 522] width 39 height 18
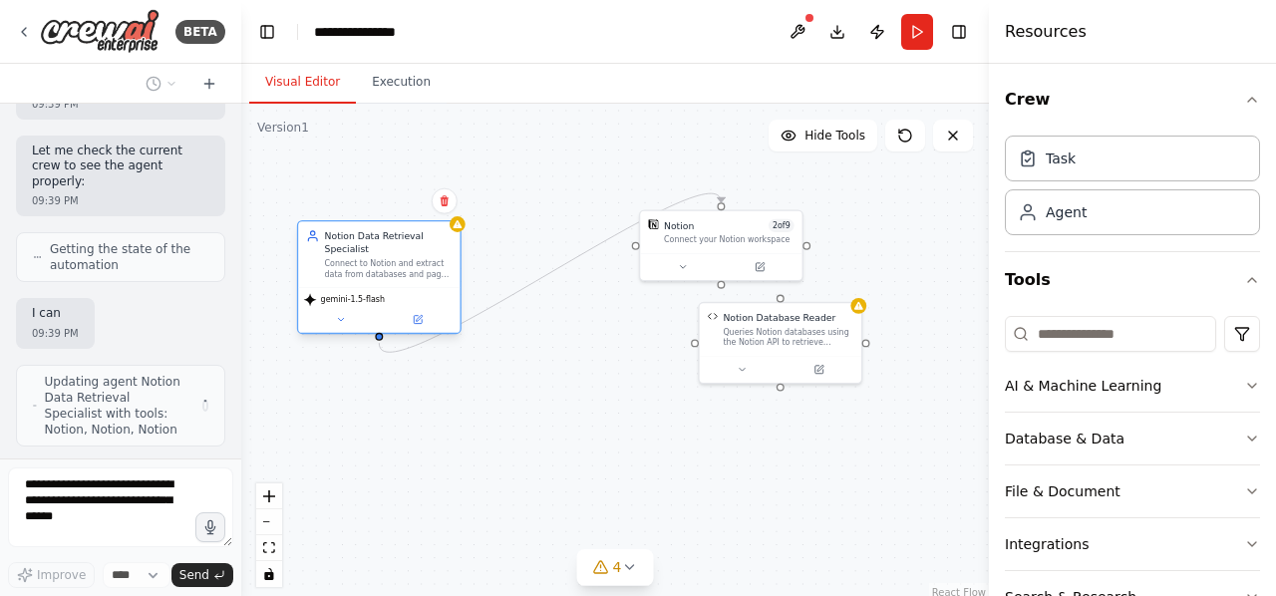
drag, startPoint x: 498, startPoint y: 165, endPoint x: 425, endPoint y: 262, distance: 121.9
click at [389, 255] on div "Notion Data Retrieval Specialist" at bounding box center [389, 242] width 128 height 26
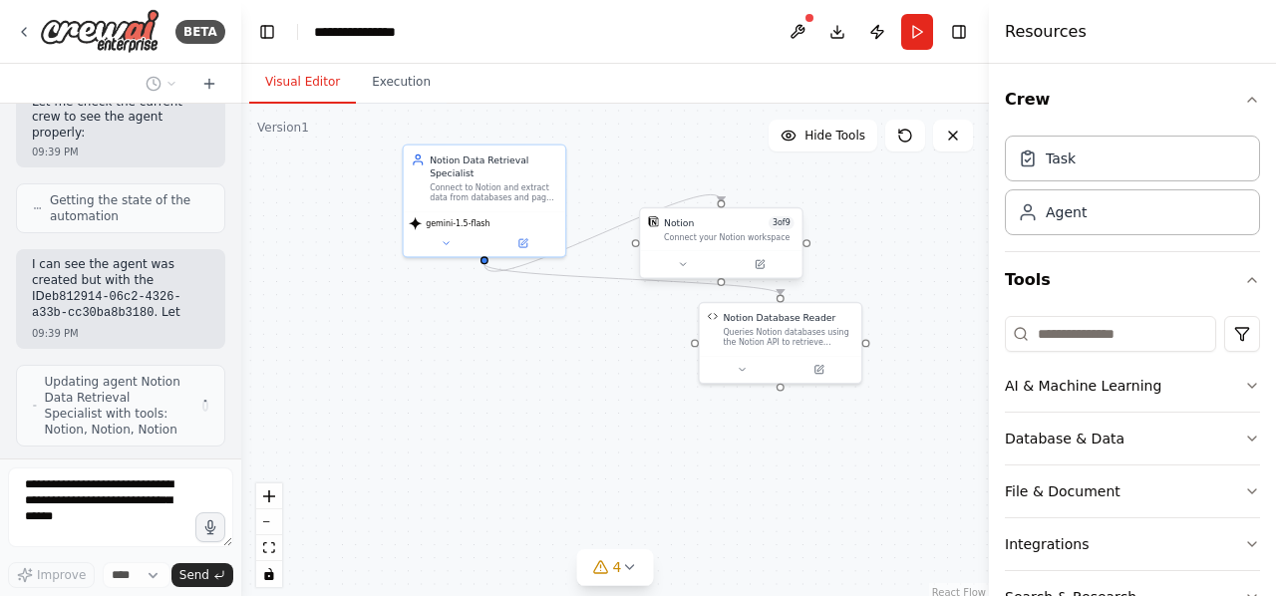
scroll to position [2218, 0]
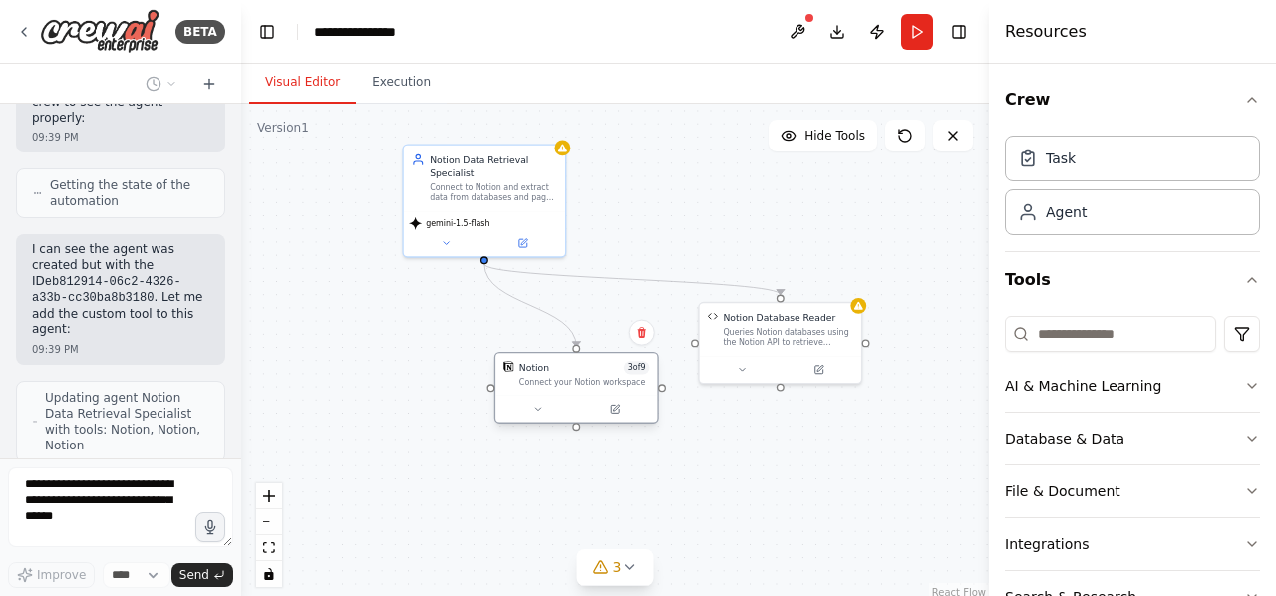
drag, startPoint x: 715, startPoint y: 240, endPoint x: 564, endPoint y: 386, distance: 209.5
click at [564, 386] on div "Connect your Notion workspace" at bounding box center [585, 382] width 131 height 11
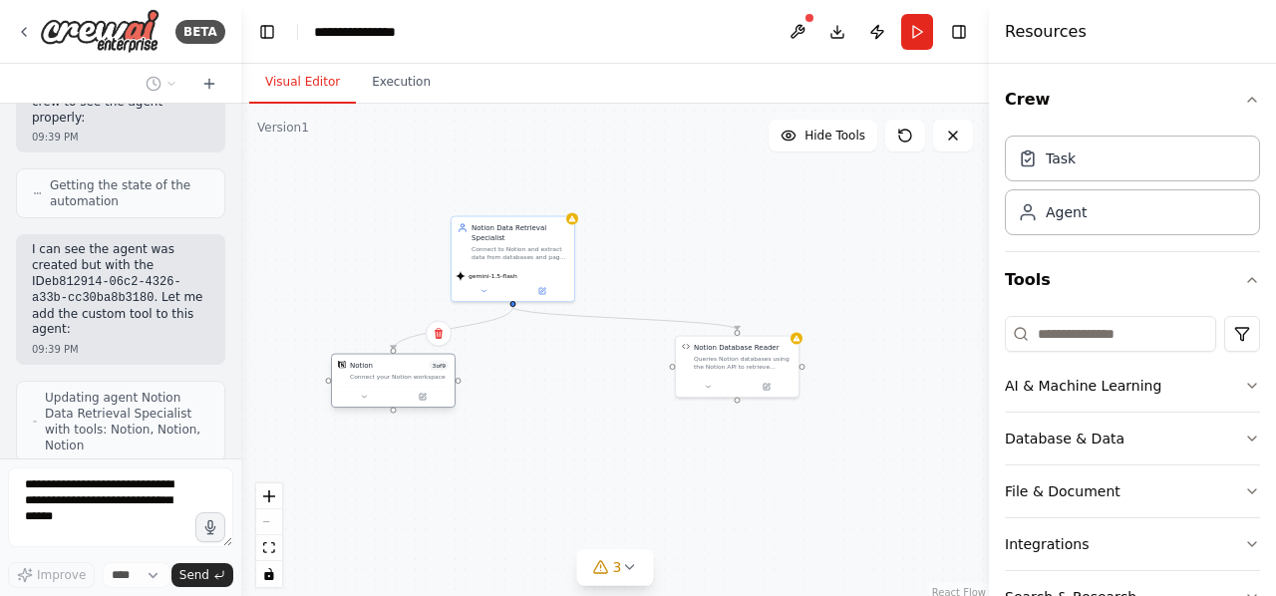
drag, startPoint x: 584, startPoint y: 416, endPoint x: 393, endPoint y: 393, distance: 192.8
click at [393, 393] on div at bounding box center [393, 397] width 115 height 12
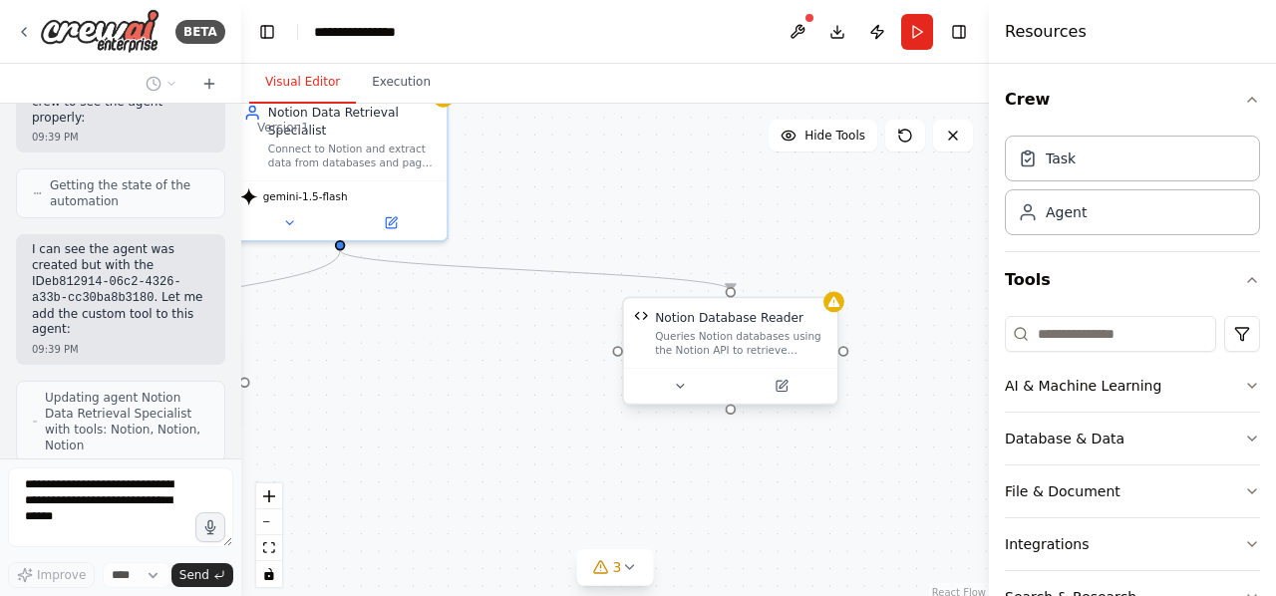
click at [799, 349] on div "Queries Notion databases using the Notion API to retrieve structured data with …" at bounding box center [741, 344] width 172 height 28
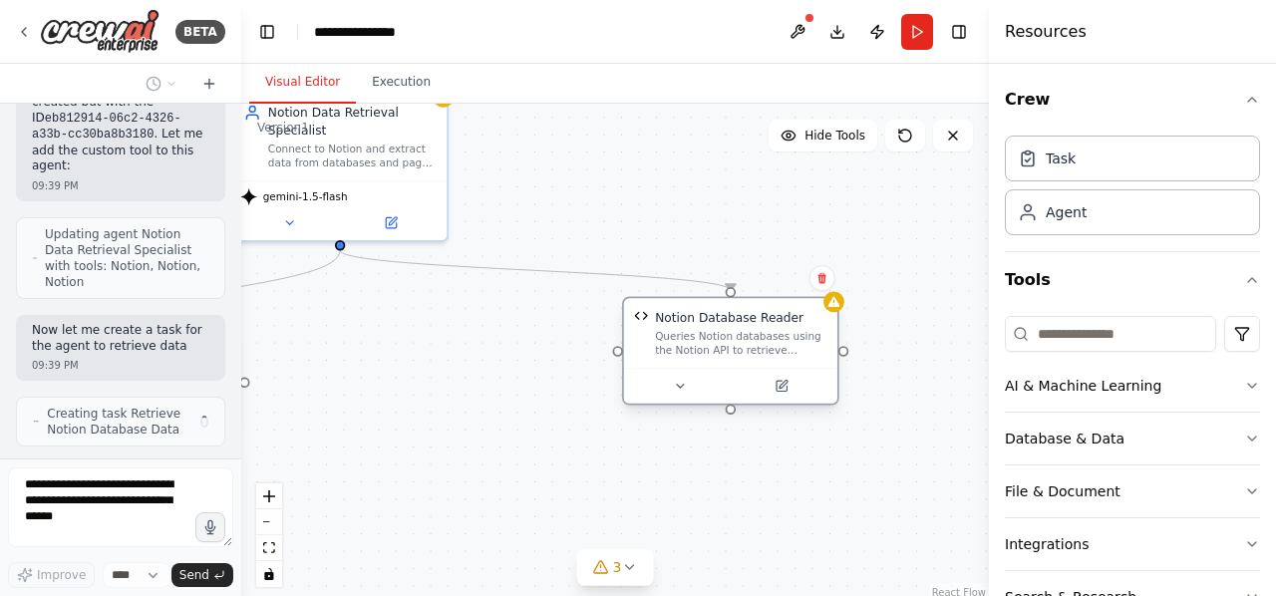
scroll to position [2381, 0]
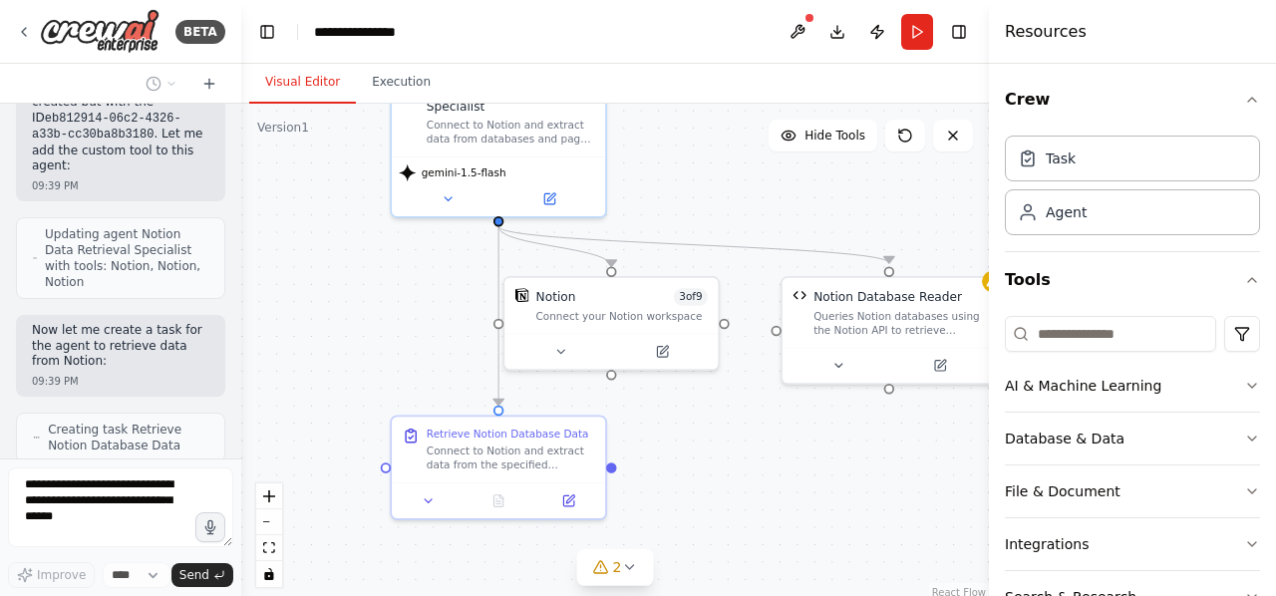
drag, startPoint x: 605, startPoint y: 457, endPoint x: 712, endPoint y: 436, distance: 108.7
click at [712, 436] on div ".deletable-edge-delete-btn { width: 20px; height: 20px; border: 0px solid #ffff…" at bounding box center [615, 353] width 748 height 499
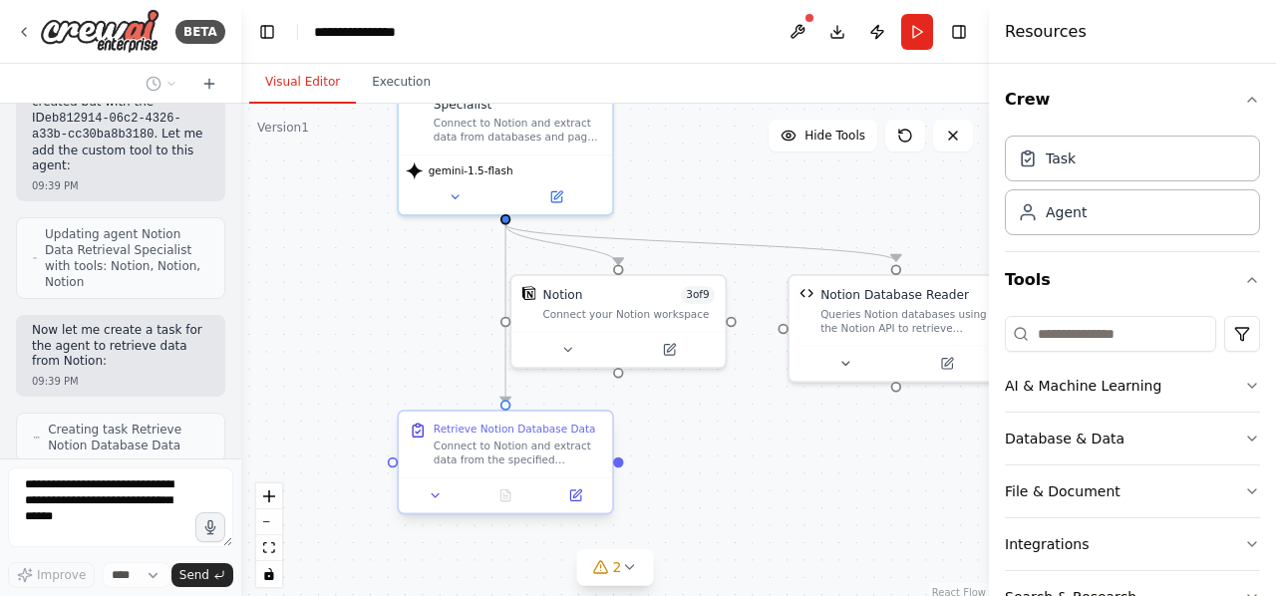
click at [571, 445] on div "Connect to Notion and extract data from the specified database or pages accordi…" at bounding box center [518, 454] width 169 height 28
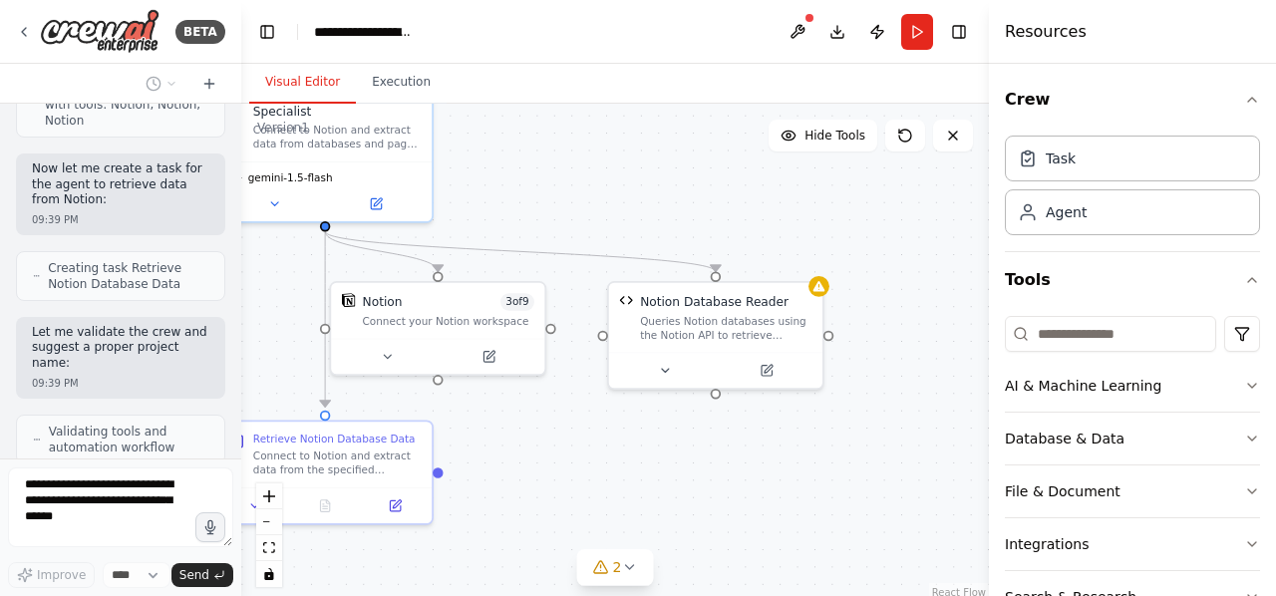
scroll to position [2625, 0]
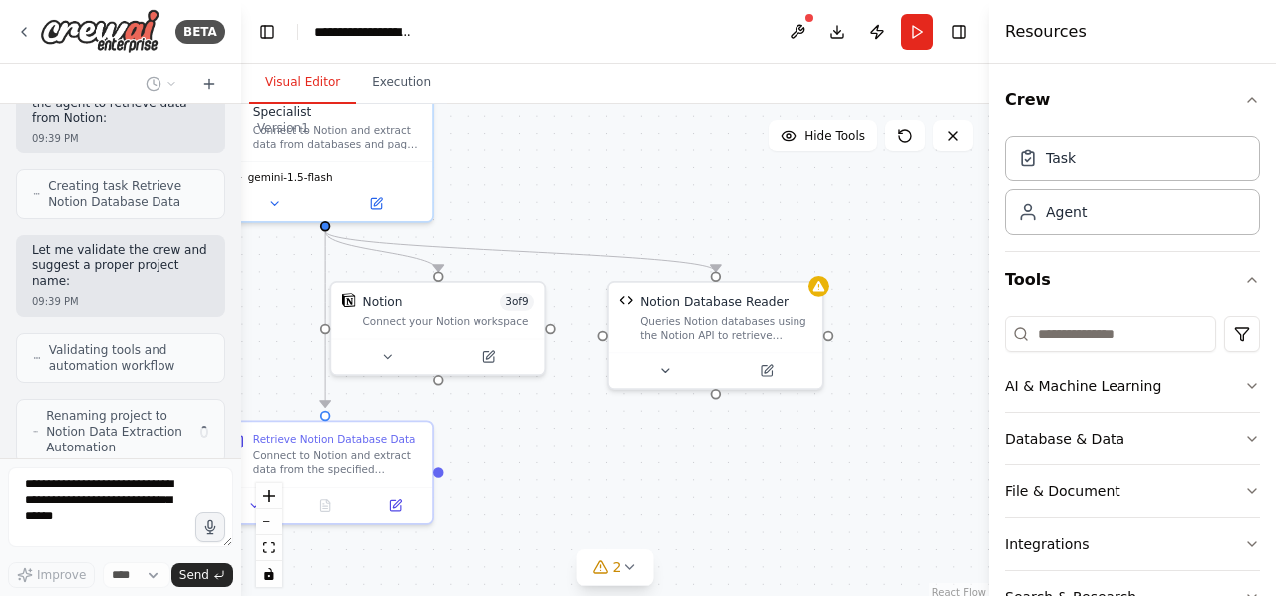
drag, startPoint x: 735, startPoint y: 466, endPoint x: 554, endPoint y: 473, distance: 180.6
click at [554, 473] on div ".deletable-edge-delete-btn { width: 20px; height: 20px; border: 0px solid #ffff…" at bounding box center [615, 353] width 748 height 499
click at [1219, 436] on button "Database & Data" at bounding box center [1132, 439] width 255 height 52
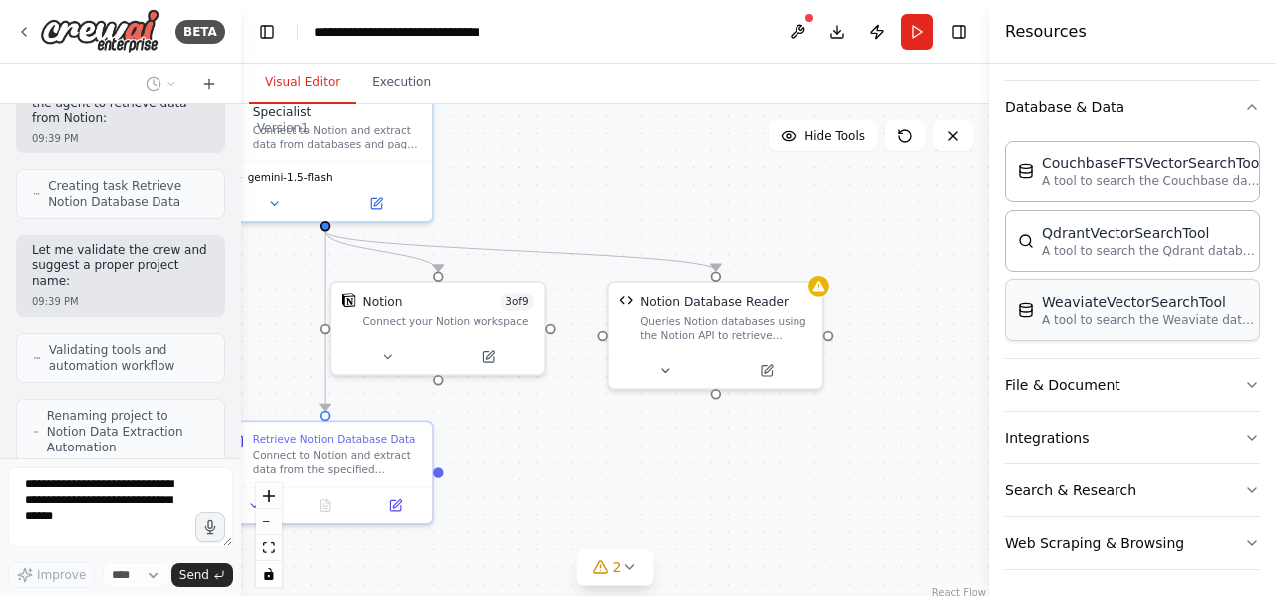
scroll to position [0, 0]
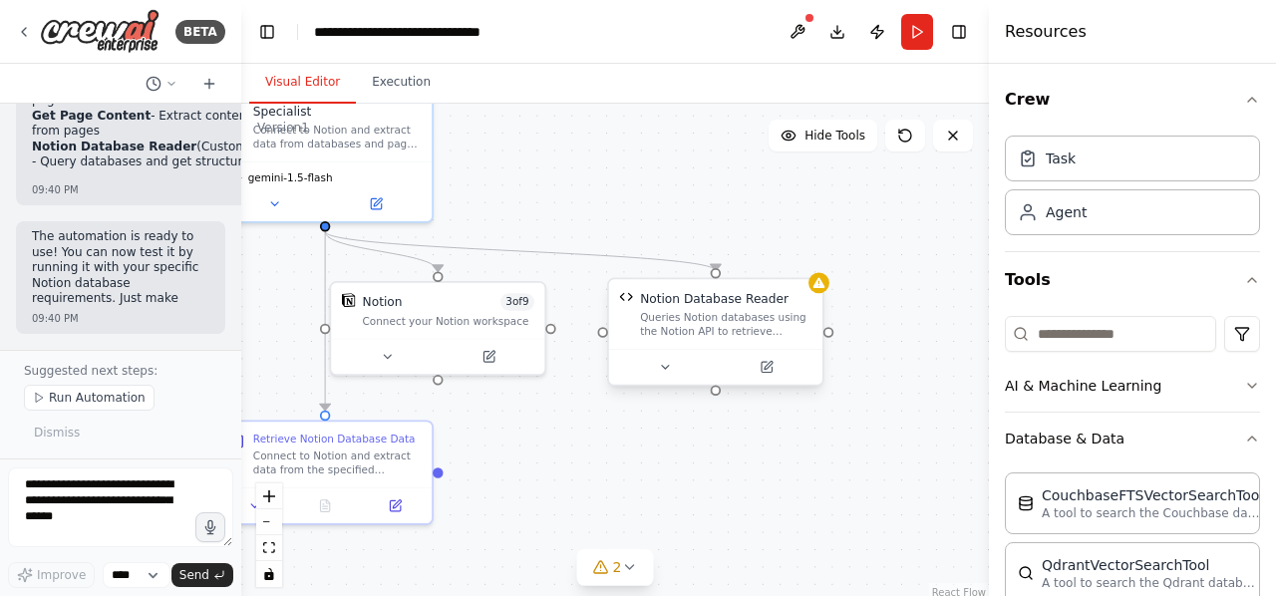
click at [672, 331] on div "Queries Notion databases using the Notion API to retrieve structured data with …" at bounding box center [726, 325] width 172 height 28
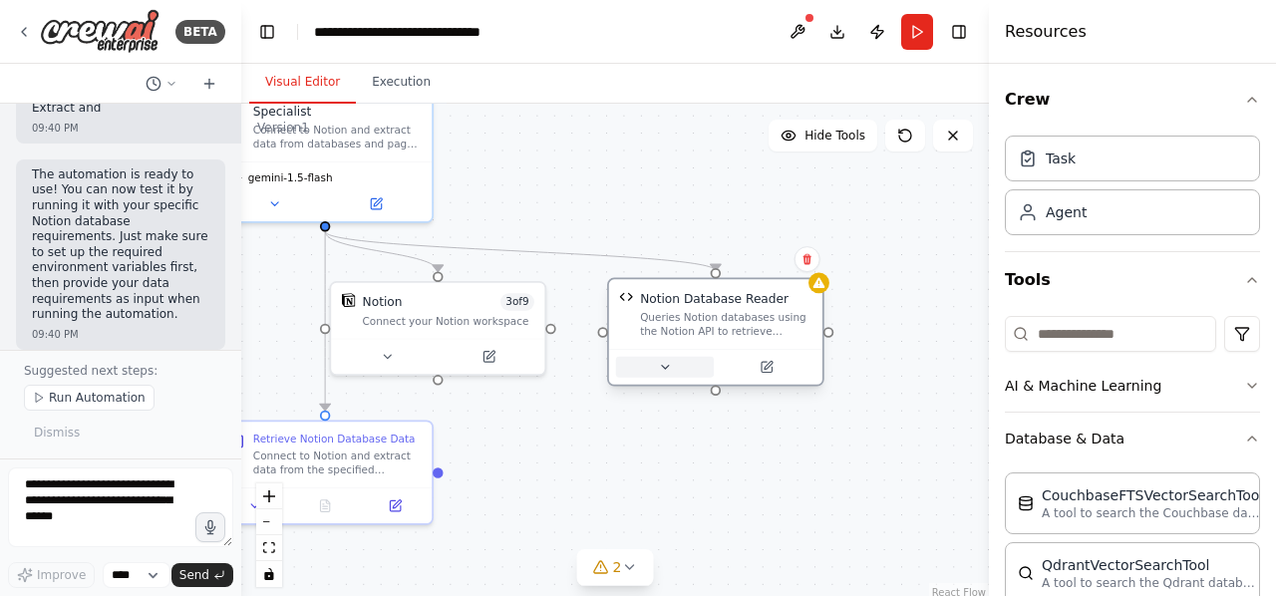
click at [690, 366] on button at bounding box center [665, 367] width 98 height 21
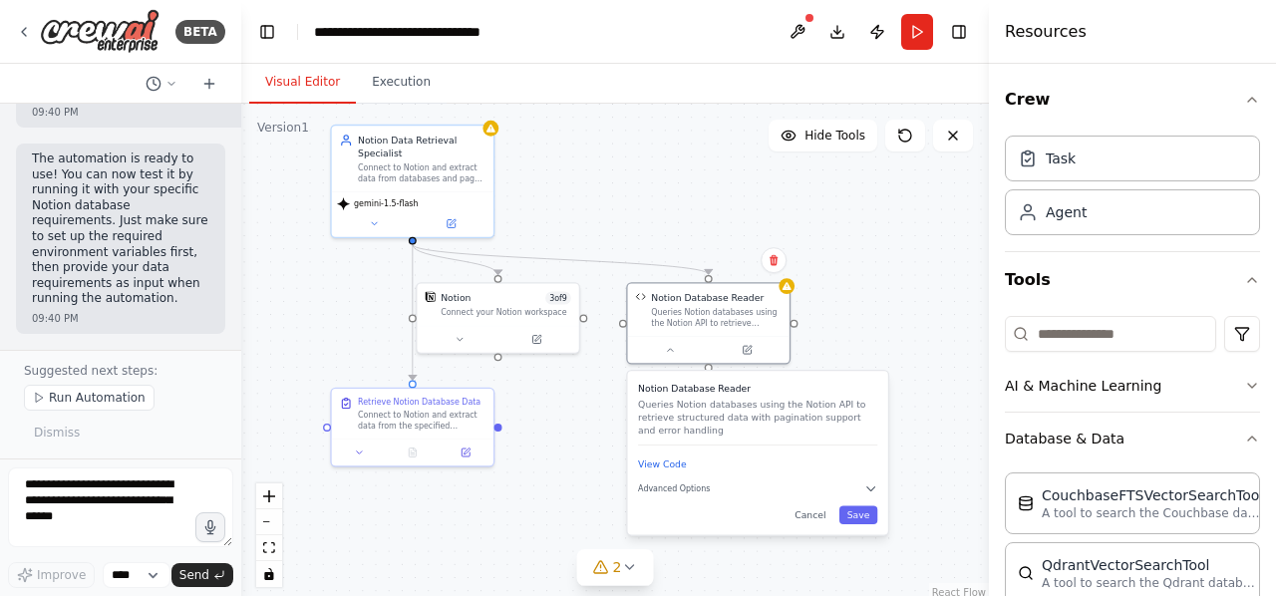
drag, startPoint x: 594, startPoint y: 446, endPoint x: 572, endPoint y: 283, distance: 164.0
click at [572, 283] on div ".deletable-edge-delete-btn { width: 20px; height: 20px; border: 0px solid #ffff…" at bounding box center [615, 353] width 748 height 499
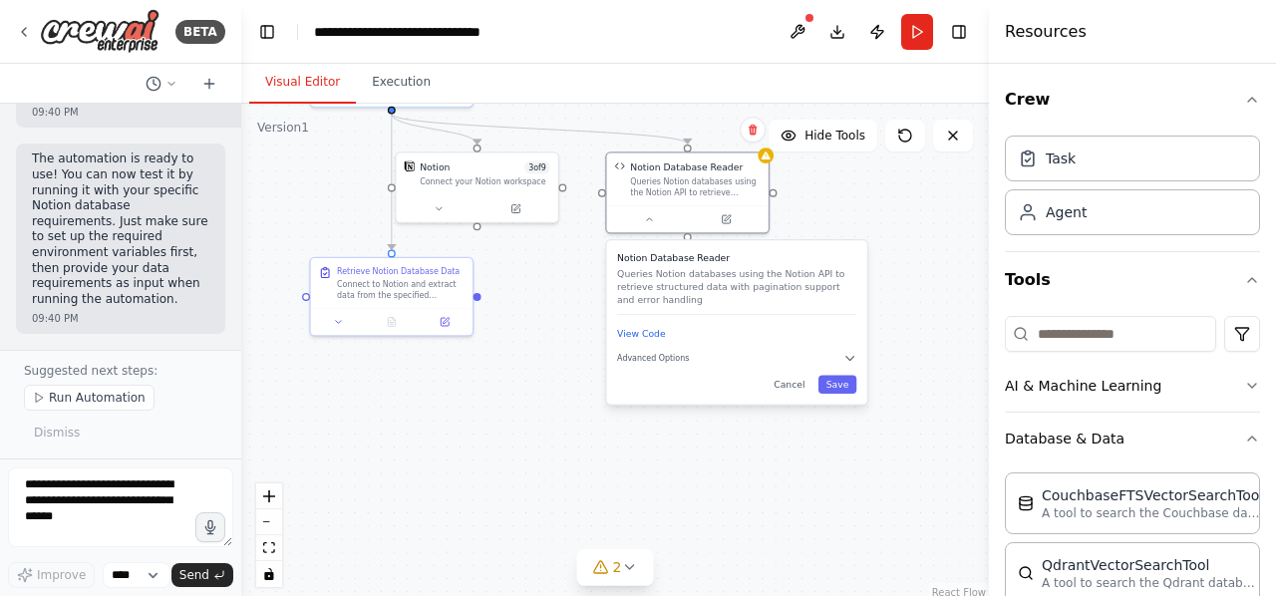
click at [746, 368] on div "Notion Database Reader Queries Notion databases using the Notion API to retriev…" at bounding box center [737, 322] width 260 height 164
click at [700, 361] on button "Advanced Options" at bounding box center [736, 358] width 239 height 13
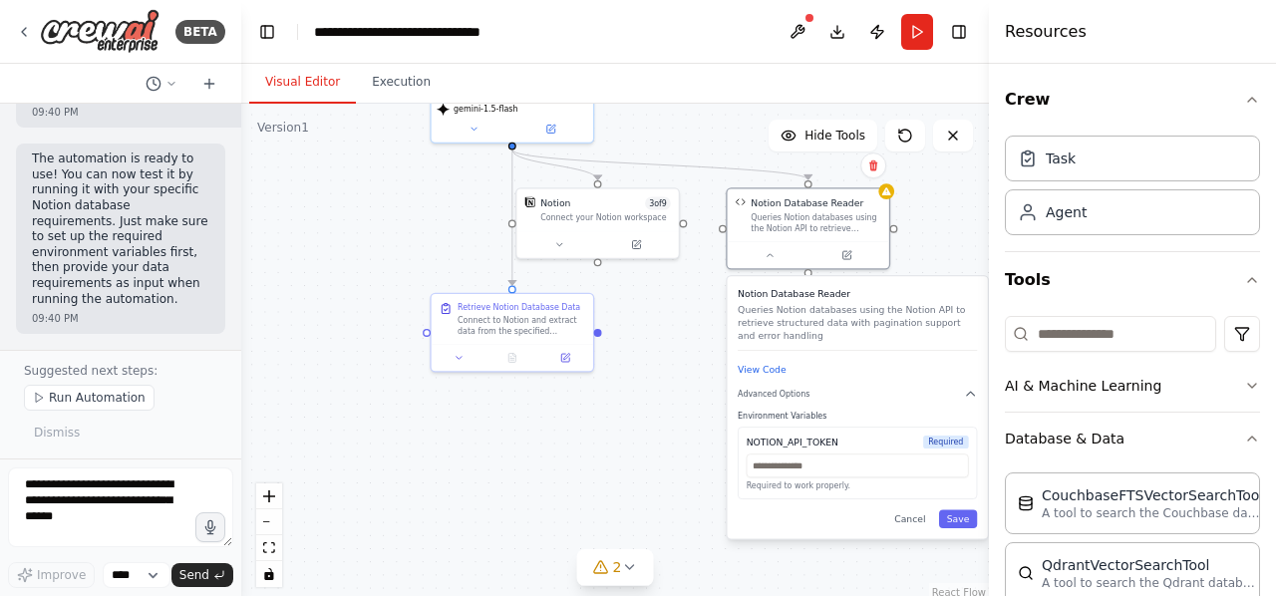
drag, startPoint x: 418, startPoint y: 394, endPoint x: 540, endPoint y: 430, distance: 126.9
click at [540, 430] on div ".deletable-edge-delete-btn { width: 20px; height: 20px; border: 0px solid #ffff…" at bounding box center [615, 353] width 748 height 499
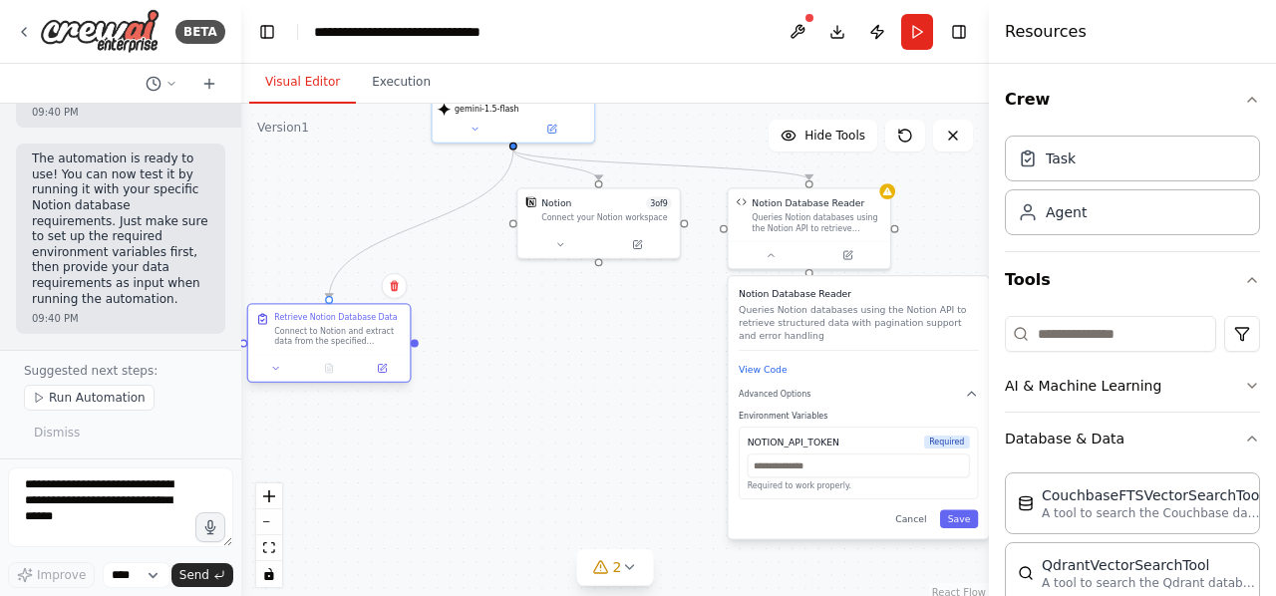
drag, startPoint x: 535, startPoint y: 338, endPoint x: 346, endPoint y: 347, distance: 188.7
click at [346, 347] on div "Retrieve Notion Database Data Connect to Notion and extract data from the speci…" at bounding box center [329, 330] width 162 height 50
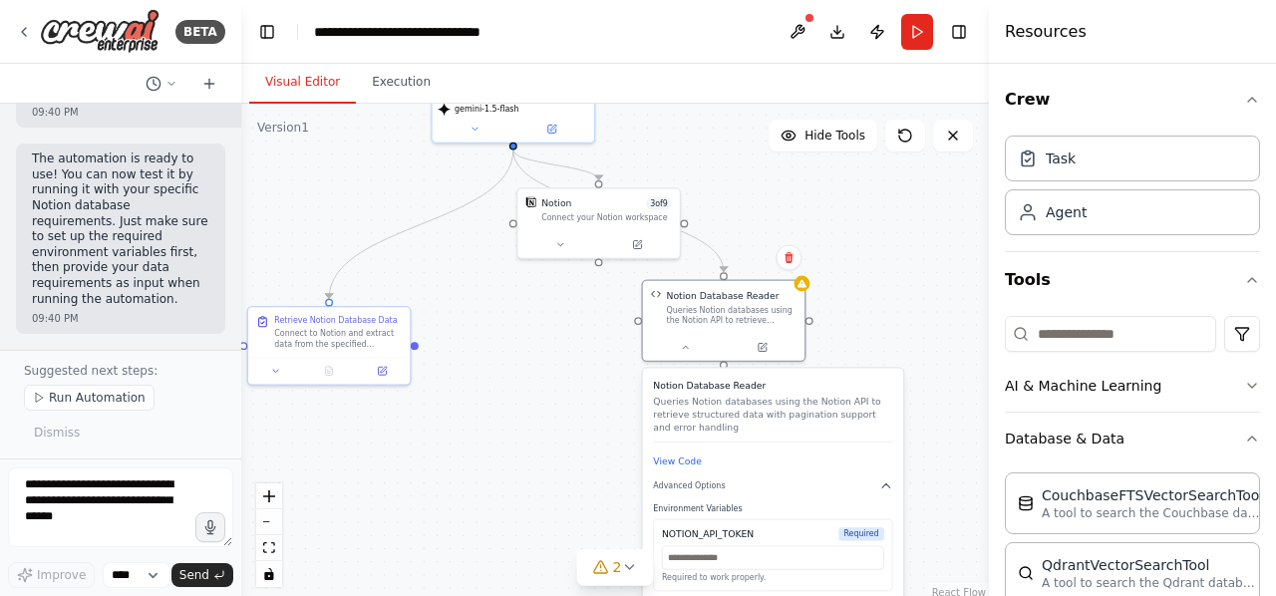
drag, startPoint x: 916, startPoint y: 311, endPoint x: 834, endPoint y: 397, distance: 119.2
click at [834, 397] on p "Queries Notion databases using the Notion API to retrieve structured data with …" at bounding box center [772, 415] width 239 height 40
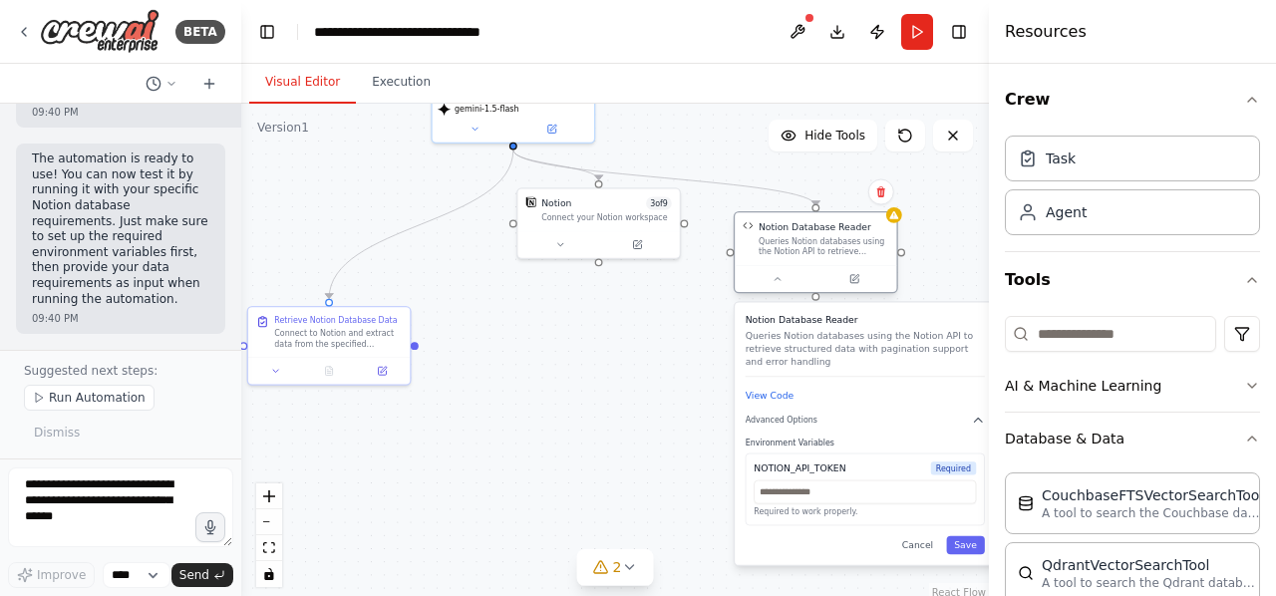
drag, startPoint x: 747, startPoint y: 323, endPoint x: 848, endPoint y: 254, distance: 122.0
click at [848, 254] on div "Notion Database Reader Queries Notion databases using the Notion API to retriev…" at bounding box center [816, 238] width 162 height 53
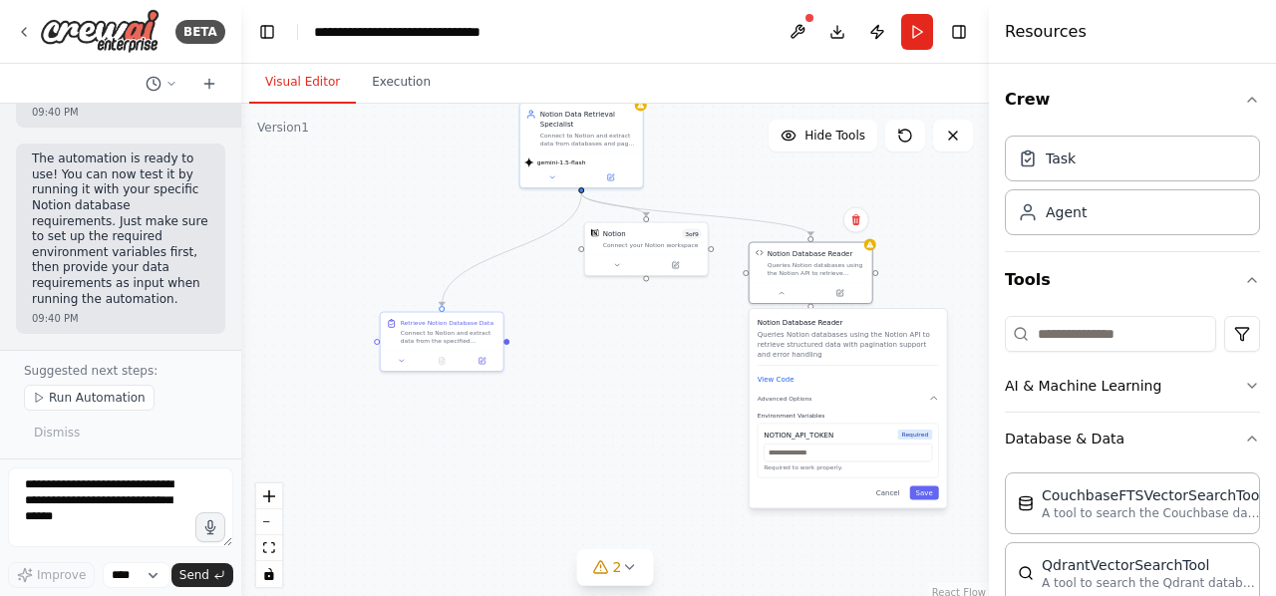
click at [413, 106] on div ".deletable-edge-delete-btn { width: 20px; height: 20px; border: 0px solid #ffff…" at bounding box center [615, 353] width 748 height 499
click at [399, 79] on button "Execution" at bounding box center [401, 83] width 91 height 42
click at [289, 89] on button "Visual Editor" at bounding box center [302, 83] width 107 height 42
